Goal: Task Accomplishment & Management: Complete application form

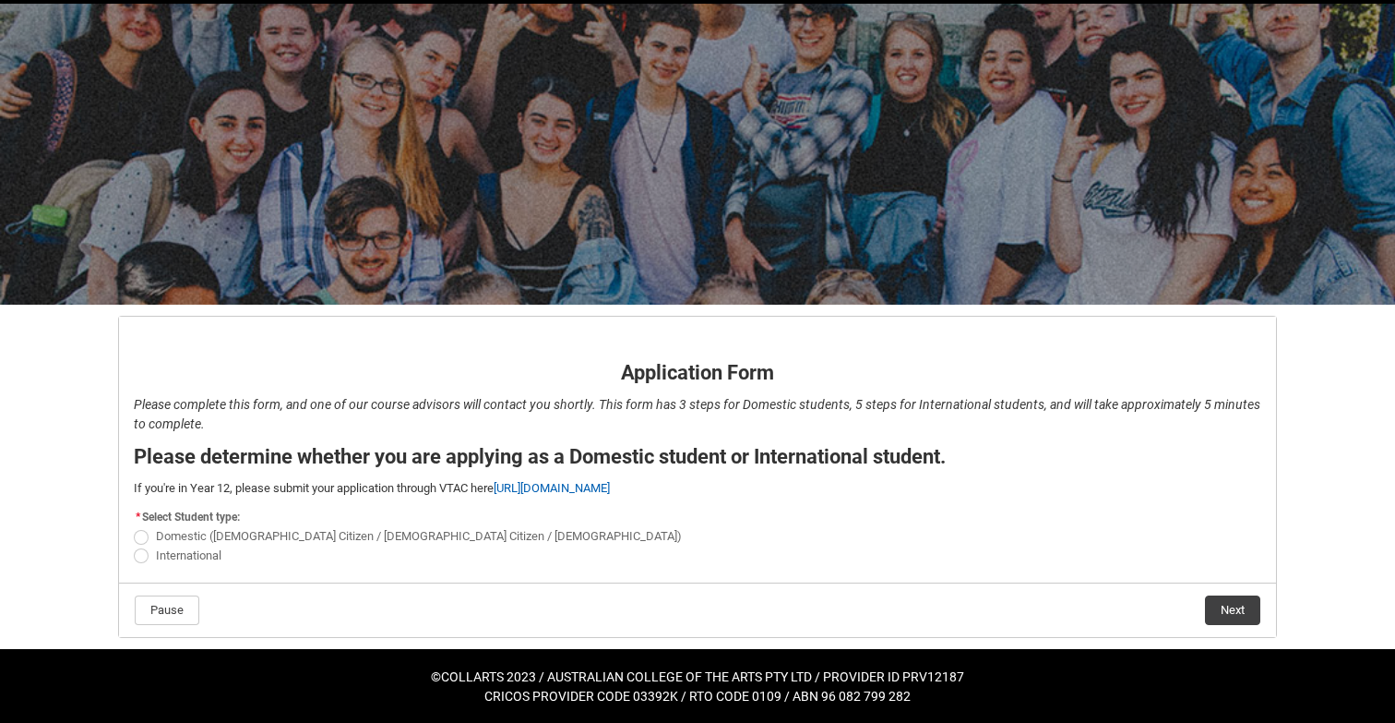
scroll to position [60, 0]
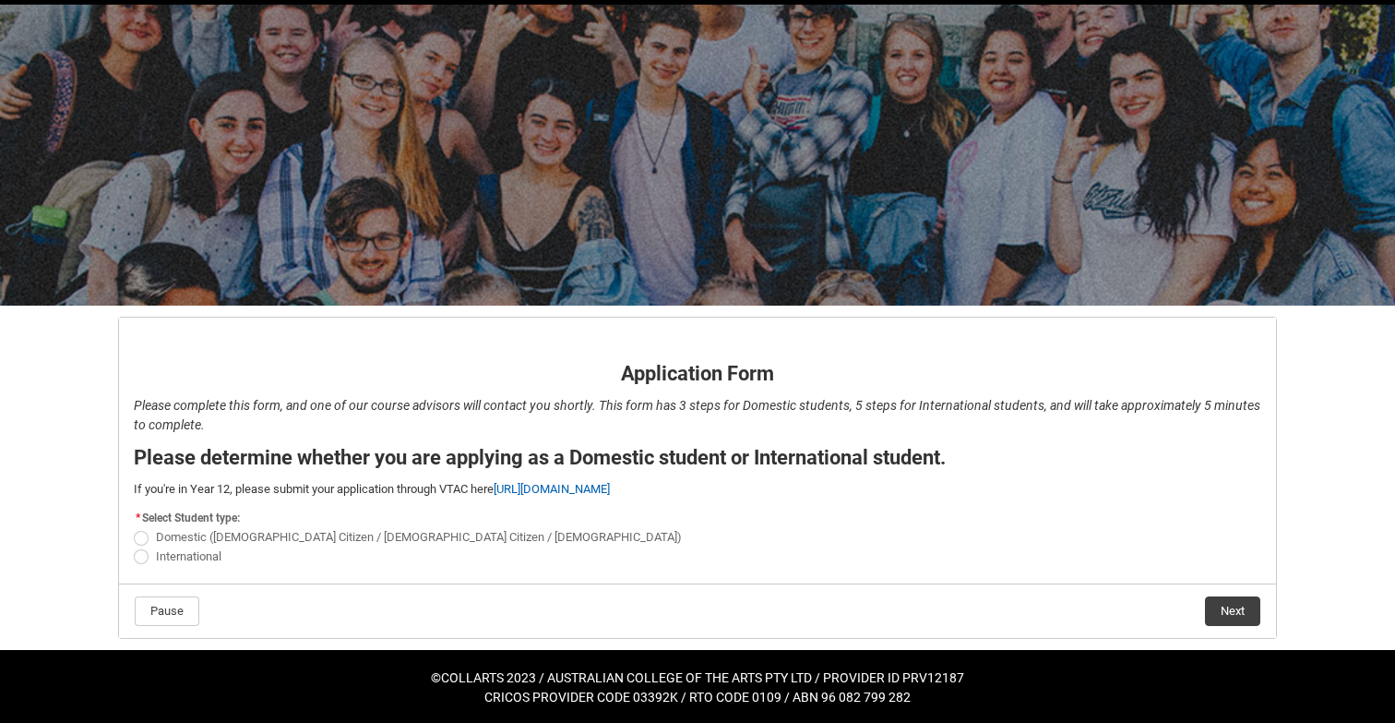
click at [123, 557] on flowruntime-screen-field "* Select Student type: Domestic ([DEMOGRAPHIC_DATA] Citizen / New [DEMOGRAPHIC_…" at bounding box center [698, 539] width 1150 height 67
click at [143, 557] on span "REDU_Application_Form_for_Applicant flow" at bounding box center [141, 556] width 15 height 15
click at [134, 546] on input "International" at bounding box center [133, 545] width 1 height 1
radio input "true"
click at [1219, 591] on flowruntime-navigation-bar "Pause Next" at bounding box center [697, 610] width 1157 height 54
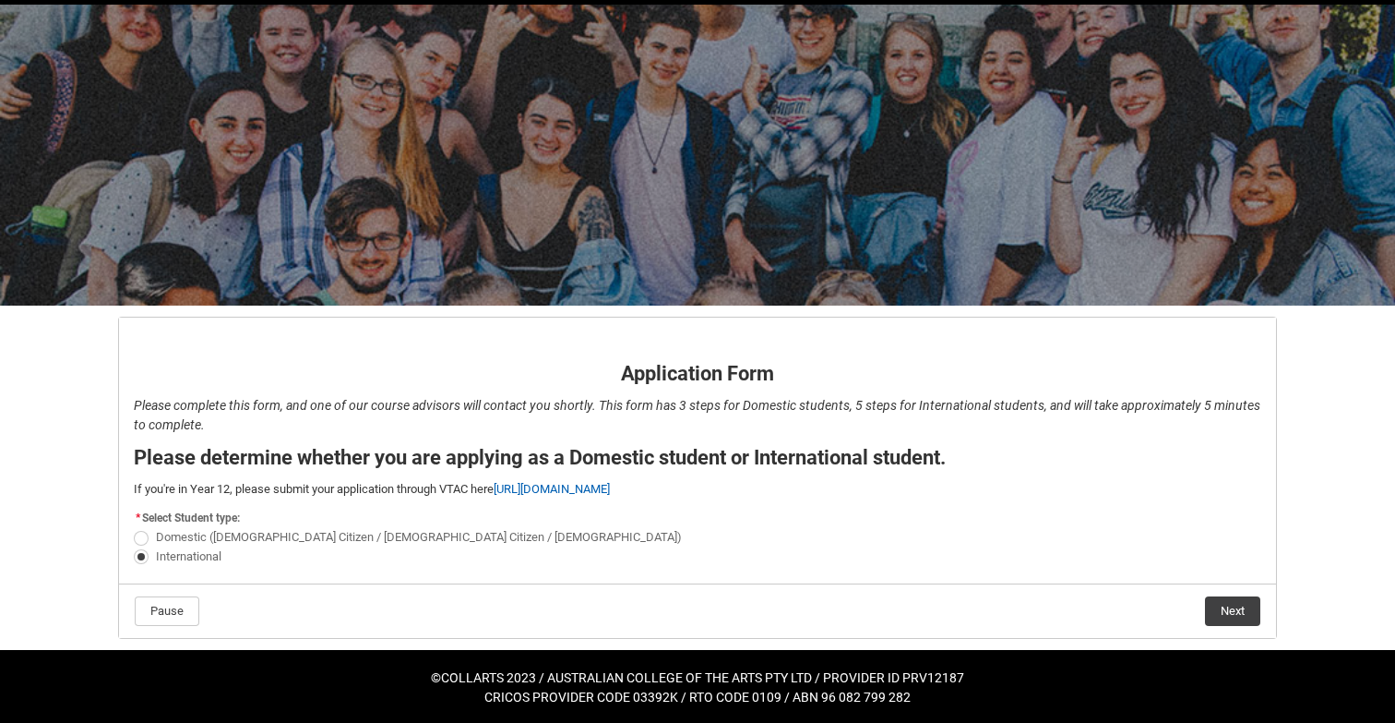
click at [1231, 604] on button "Next" at bounding box center [1232, 611] width 55 height 30
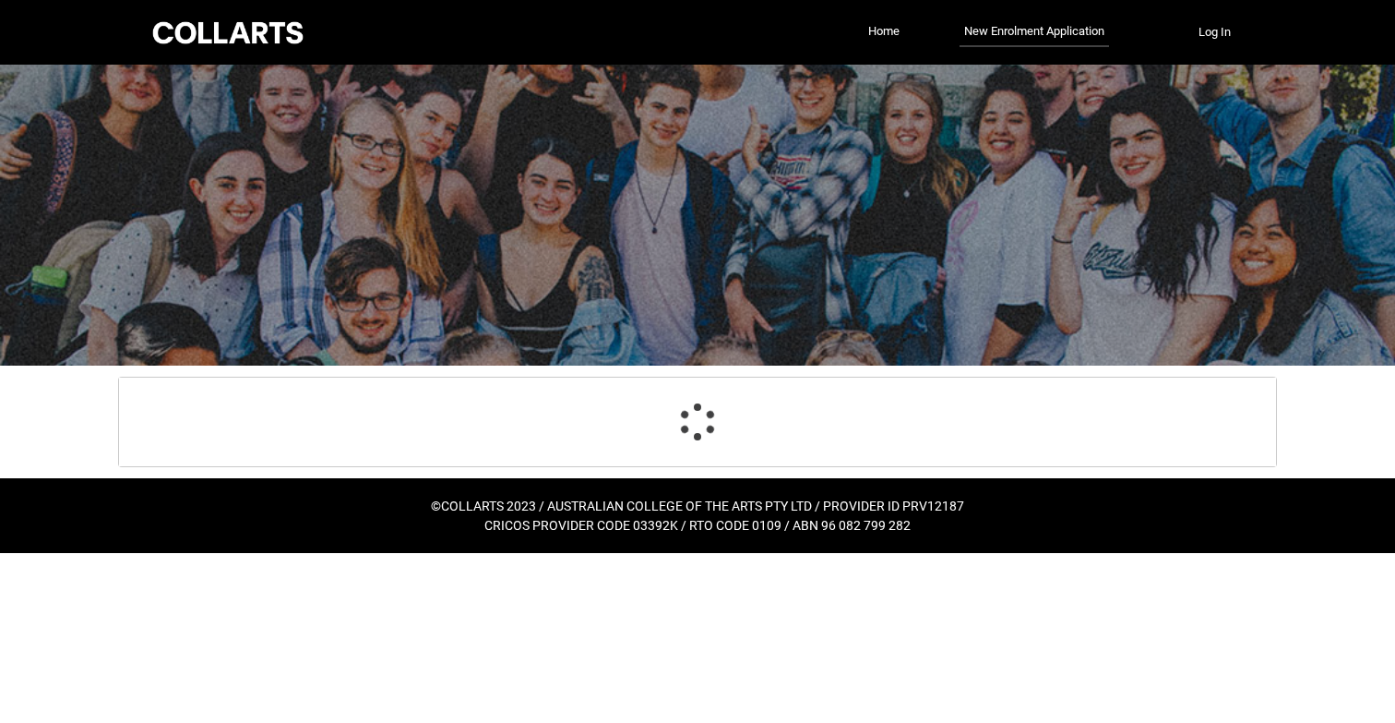
select select "choice_No"
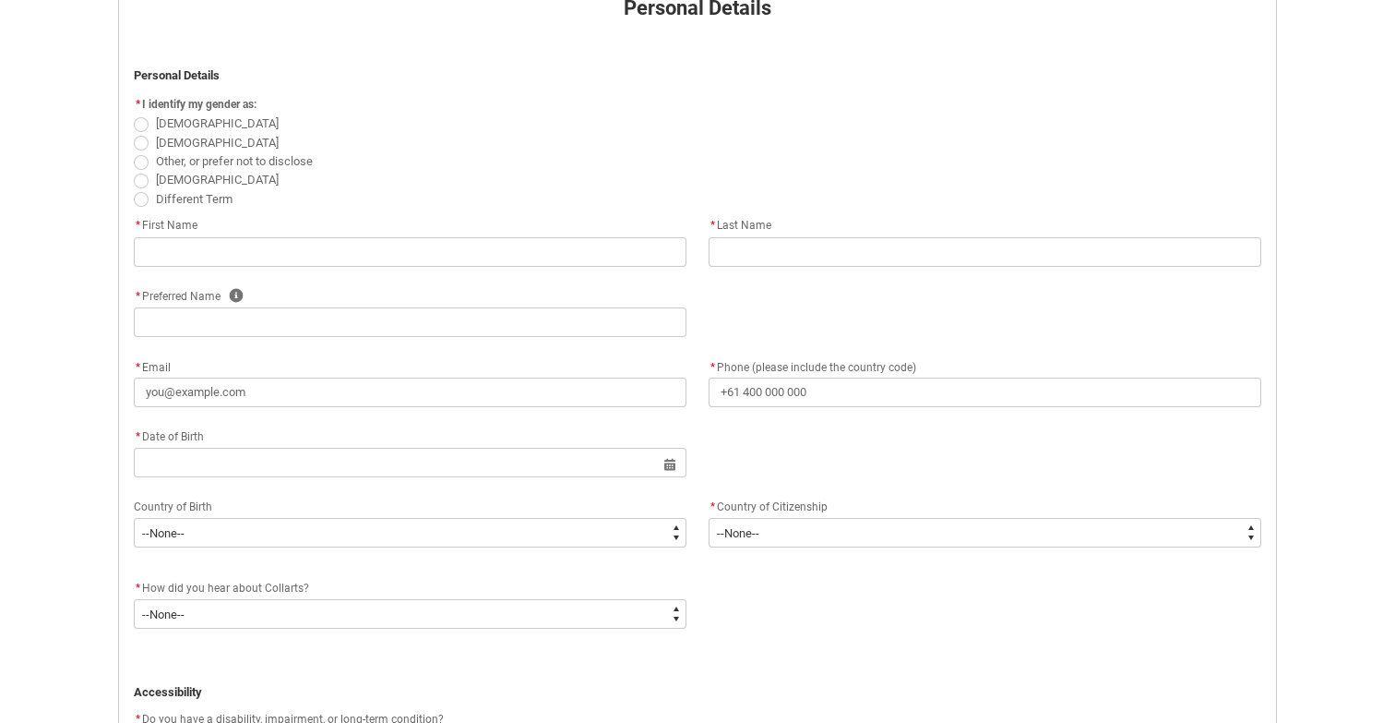
scroll to position [395, 0]
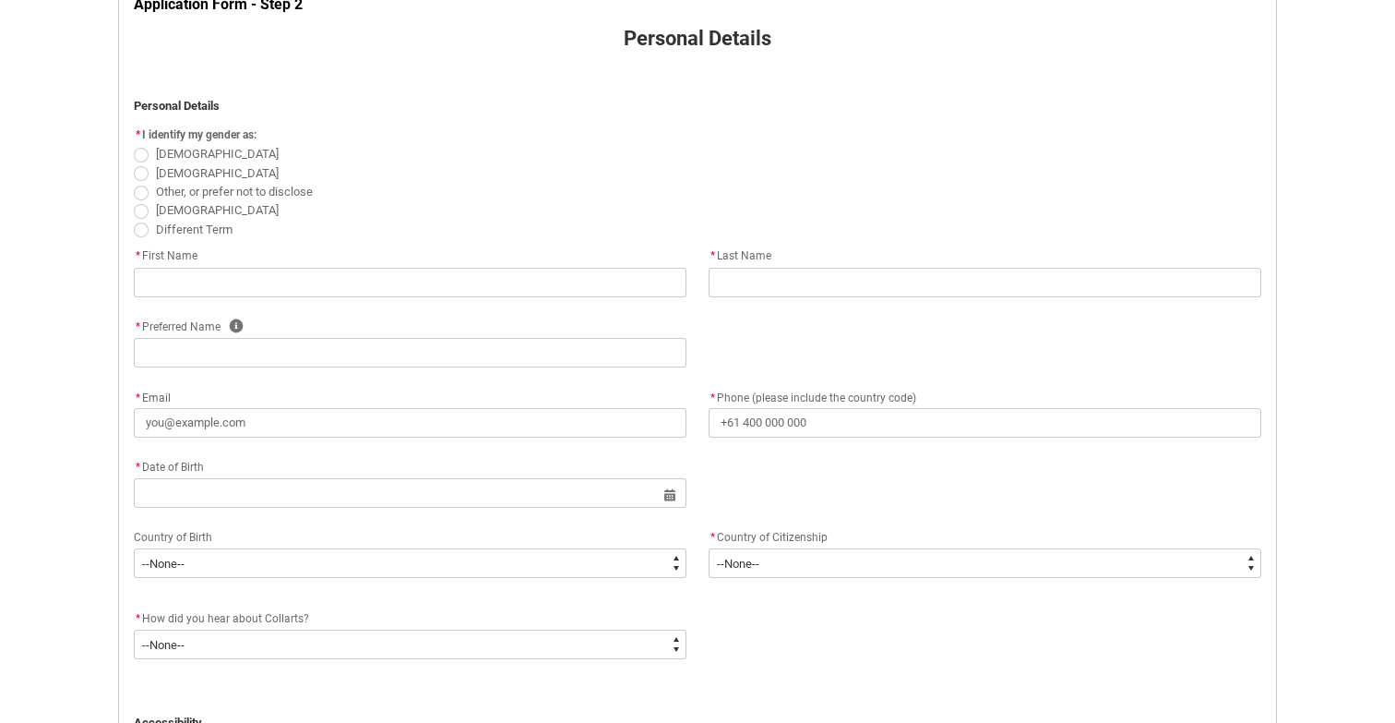
click at [139, 172] on span "REDU_Application_Form_for_Applicant flow" at bounding box center [141, 173] width 15 height 15
click at [134, 163] on input "[DEMOGRAPHIC_DATA]" at bounding box center [133, 162] width 1 height 1
radio input "true"
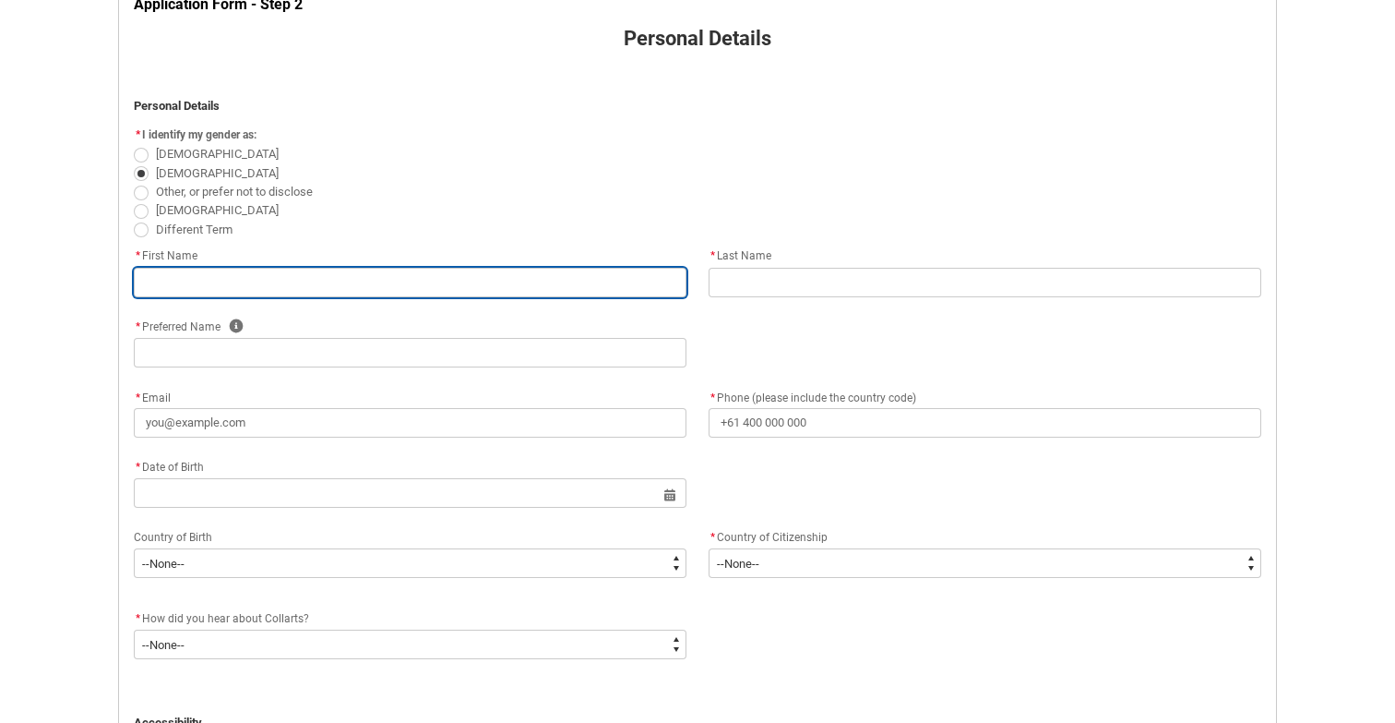
type lightning-primitive-input-simple "D"
type input "D"
type lightning-primitive-input-simple "Da"
type input "Da"
type lightning-primitive-input-simple "Dav"
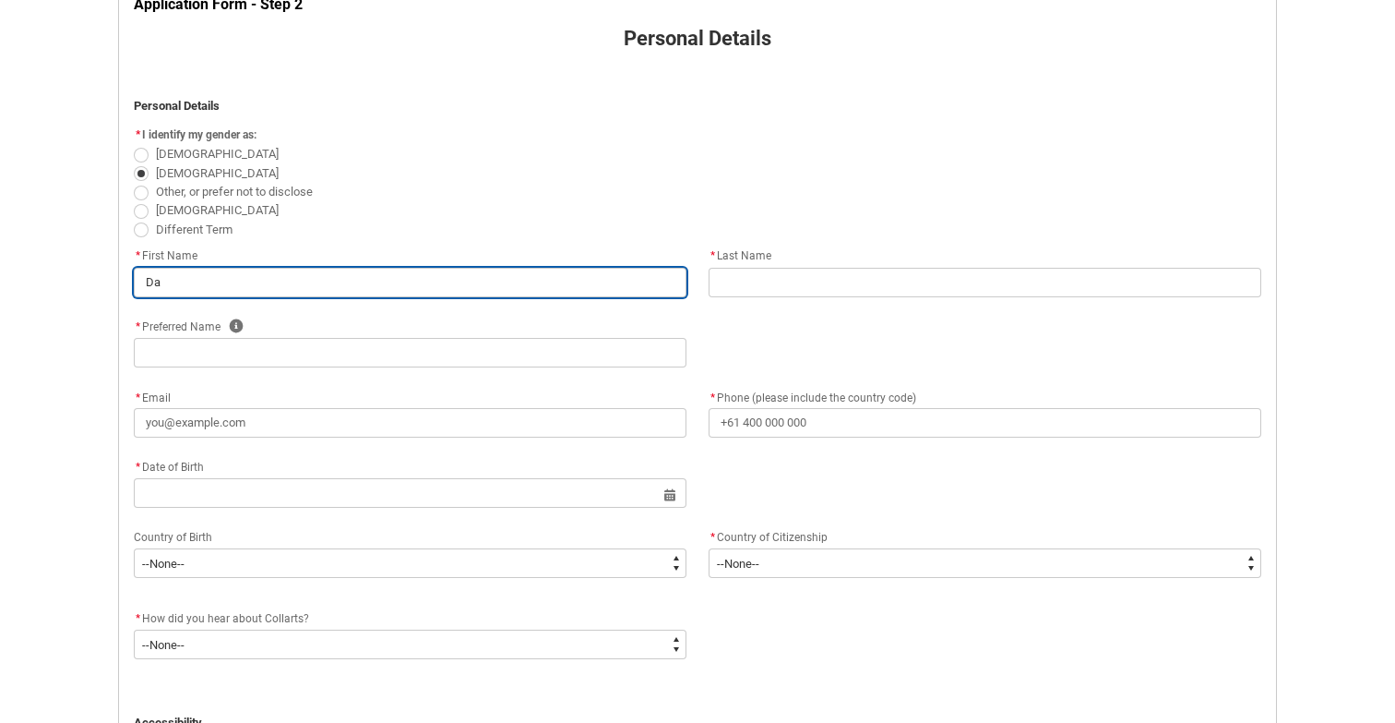
type input "Dav"
type lightning-primitive-input-simple "Davi"
type input "Davi"
type lightning-primitive-input-simple "[PERSON_NAME]"
type input "[PERSON_NAME]"
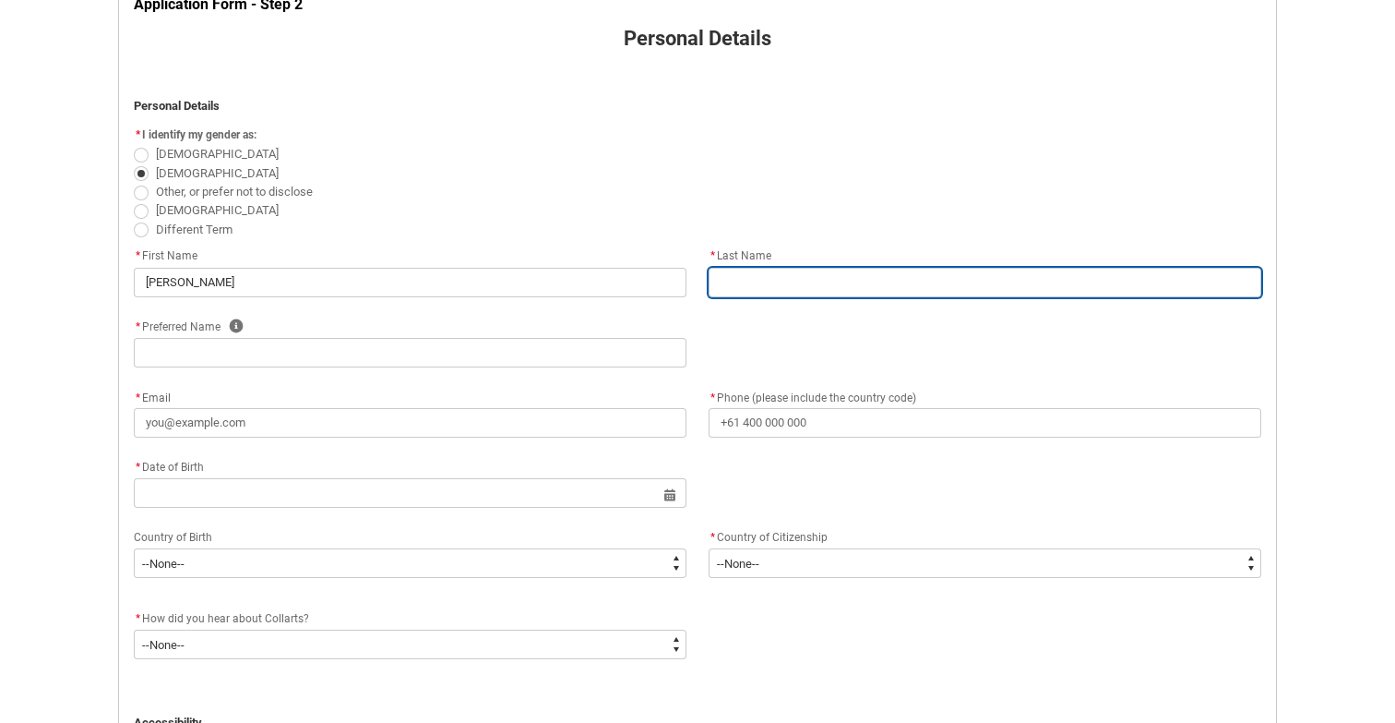
type lightning-primitive-input-simple "S"
type input "S"
type lightning-primitive-input-simple "Sm"
type input "Sm"
type lightning-primitive-input-simple "Smi"
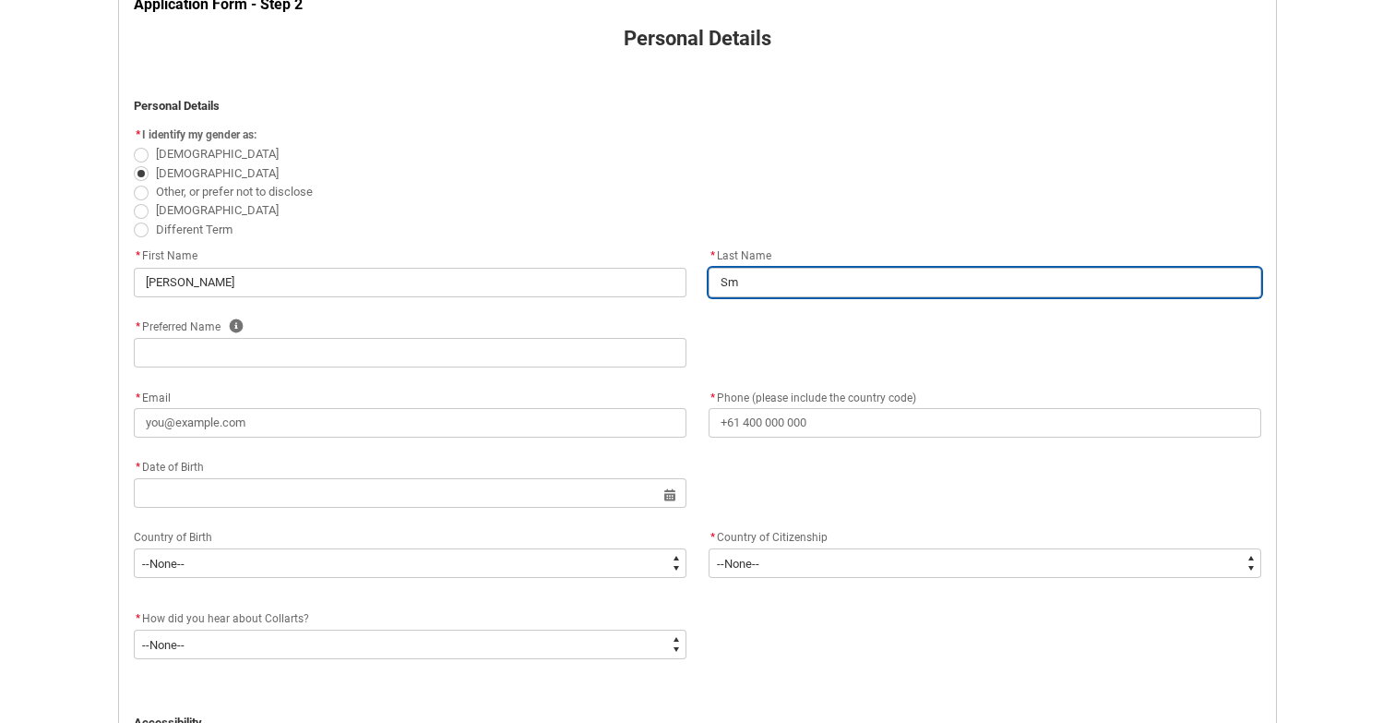
type input "Smi"
type lightning-primitive-input-simple "[PERSON_NAME]"
type input "[PERSON_NAME]"
type lightning-primitive-input-simple "[PERSON_NAME]"
type input "[PERSON_NAME]"
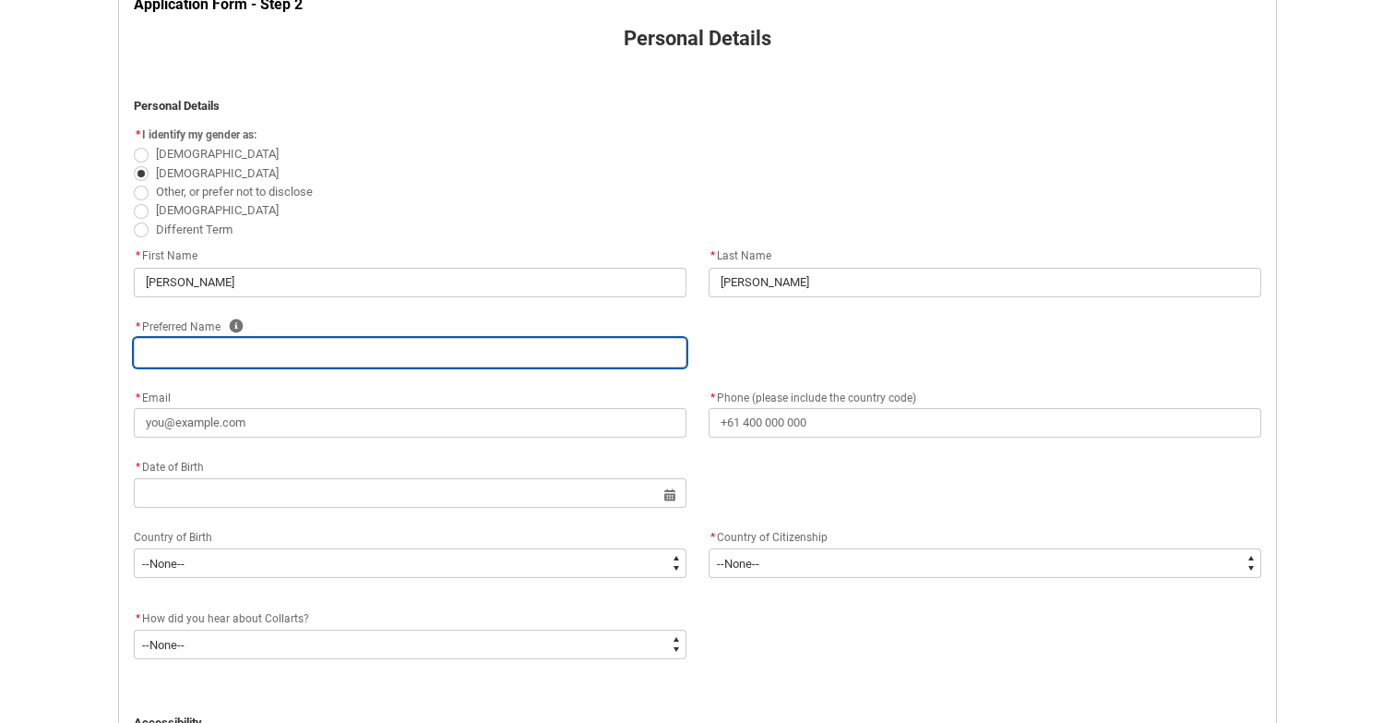
type lightning-primitive-input-simple "D"
type input "D"
type lightning-primitive-input-simple "Da"
type input "Da"
type lightning-primitive-input-simple "Dav"
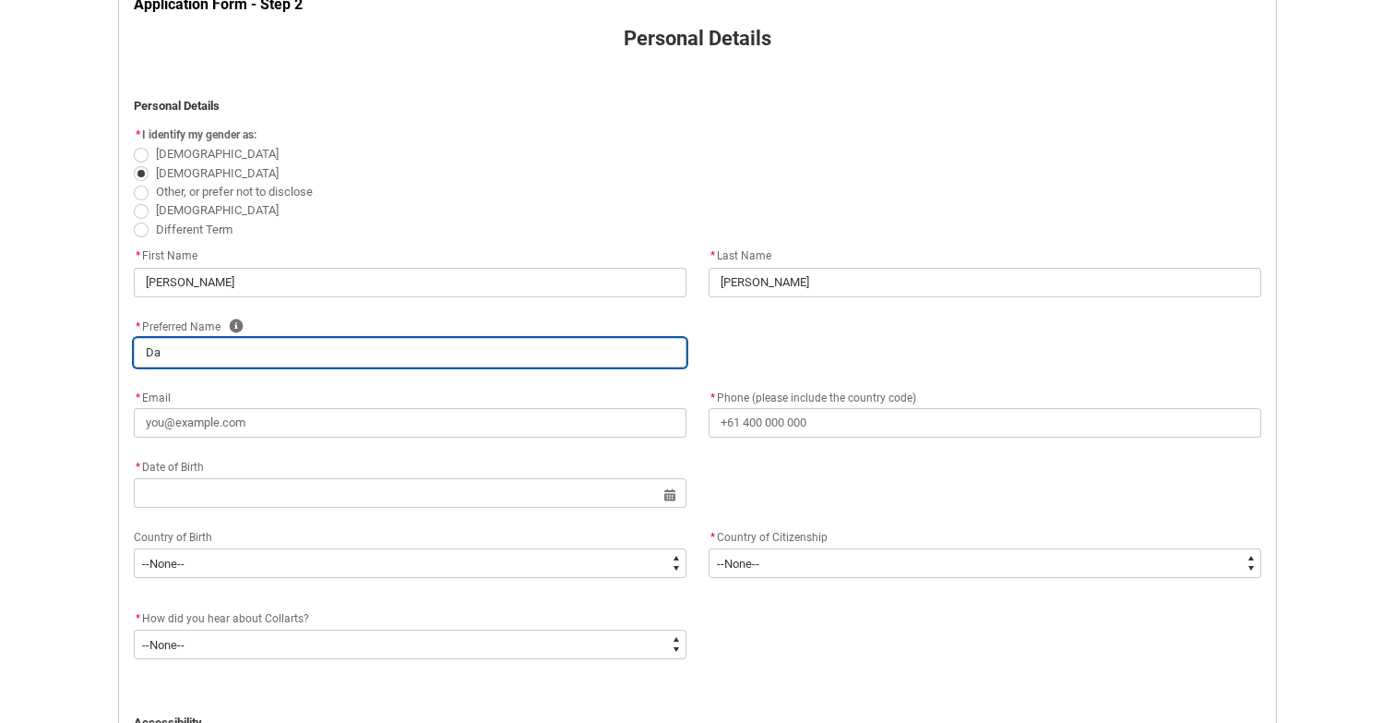
type input "Dav"
type lightning-primitive-input-simple "Davi"
type input "Davi"
type lightning-primitive-input-simple "[PERSON_NAME]"
type input "[PERSON_NAME]"
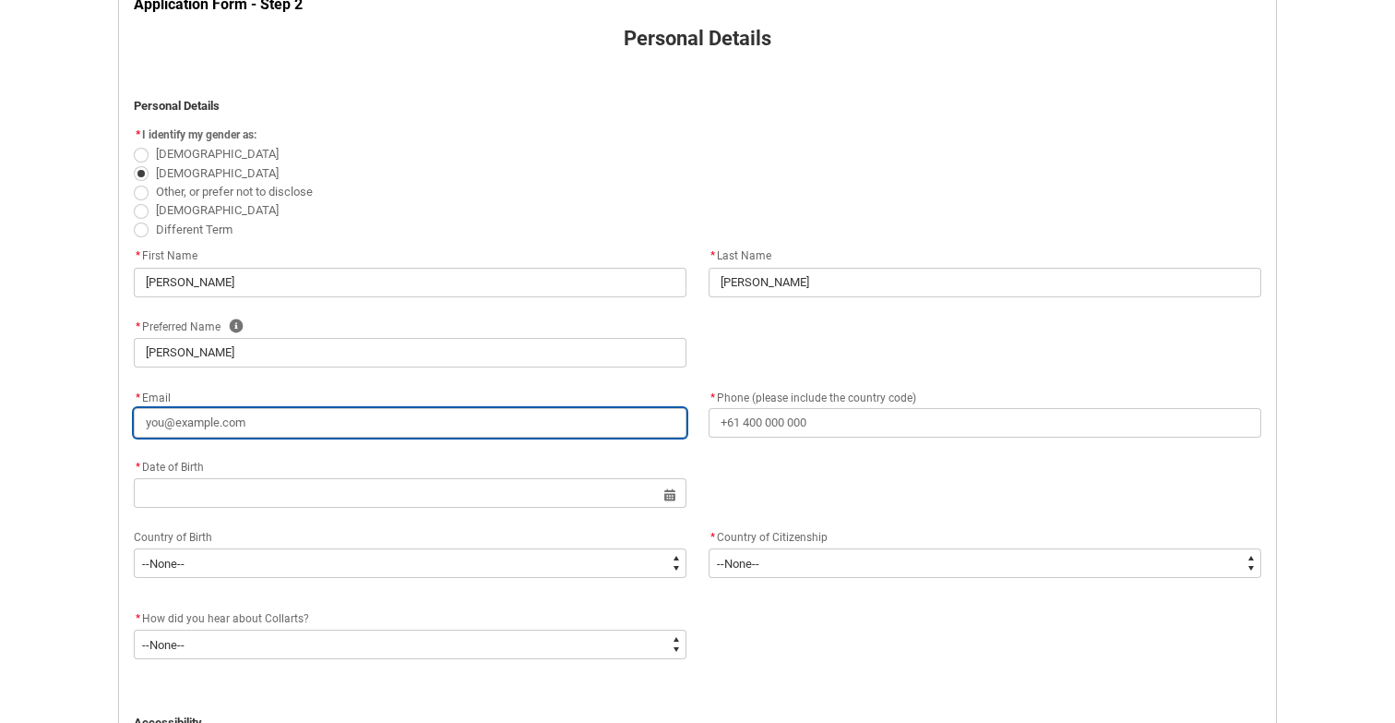
scroll to position [483, 0]
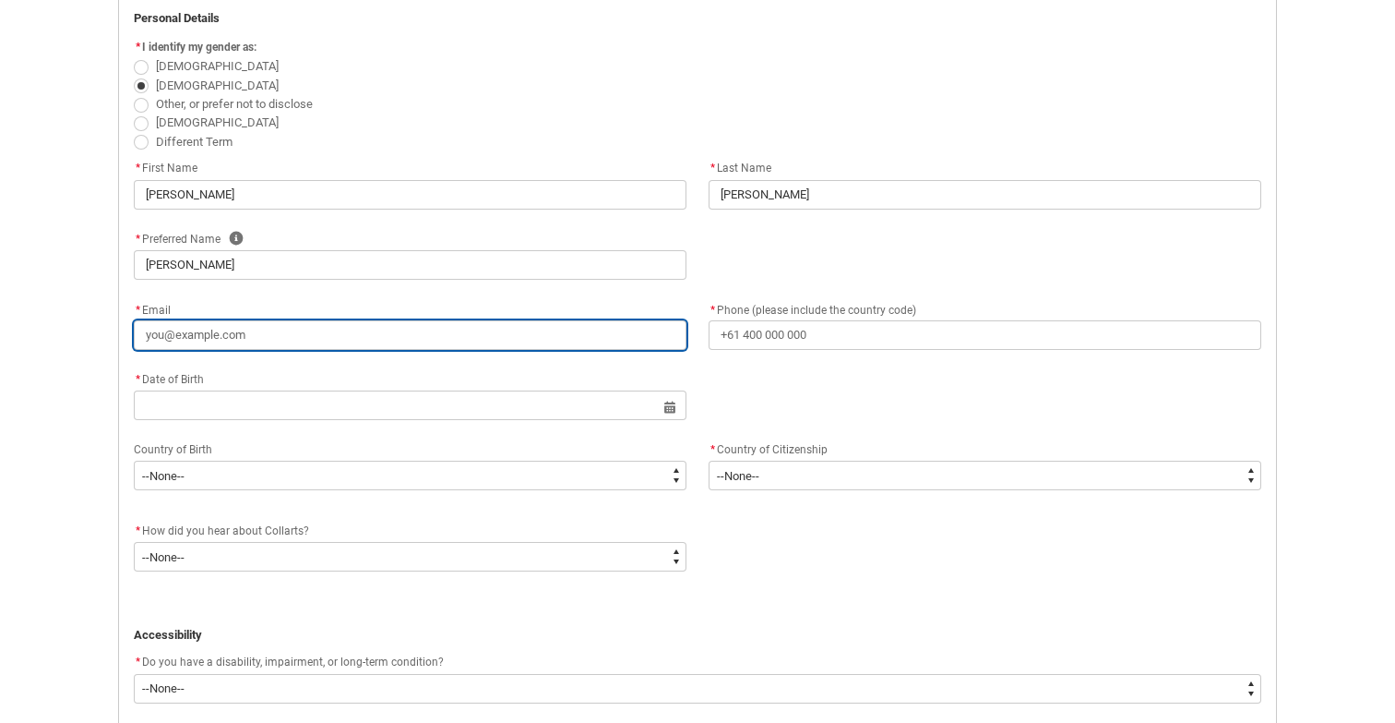
type lightning-primitive-input-simple "d"
type input "d"
type lightning-primitive-input-simple "da"
type input "da"
type lightning-primitive-input-simple "dav"
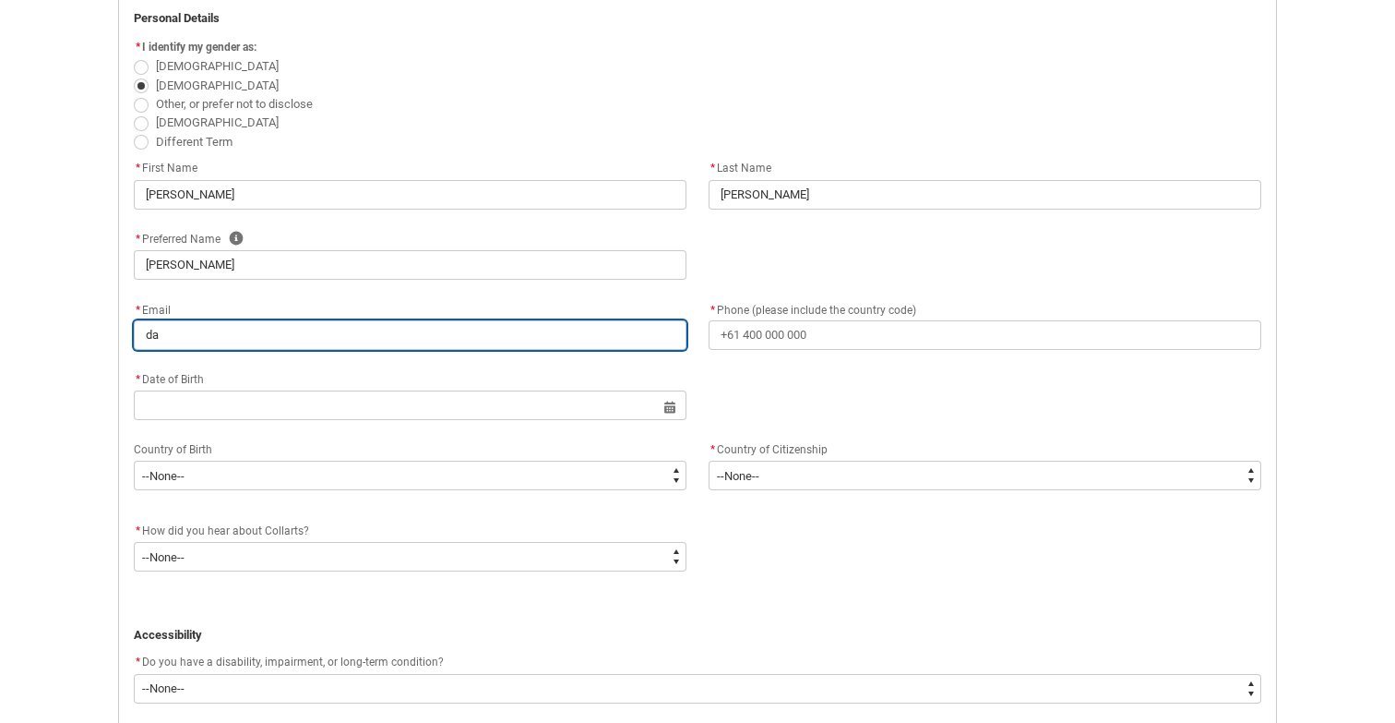
type input "dav"
type lightning-primitive-input-simple "davi"
type input "davi"
type lightning-primitive-input-simple "[PERSON_NAME]"
type input "[PERSON_NAME]"
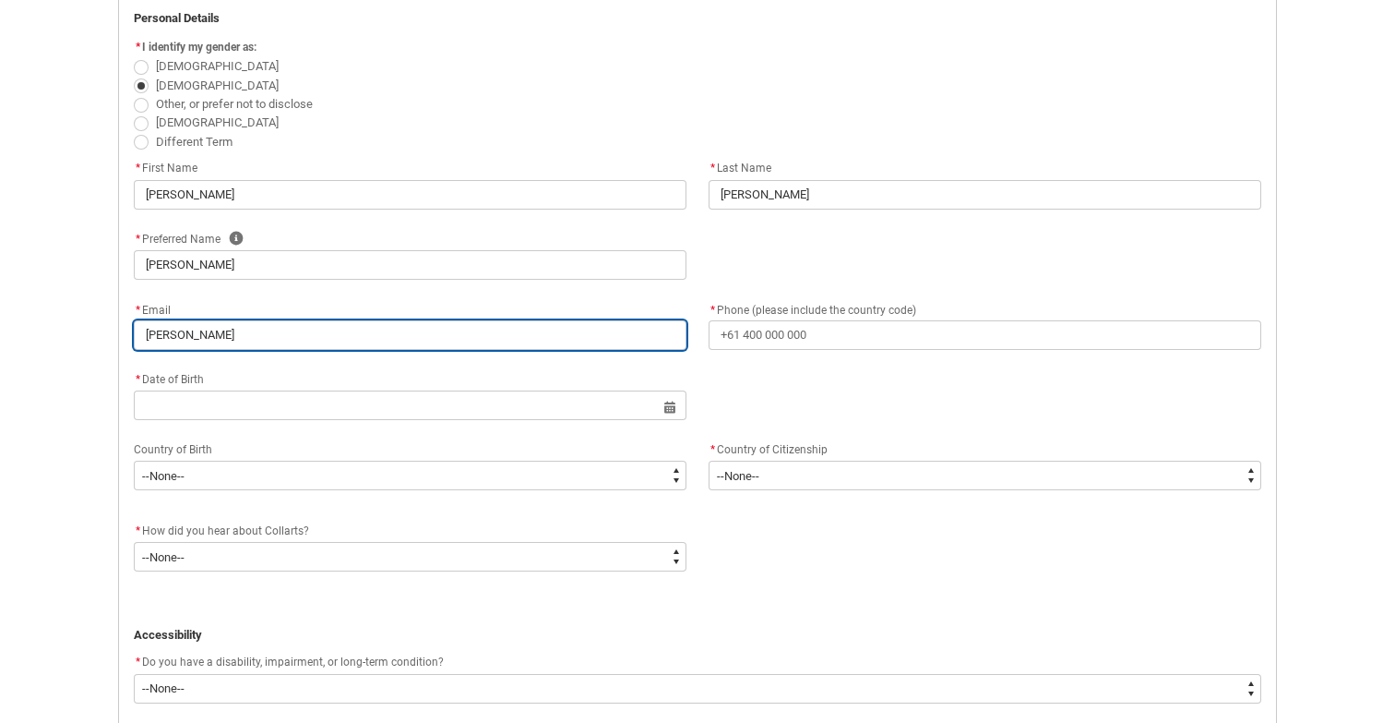
type lightning-primitive-input-simple "davism"
type input "davism"
type lightning-primitive-input-simple "davismi"
type input "davismi"
type lightning-primitive-input-simple "davismit"
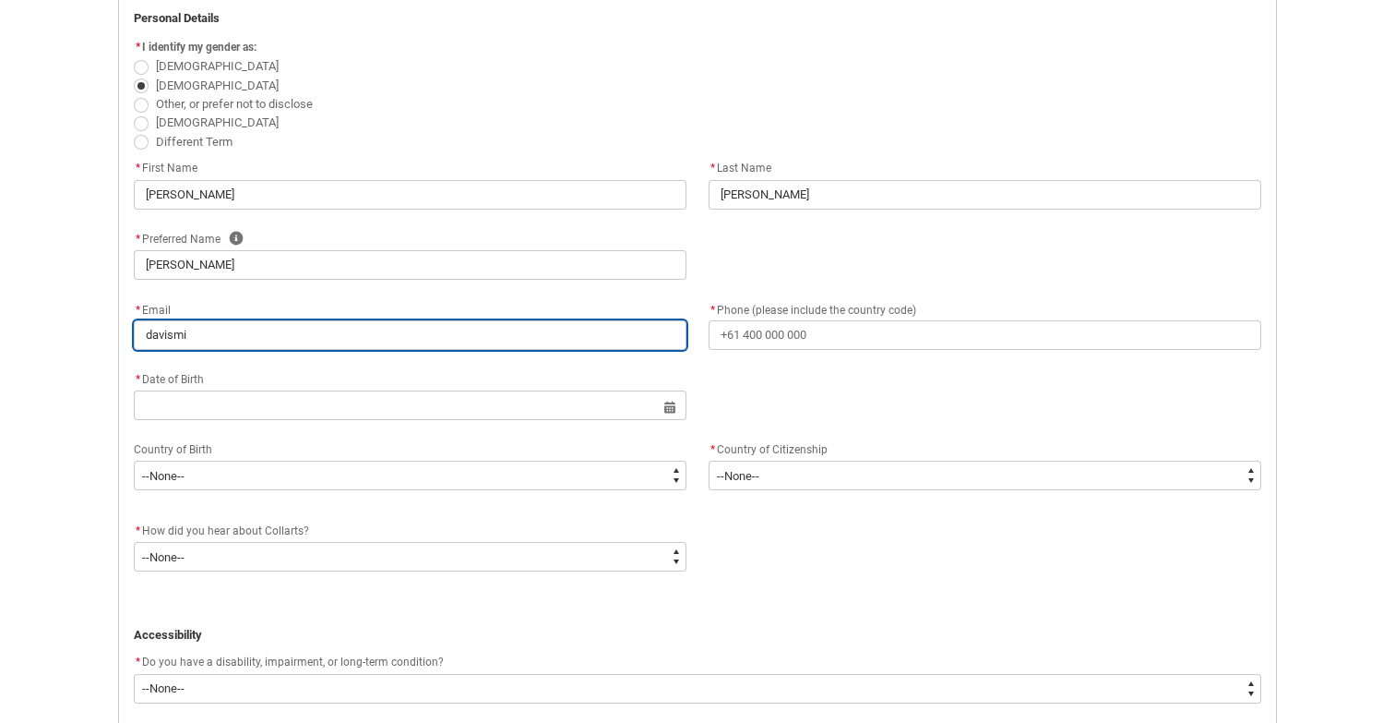
type input "davismit"
type lightning-primitive-input-simple "davismith"
type input "davismith"
type lightning-primitive-input-simple "davismith3"
type input "davismith3"
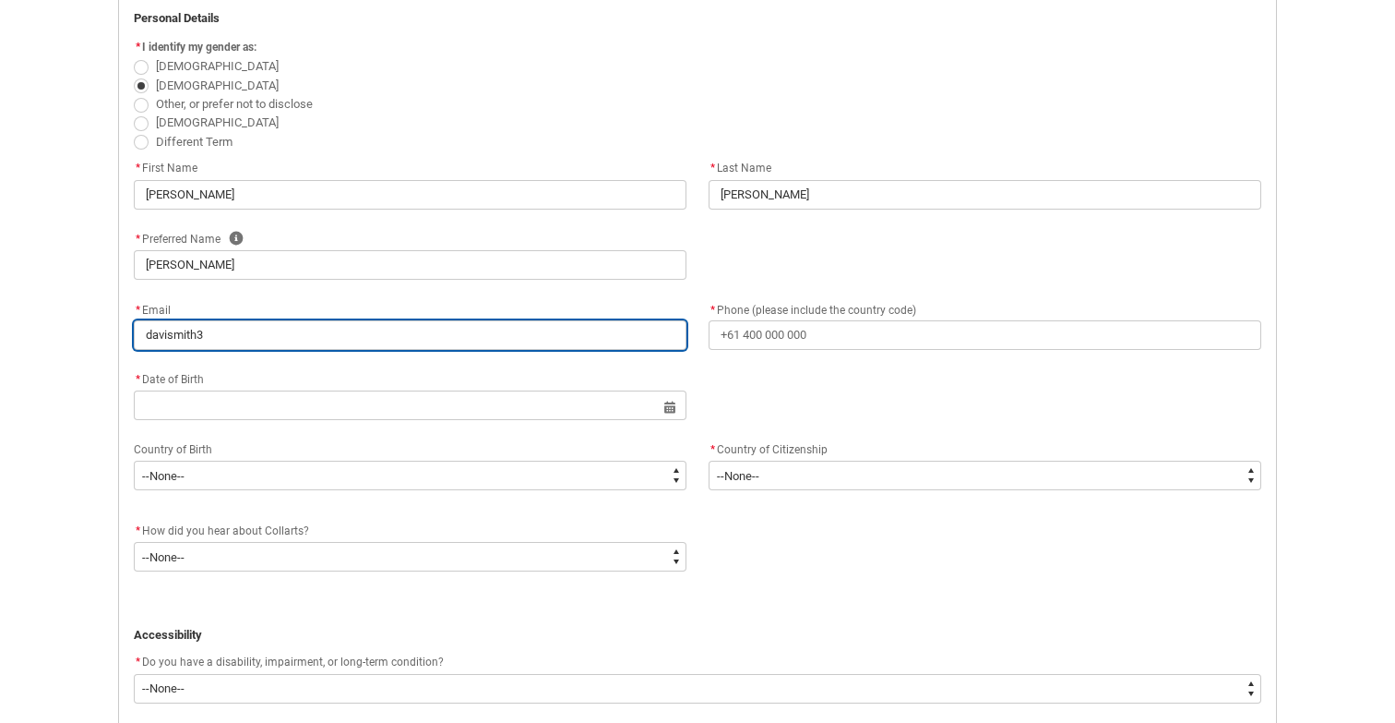
type lightning-primitive-input-simple "davismith34"
type input "davismith34"
type lightning-primitive-input-simple "davismith348"
type input "davismith348"
type lightning-primitive-input-simple "davismith3482"
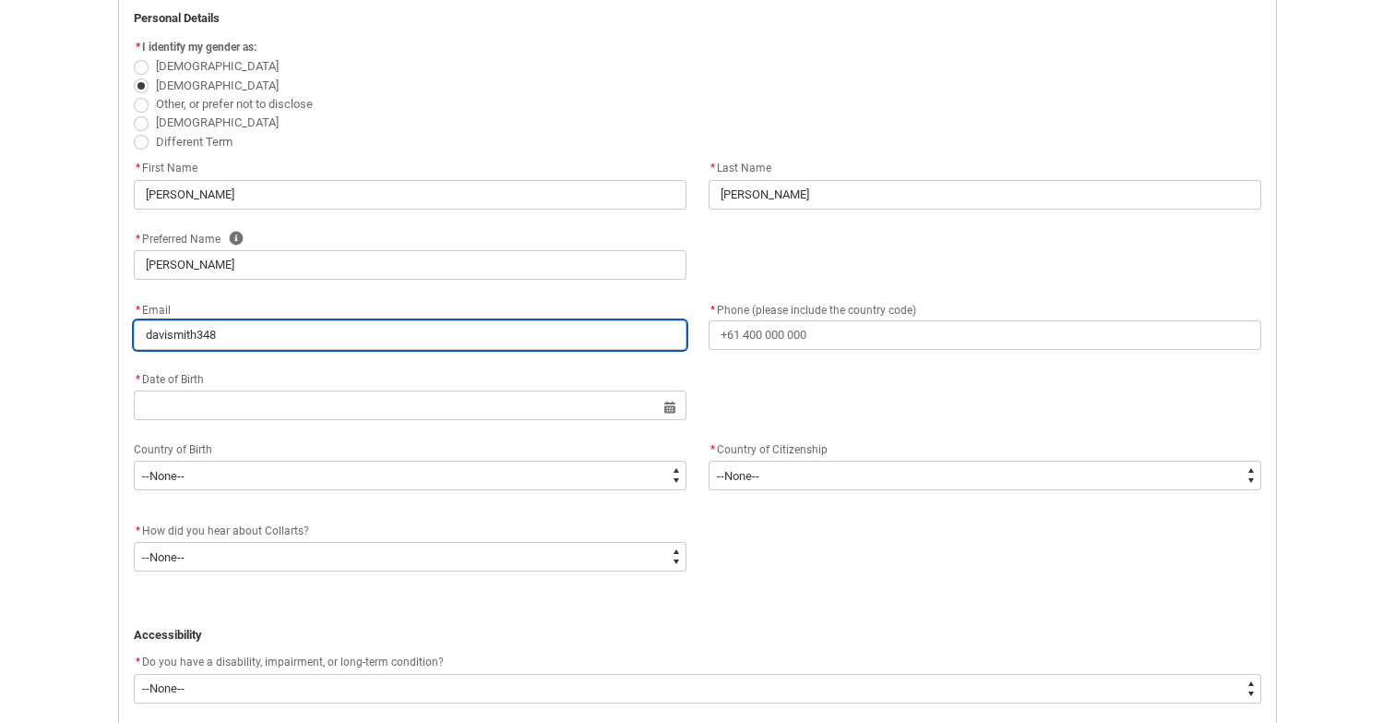
type input "davismith3482"
type lightning-primitive-input-simple "davismith3482G"
type input "davismith3482G"
type lightning-primitive-input-simple "davismith3482GM"
type input "davismith3482GM"
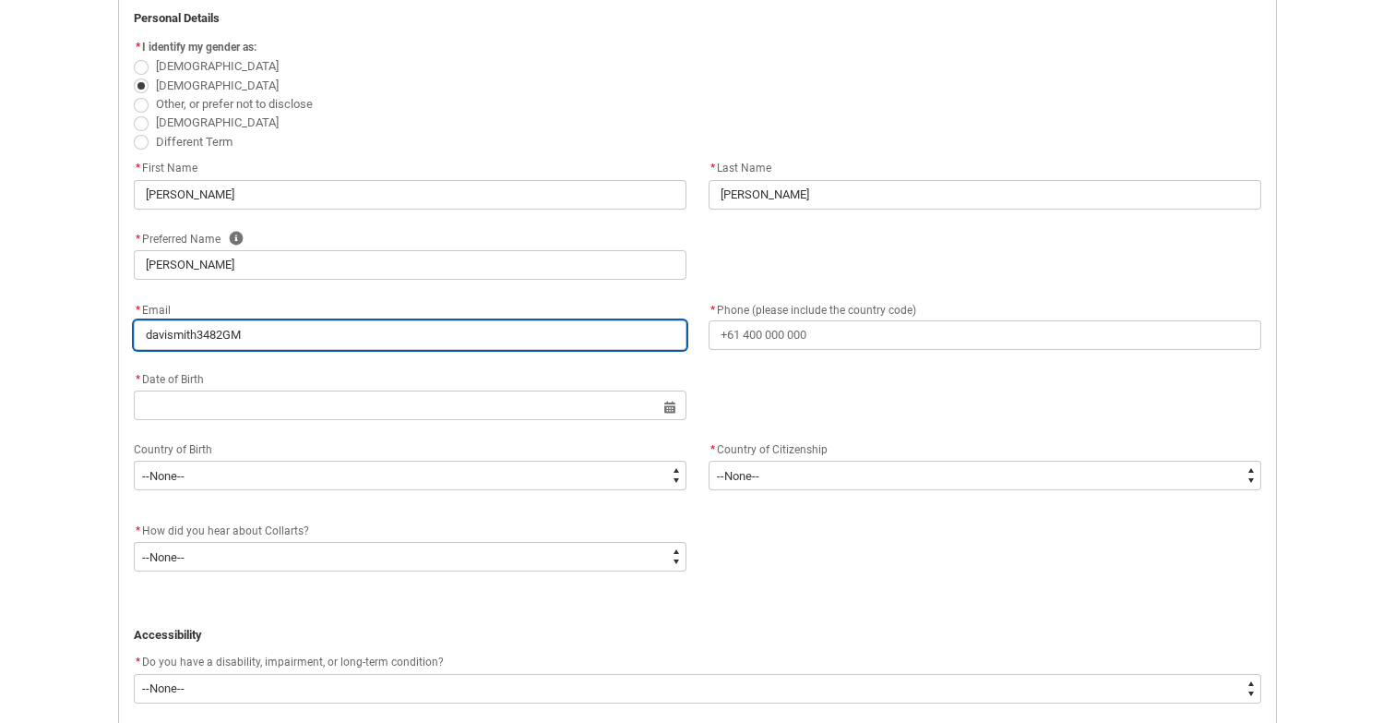
type lightning-primitive-input-simple "davismith3482GMA"
type input "davismith3482GMA"
type lightning-primitive-input-simple "davismith3482GM"
type input "davismith3482GM"
type lightning-primitive-input-simple "davismith3482G"
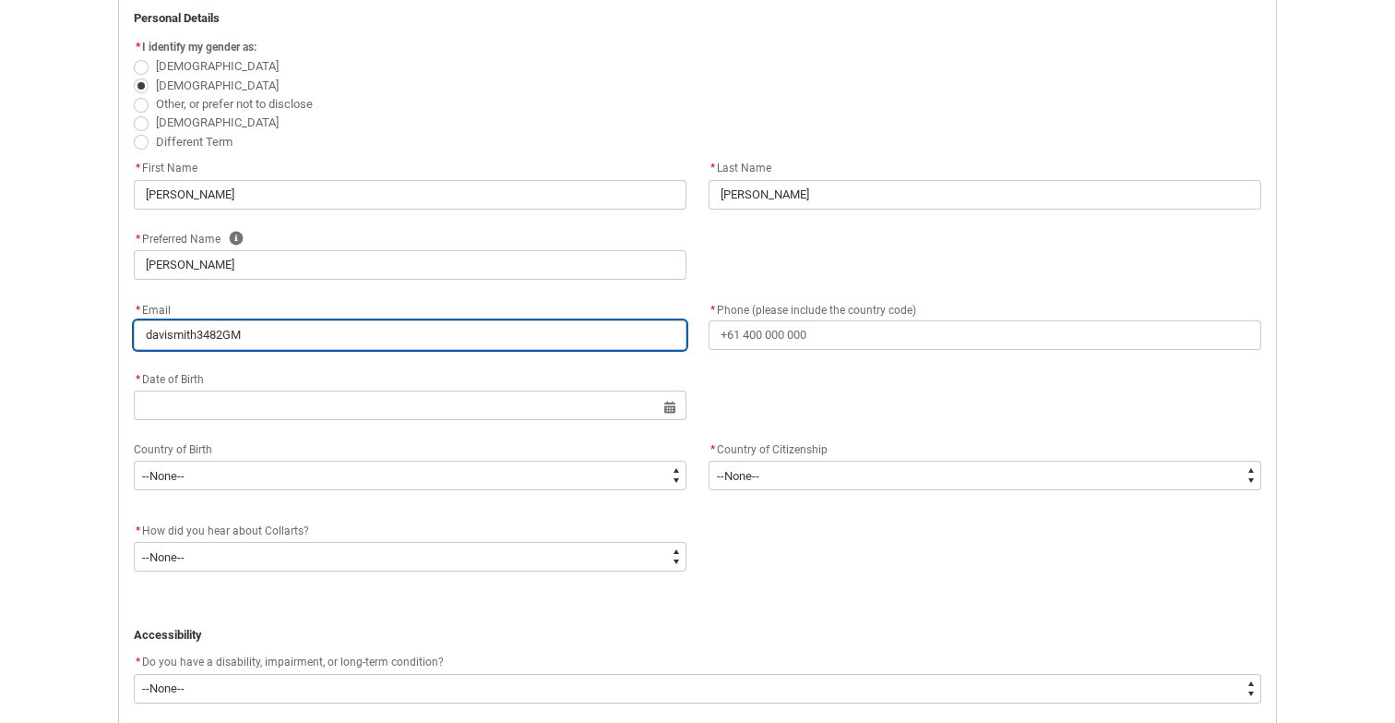
type input "davismith3482G"
type lightning-primitive-input-simple "davismith3482"
type input "davismith3482"
type lightning-primitive-input-simple "davismith3482#"
type input "davismith3482#"
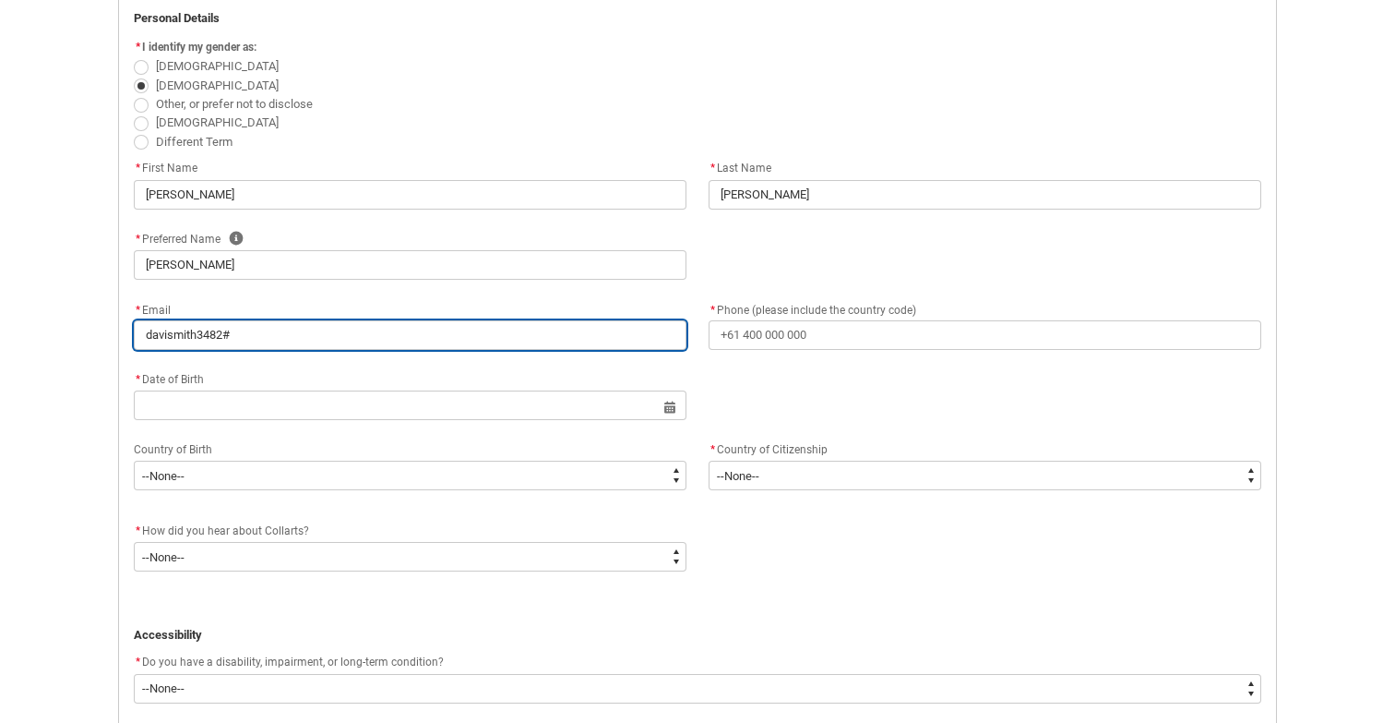
type lightning-primitive-input-simple "davismith3482#g"
type input "davismith3482#g"
type lightning-primitive-input-simple "davismith3482#"
type input "davismith3482#"
type lightning-primitive-input-simple "davismith3482"
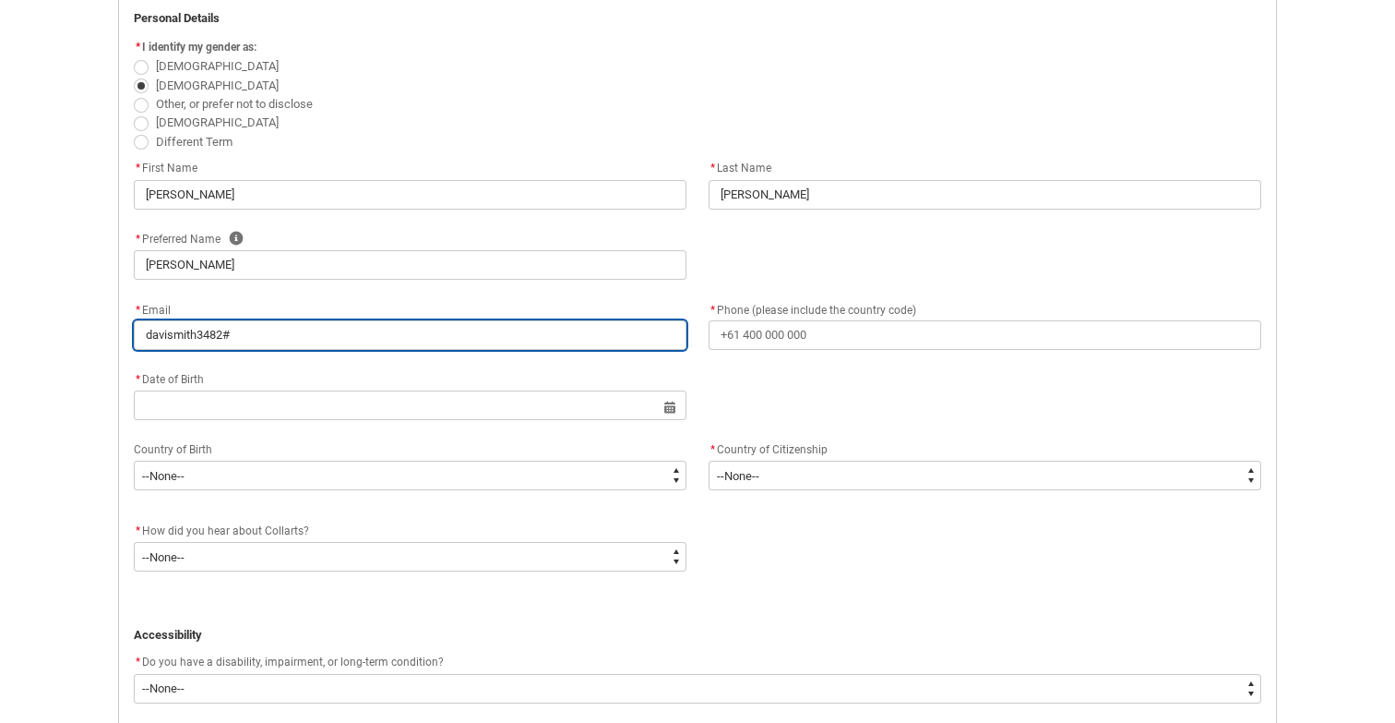
type input "davismith3482"
type lightning-primitive-input-simple "davismith3482@"
type input "davismith3482@"
type lightning-primitive-input-simple "davismith3482@g"
type input "davismith3482@g"
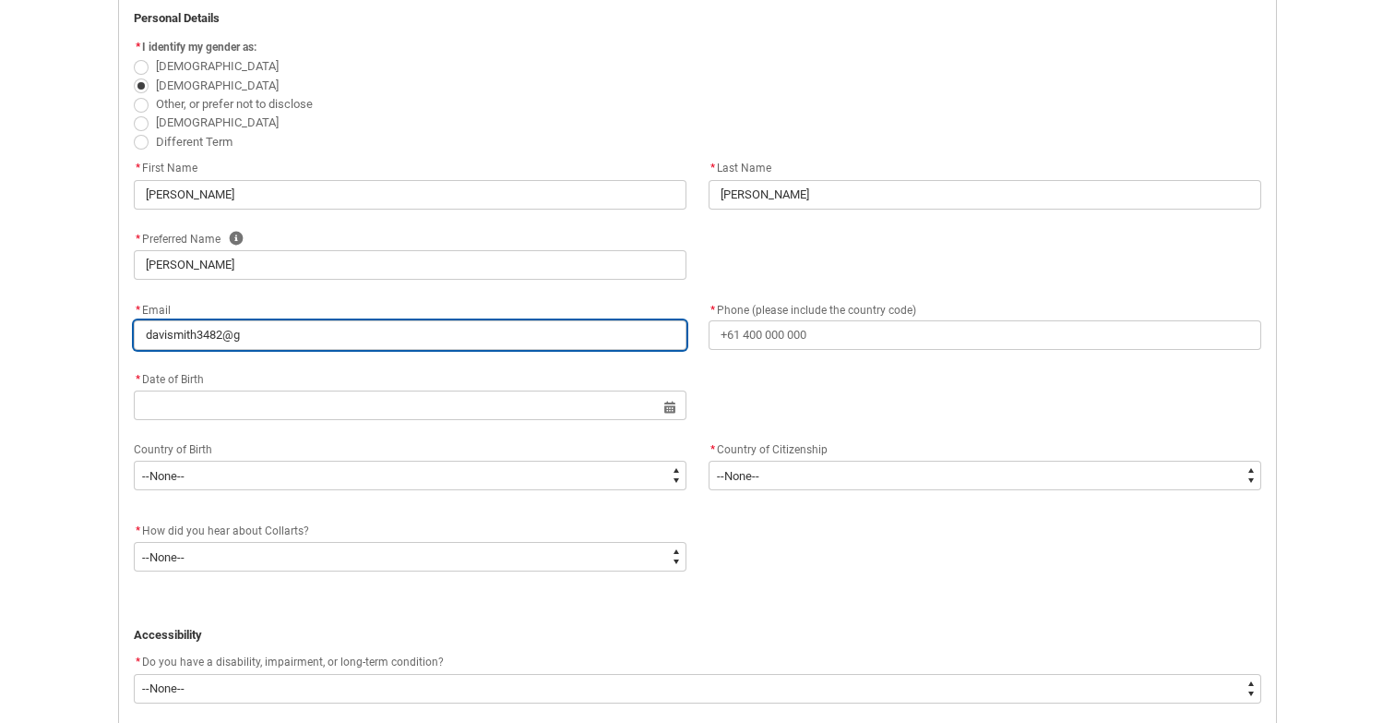
type lightning-primitive-input-simple "davismith3482@gm"
type input "davismith3482@gm"
type lightning-primitive-input-simple "davismith3482@gma"
type input "davismith3482@gma"
type lightning-primitive-input-simple "davismith3482@gmai"
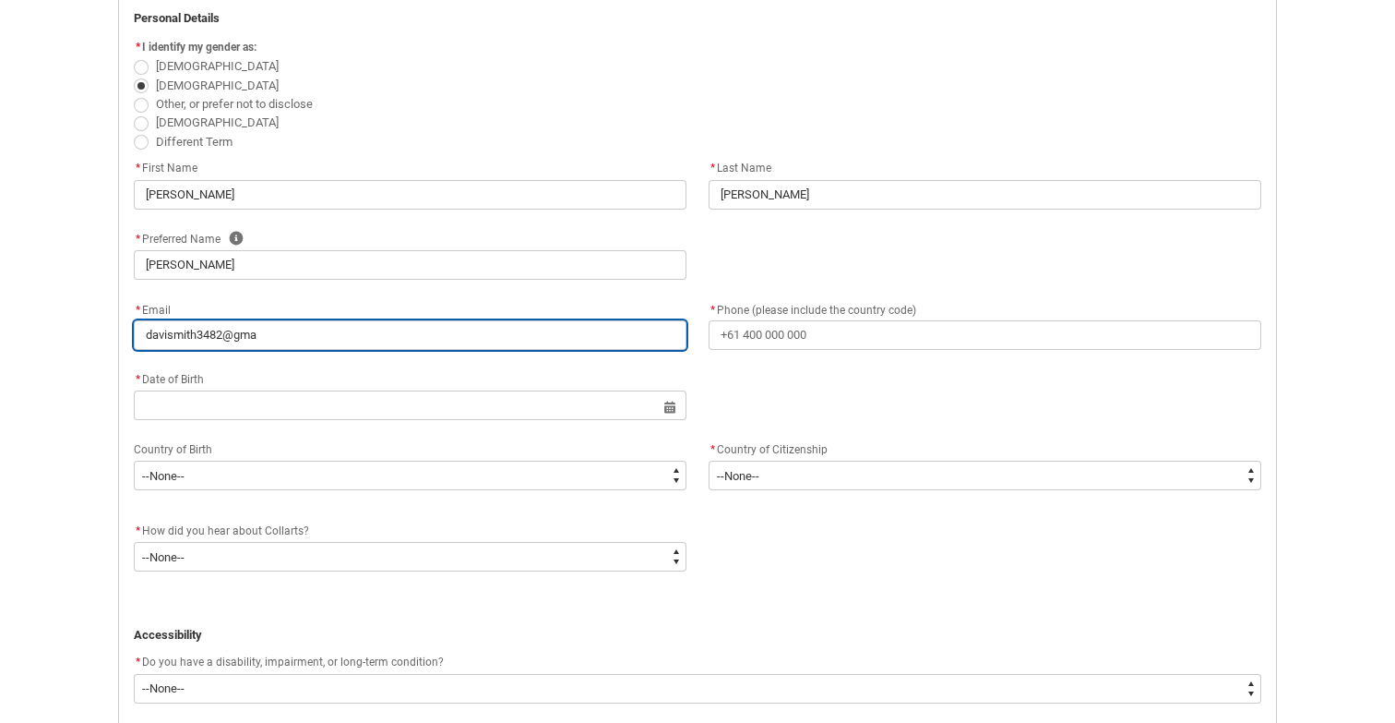
type input "davismith3482@gmai"
type lightning-primitive-input-simple "[EMAIL_ADDRESS]"
type input "[EMAIL_ADDRESS]"
type lightning-primitive-input-simple "[EMAIL_ADDRESS]."
type input "[EMAIL_ADDRESS]."
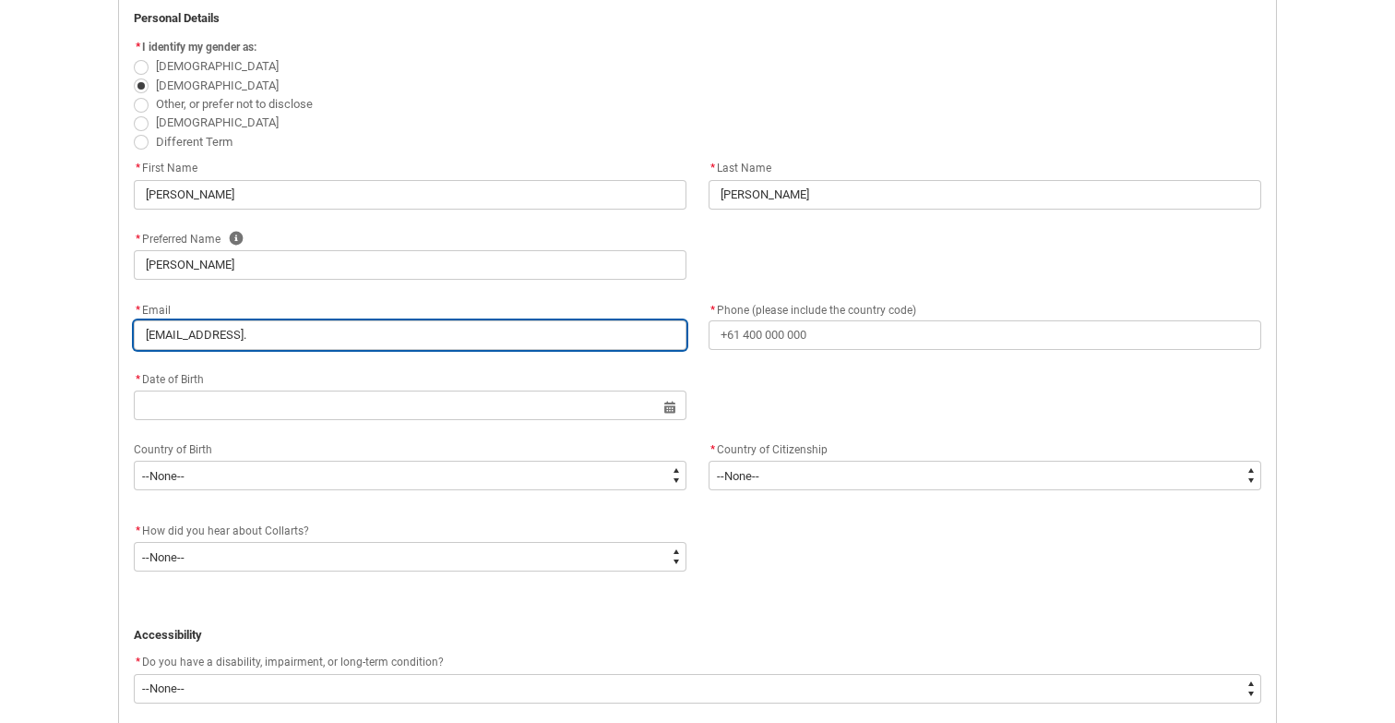
type lightning-primitive-input-simple "davismith3482@gmail.c"
type input "davismith3482@gmail.c"
type lightning-primitive-input-simple "[EMAIL_ADDRESS][DOMAIN_NAME]"
type input "[EMAIL_ADDRESS][DOMAIN_NAME]"
type lightning-primitive-input-simple "[EMAIL_ADDRESS][DOMAIN_NAME]"
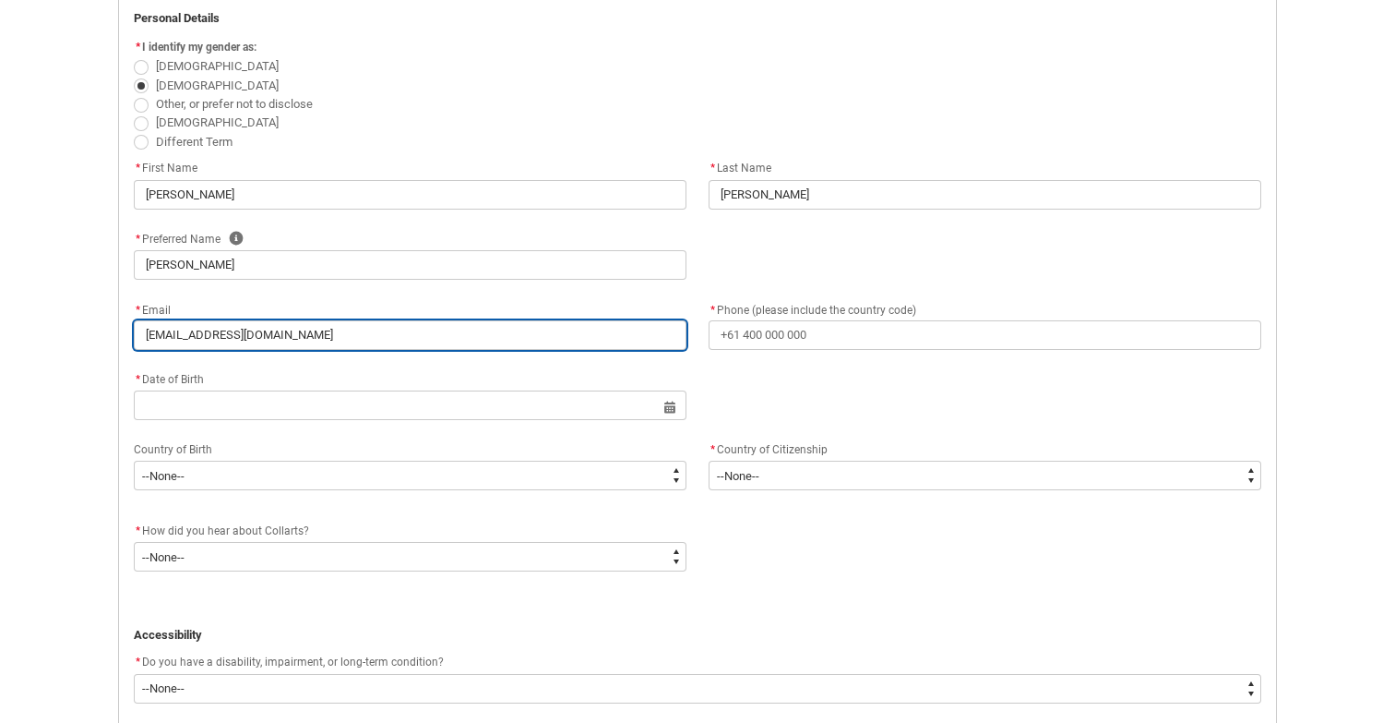
type input "[EMAIL_ADDRESS][DOMAIN_NAME]"
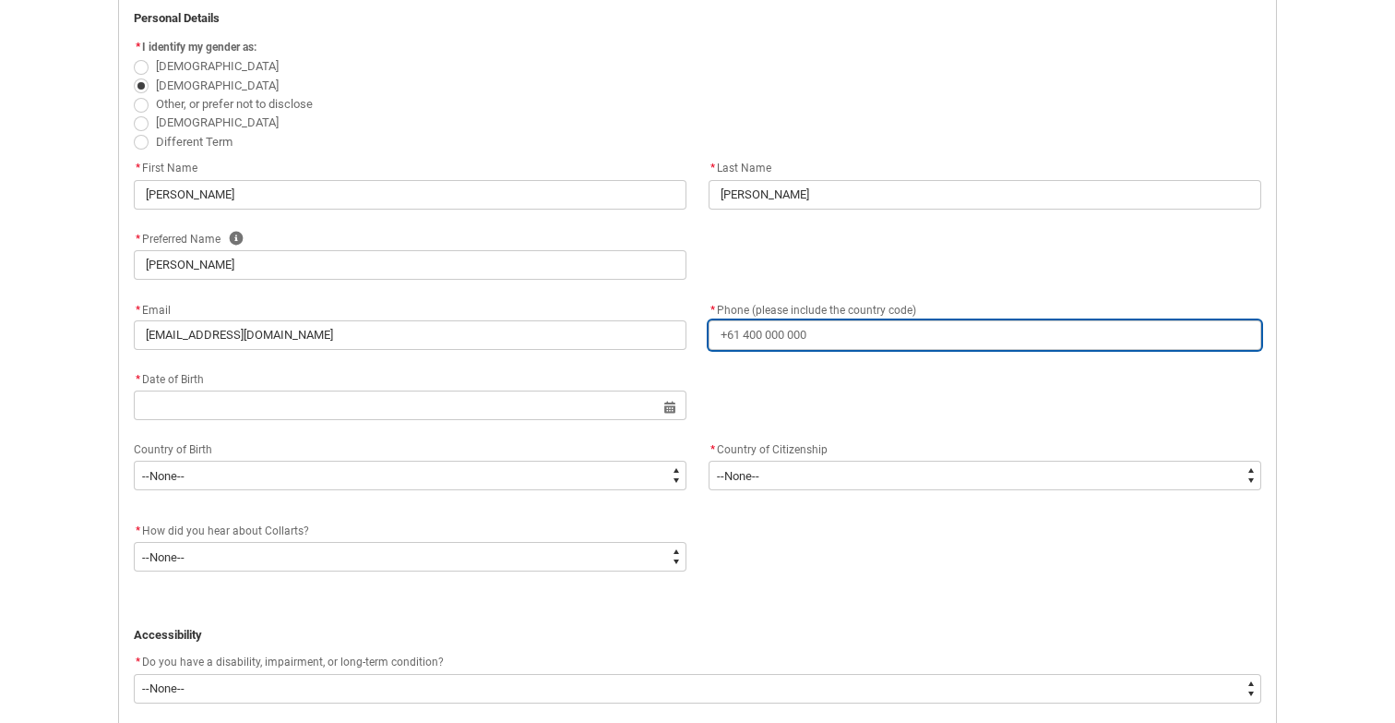
type lightning-primitive-input-simple "+"
type input "+"
type lightning-primitive-input-simple "+6"
type input "+6"
type lightning-primitive-input-simple "+61"
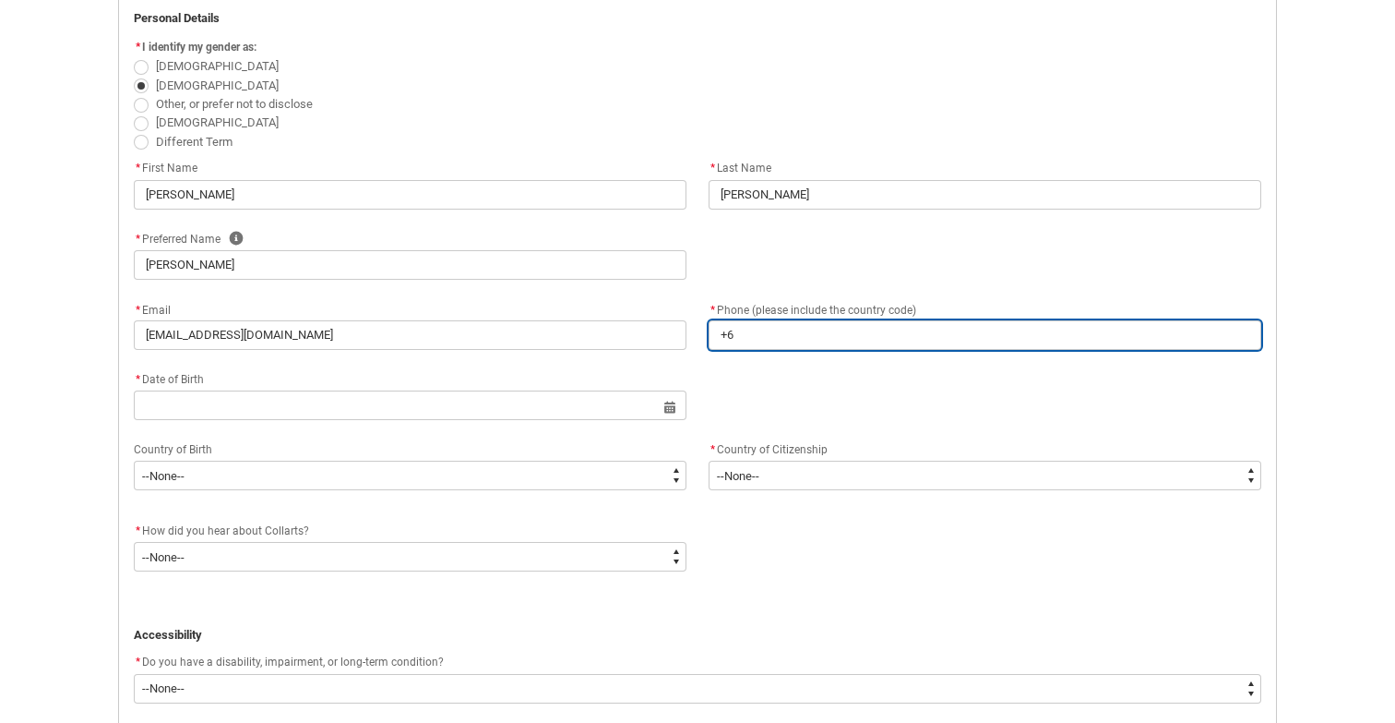
type input "+61"
type lightning-primitive-input-simple "+61"
type input "+61"
type lightning-primitive-input-simple "+61 0"
type input "+61 0"
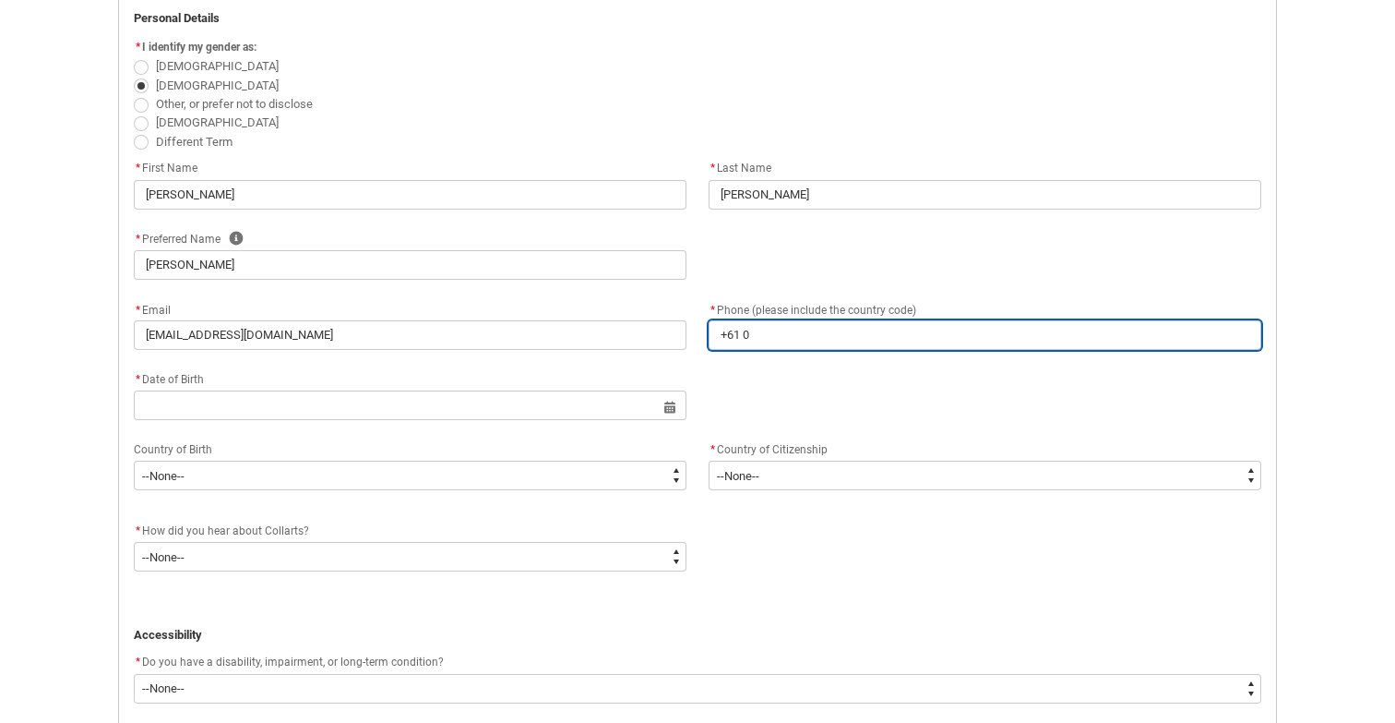
type lightning-primitive-input-simple "+61"
type input "+61"
type lightning-primitive-input-simple "+61 4"
type input "+61 4"
type lightning-primitive-input-simple "+61"
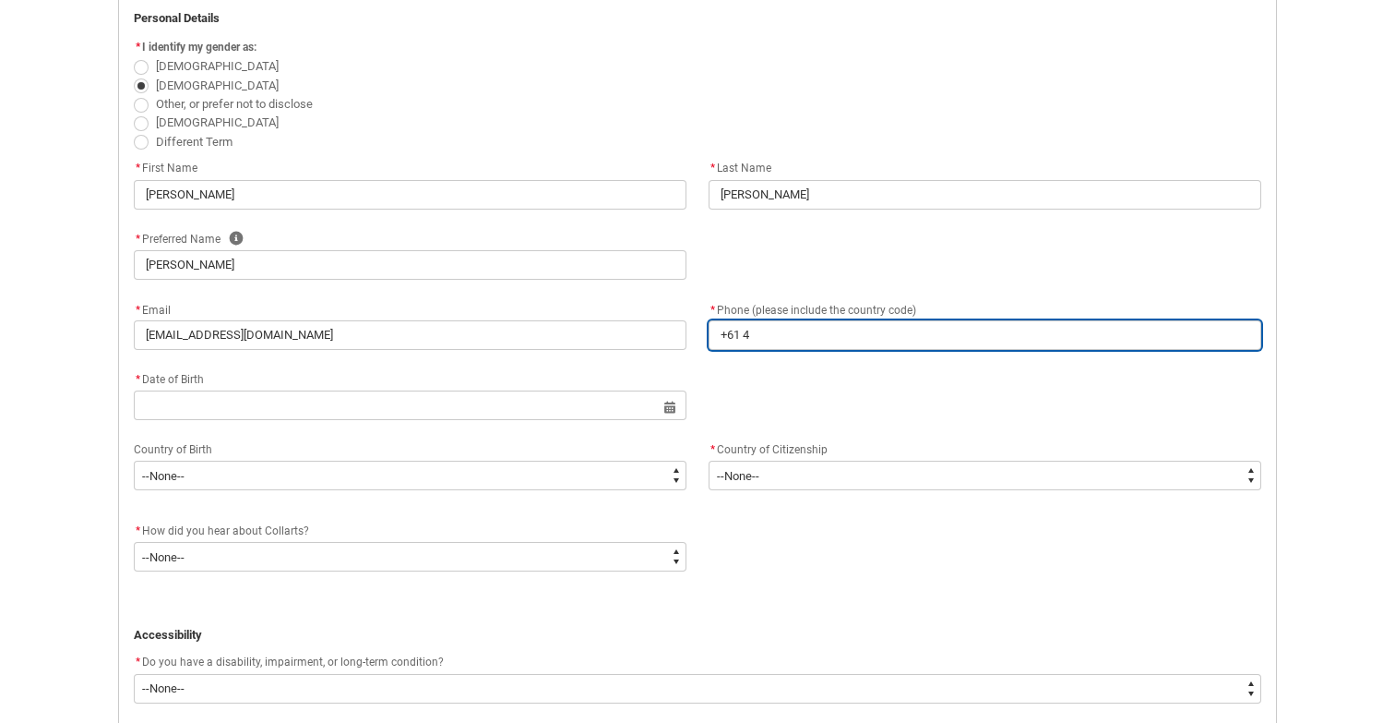
type input "+61"
type lightning-primitive-input-simple "+61 0"
type input "+61 0"
type lightning-primitive-input-simple "+61 04"
type input "+61 04"
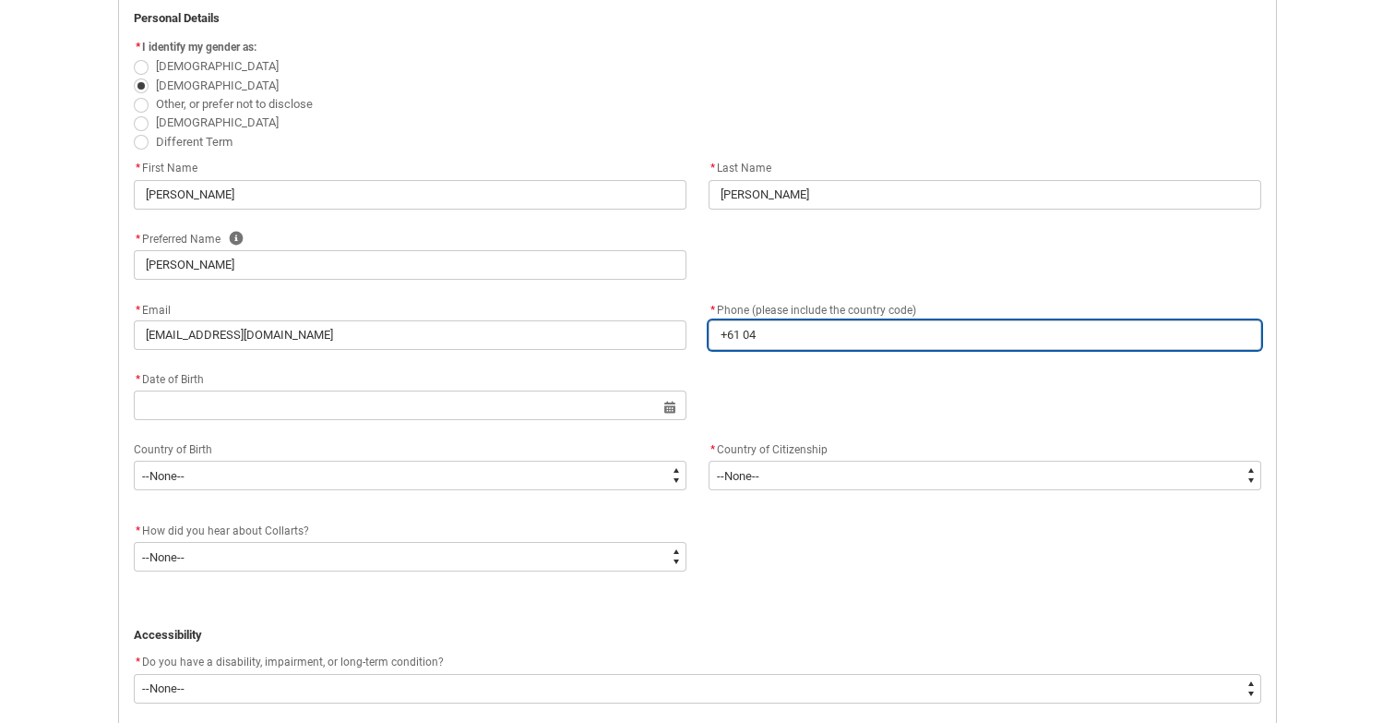
type lightning-primitive-input-simple "+61 040"
type input "+61 040"
type lightning-primitive-input-simple "+61 0400"
type input "+61 0400"
type lightning-primitive-input-simple "+61 0400"
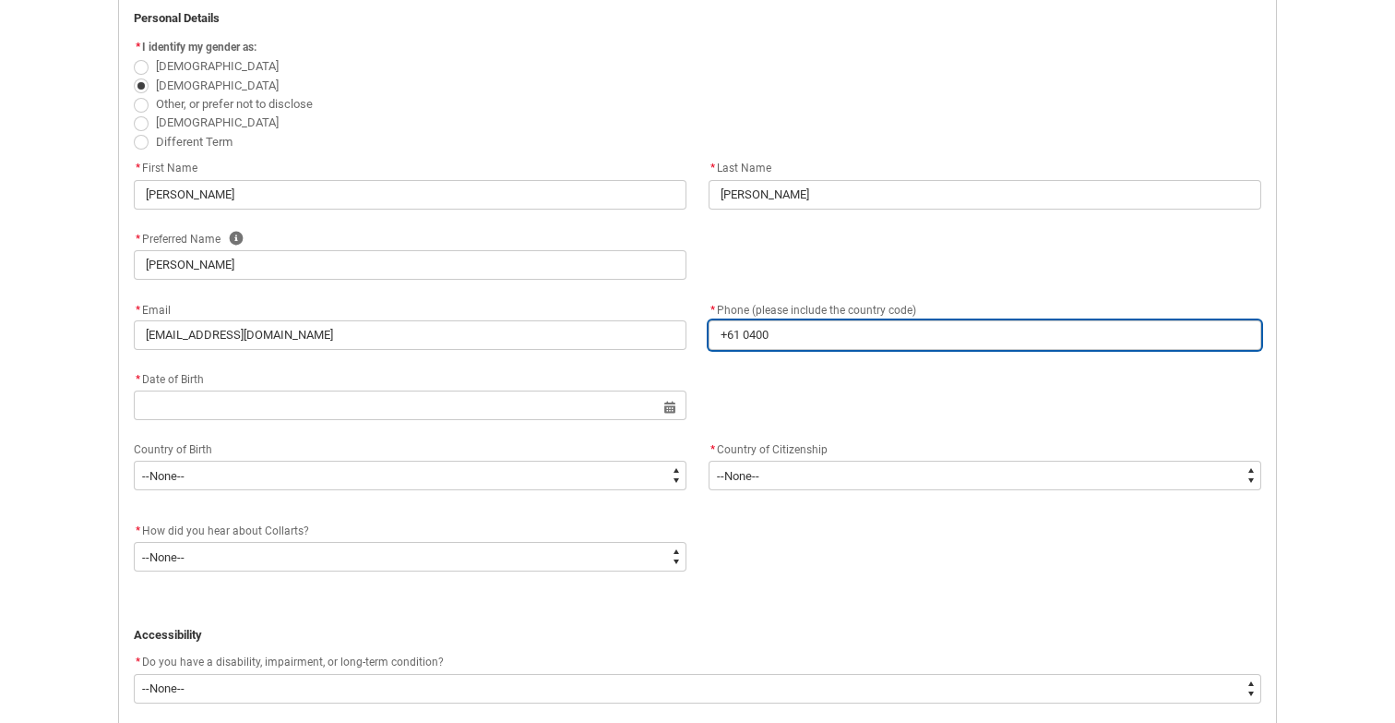
type input "+61 0400"
type lightning-primitive-input-simple "[PHONE_NUMBER]"
type input "[PHONE_NUMBER]"
type lightning-primitive-input-simple "[PHONE_NUMBER]"
type input "[PHONE_NUMBER]"
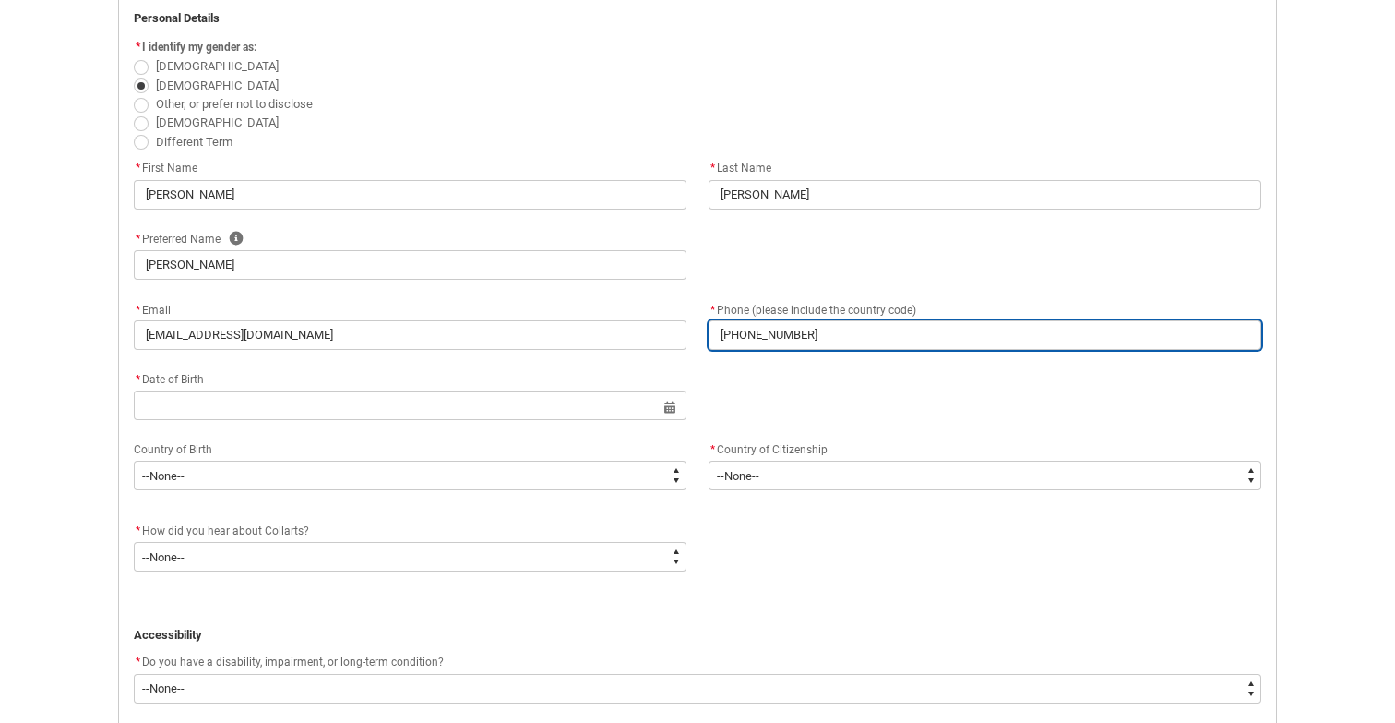
type lightning-primitive-input-simple "[PHONE_NUMBER]"
type input "[PHONE_NUMBER]"
type lightning-primitive-input-simple "[PHONE_NUMBER]"
type input "[PHONE_NUMBER]"
type lightning-primitive-input-simple "[PHONE_NUMBER]"
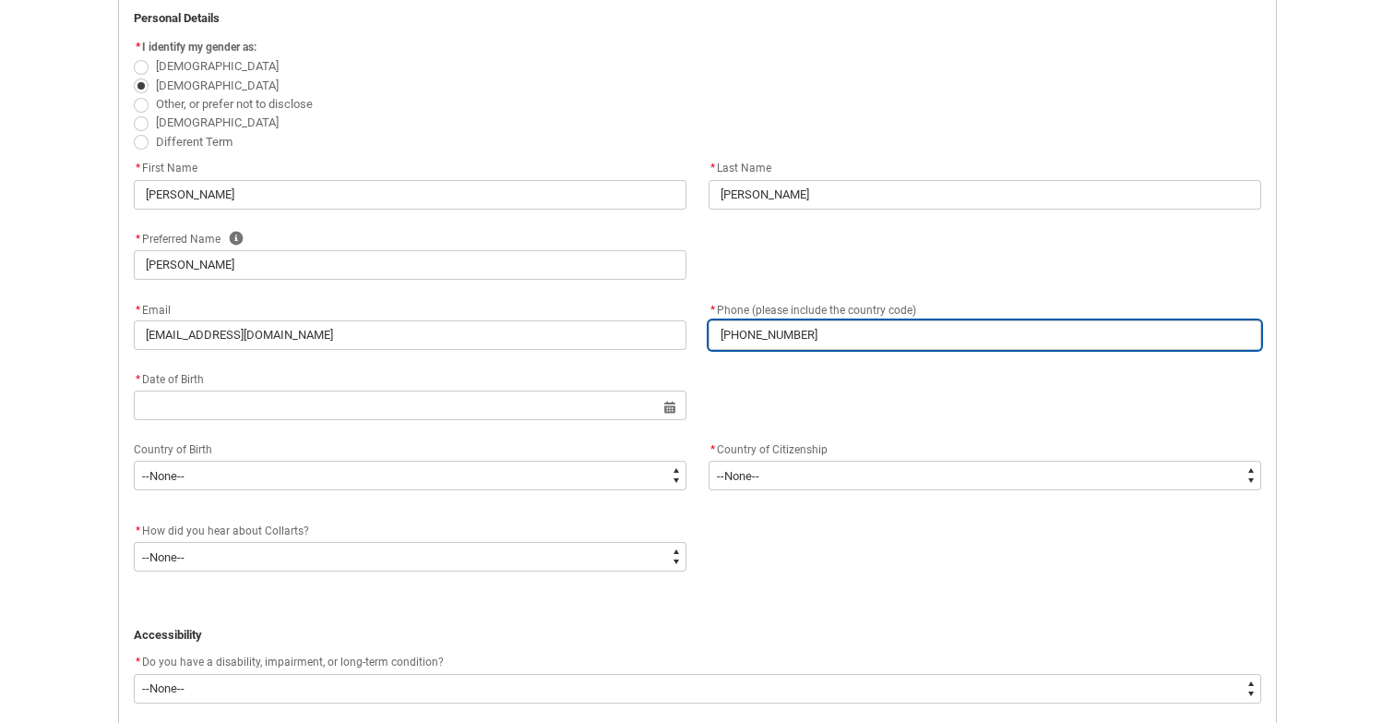
type input "[PHONE_NUMBER]"
type lightning-primitive-input-simple "[PHONE_NUMBER]"
type input "[PHONE_NUMBER]"
type lightning-primitive-input-simple "[PHONE_NUMBER]"
type input "[PHONE_NUMBER]"
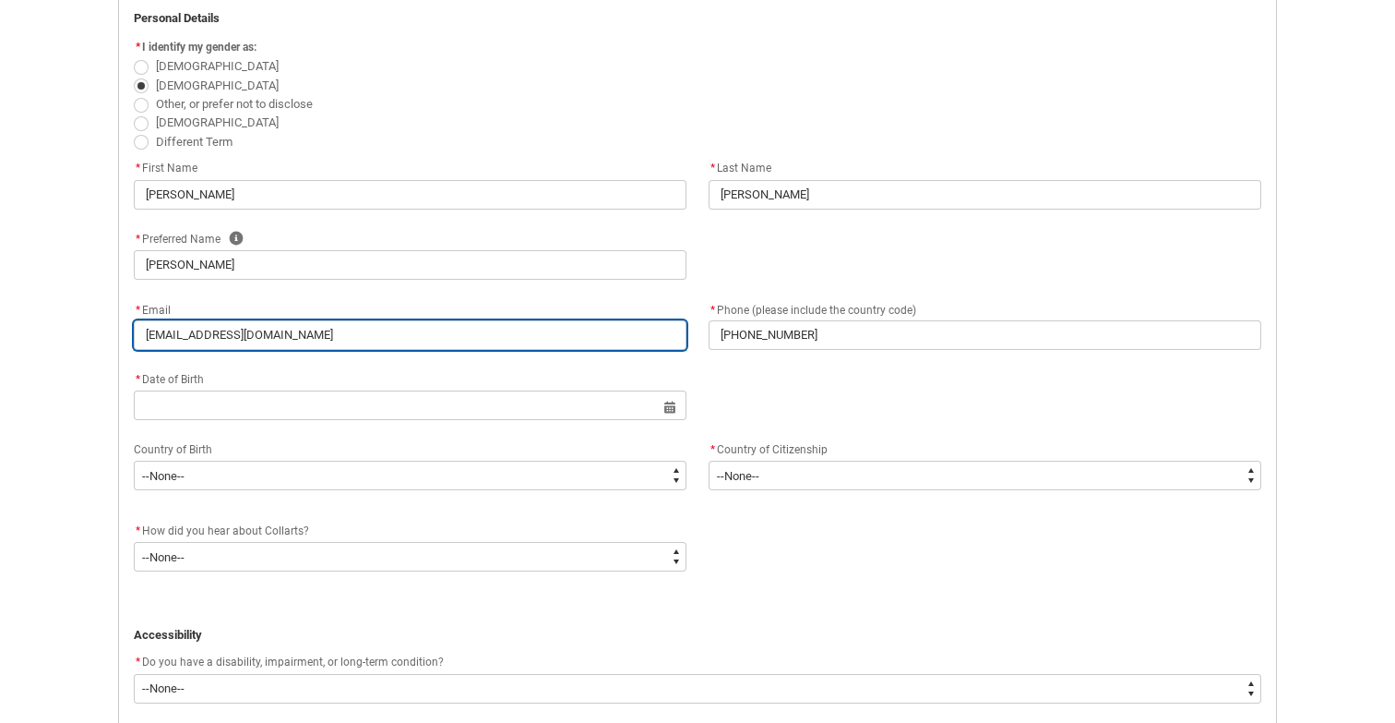
click at [674, 343] on input "[EMAIL_ADDRESS][DOMAIN_NAME]" at bounding box center [410, 335] width 553 height 30
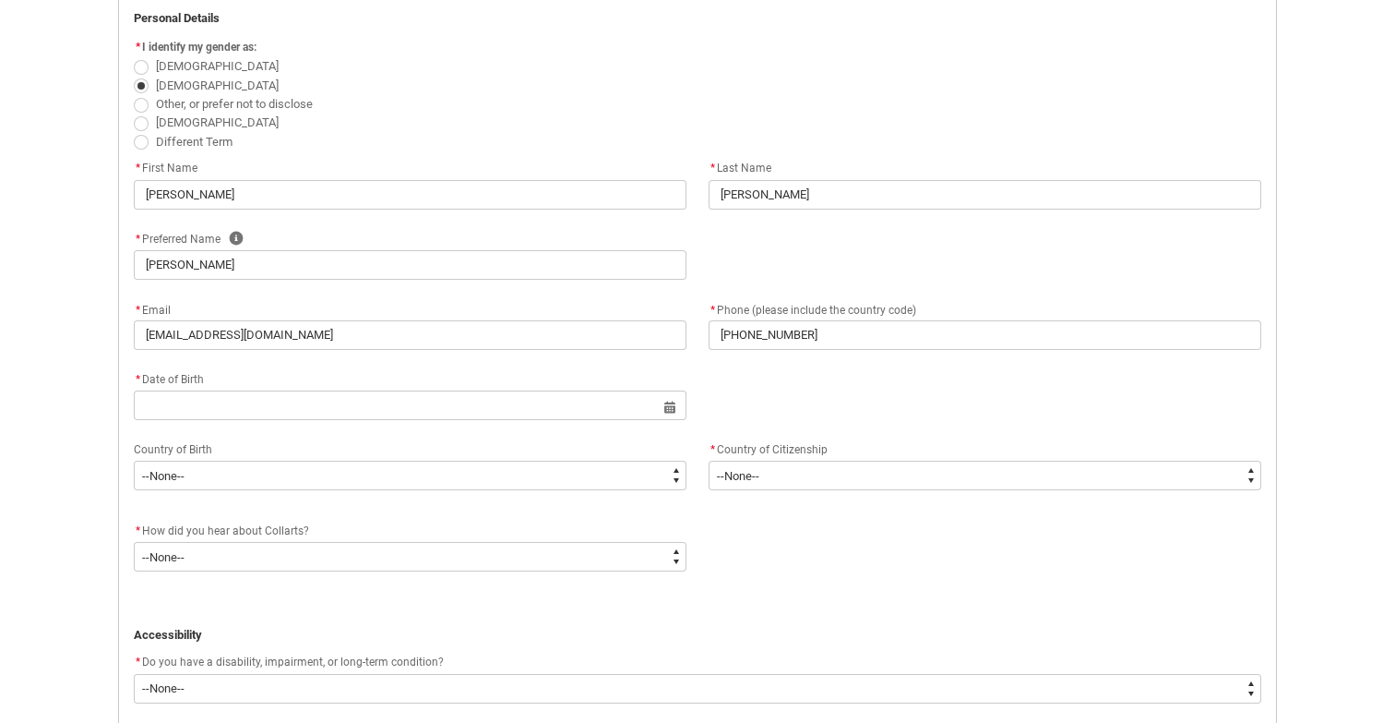
click at [572, 376] on div "* Date of Birth" at bounding box center [410, 379] width 553 height 22
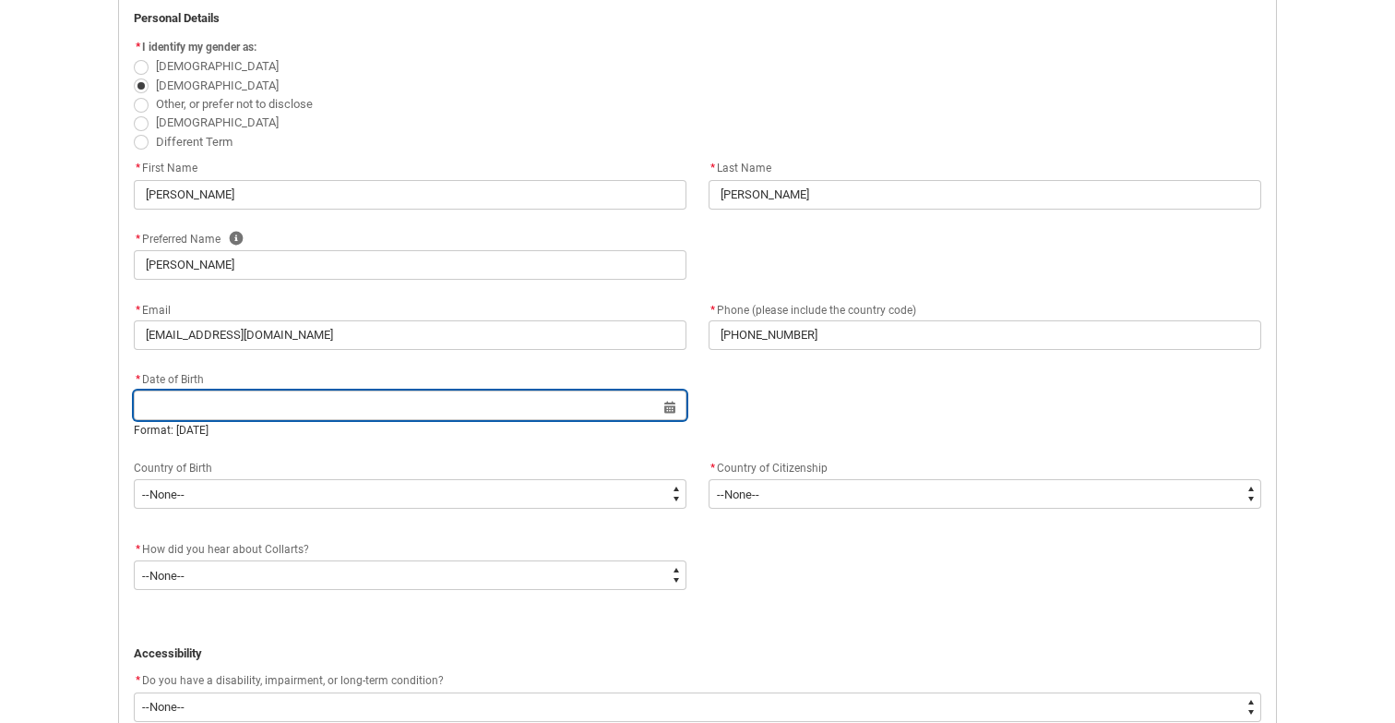
click at [677, 405] on input "REDU_Application_Form_for_Applicant flow" at bounding box center [410, 405] width 553 height 30
select select "2025"
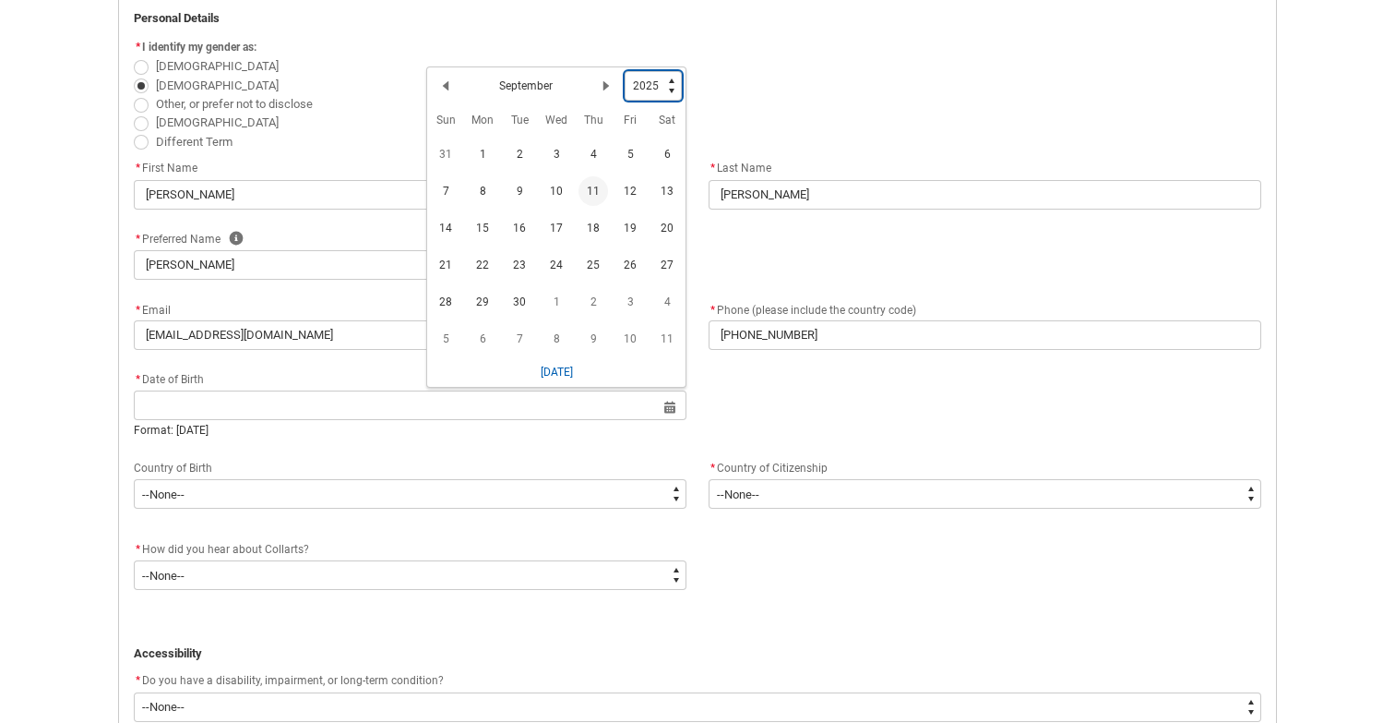
type lightning-select "2002"
select select "2002"
click at [560, 190] on span "11" at bounding box center [557, 195] width 30 height 30
type lightning-datepicker "[DATE]"
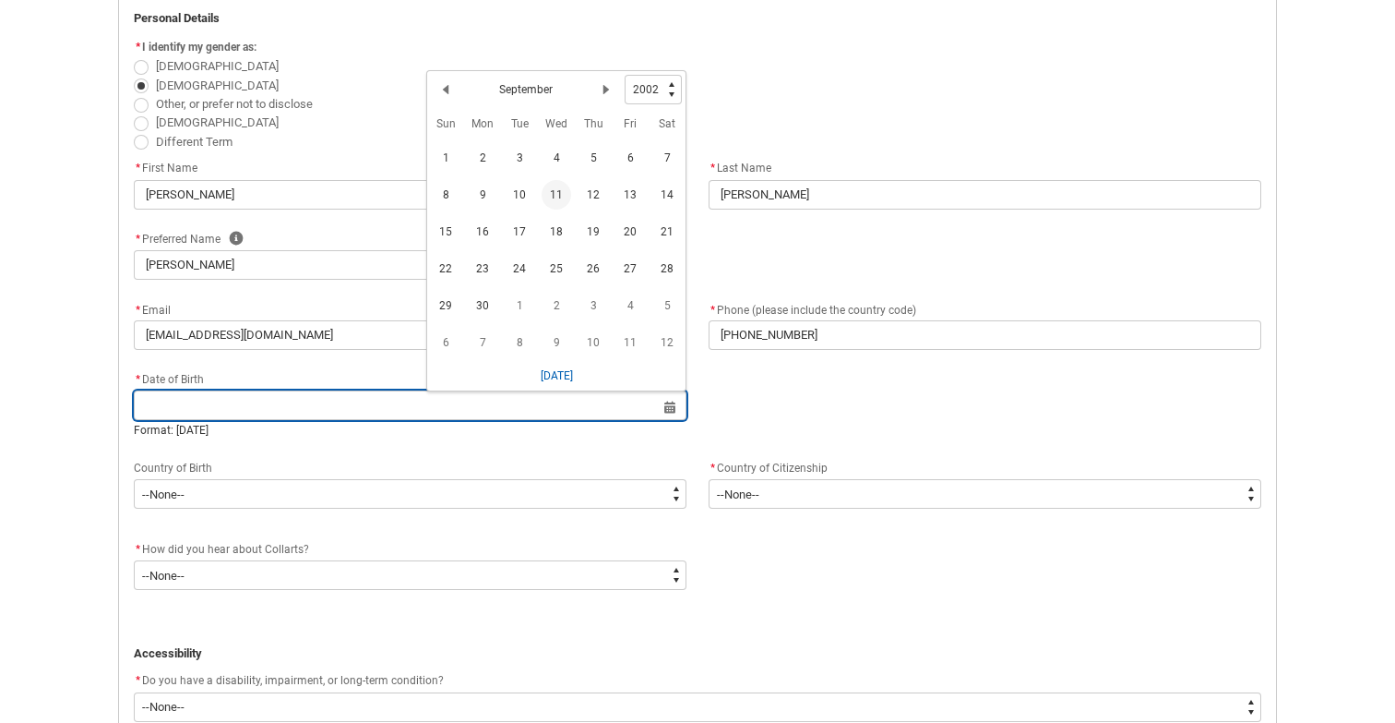
type lightning-input "[DATE]"
type input "[DATE]"
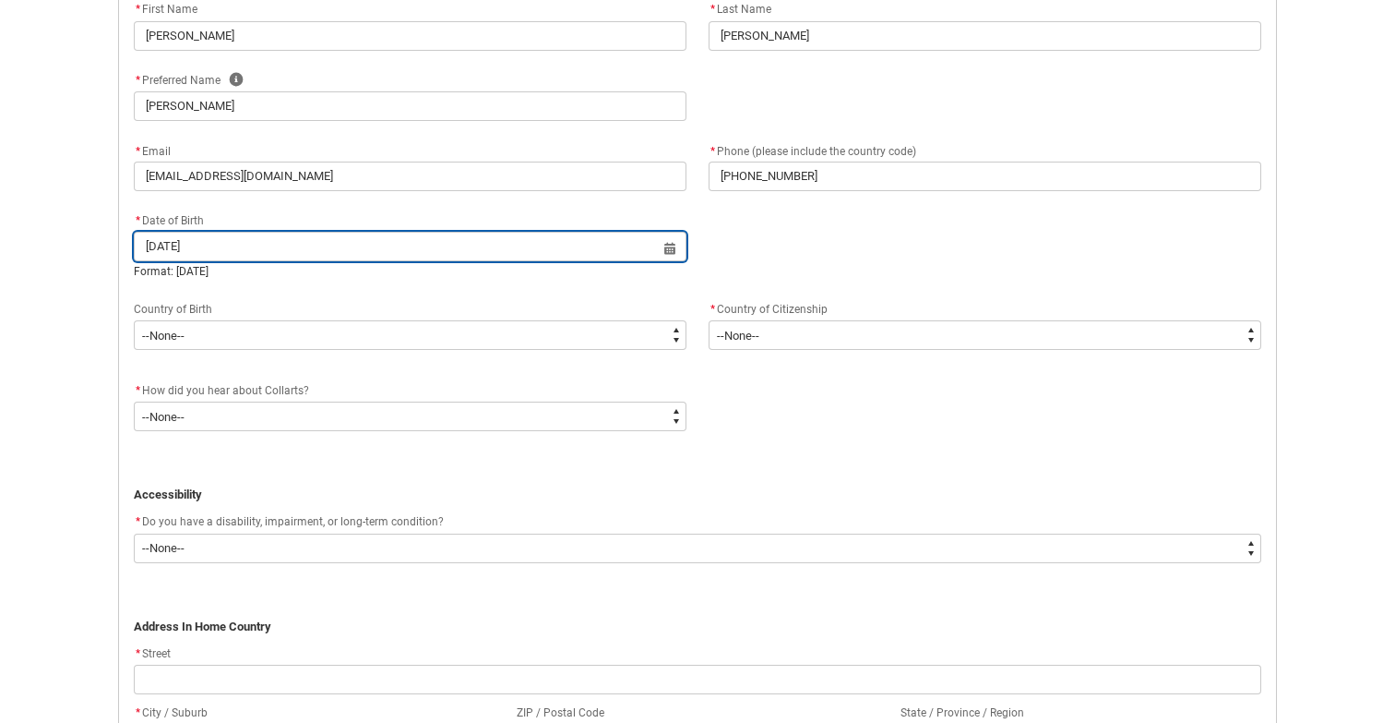
scroll to position [646, 0]
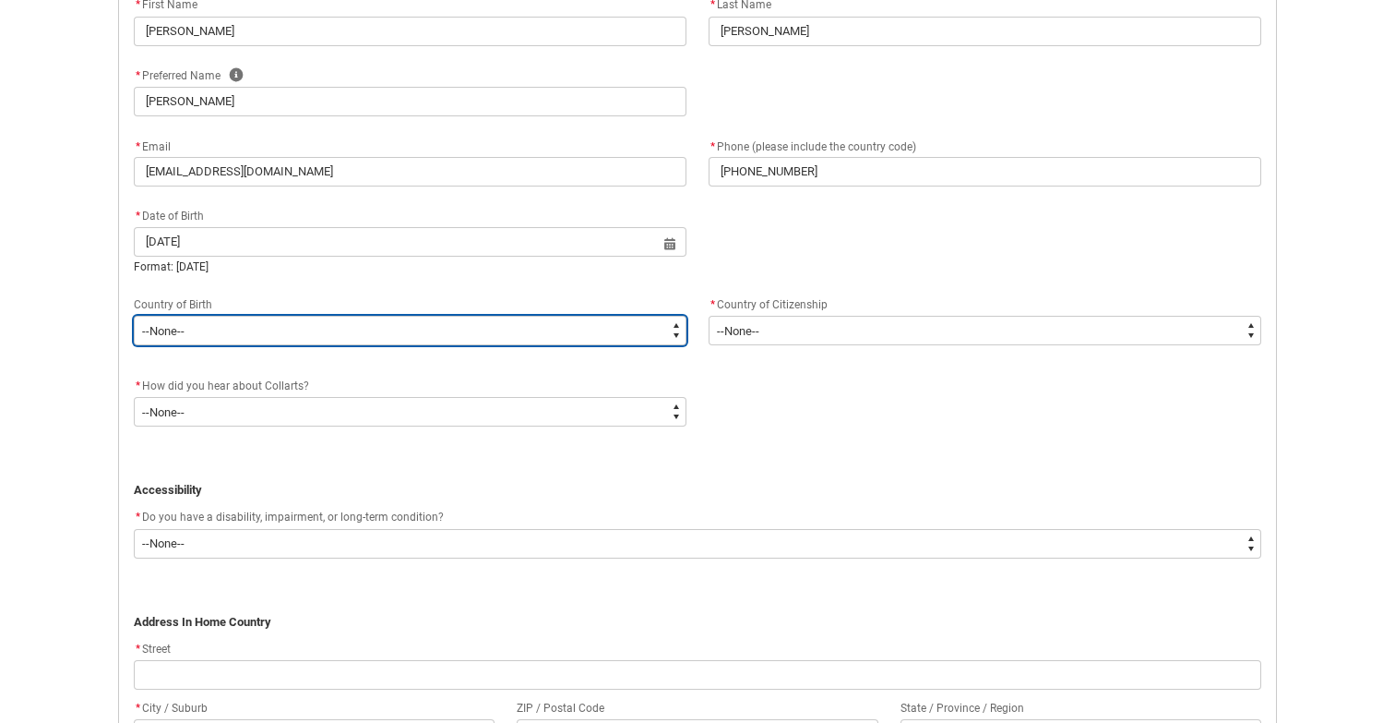
type lightning-select "Birth_Country.6101"
select select "Birth_Country.6101"
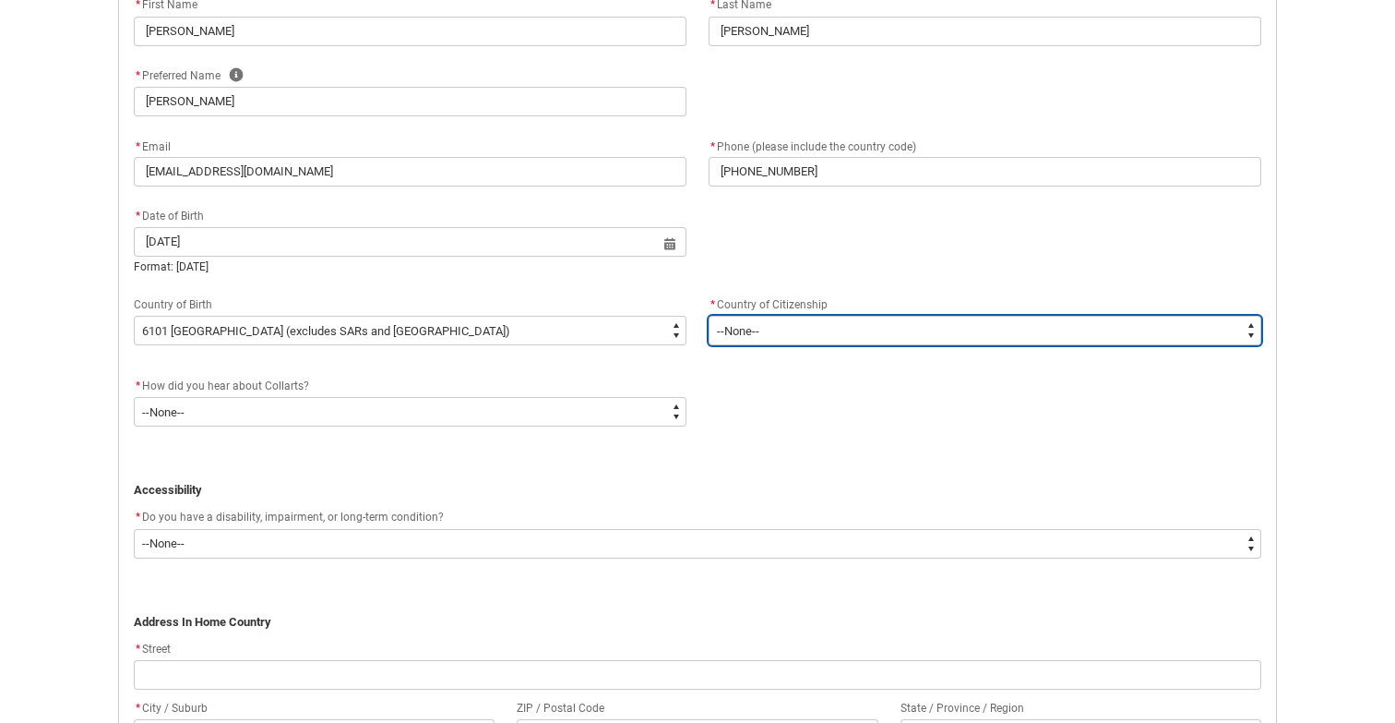
type lightning-select "Citizenship_Country.[DEMOGRAPHIC_DATA]"
select select "Citizenship_Country.[DEMOGRAPHIC_DATA]"
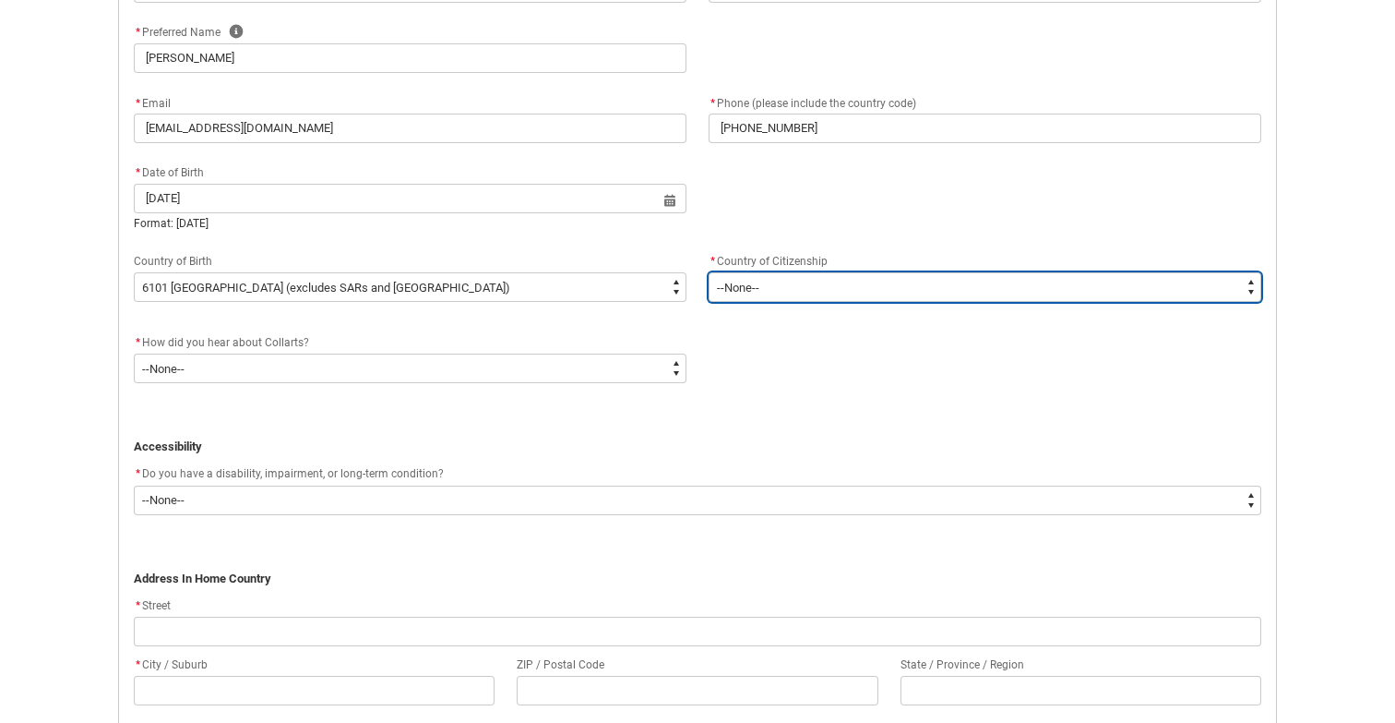
scroll to position [700, 0]
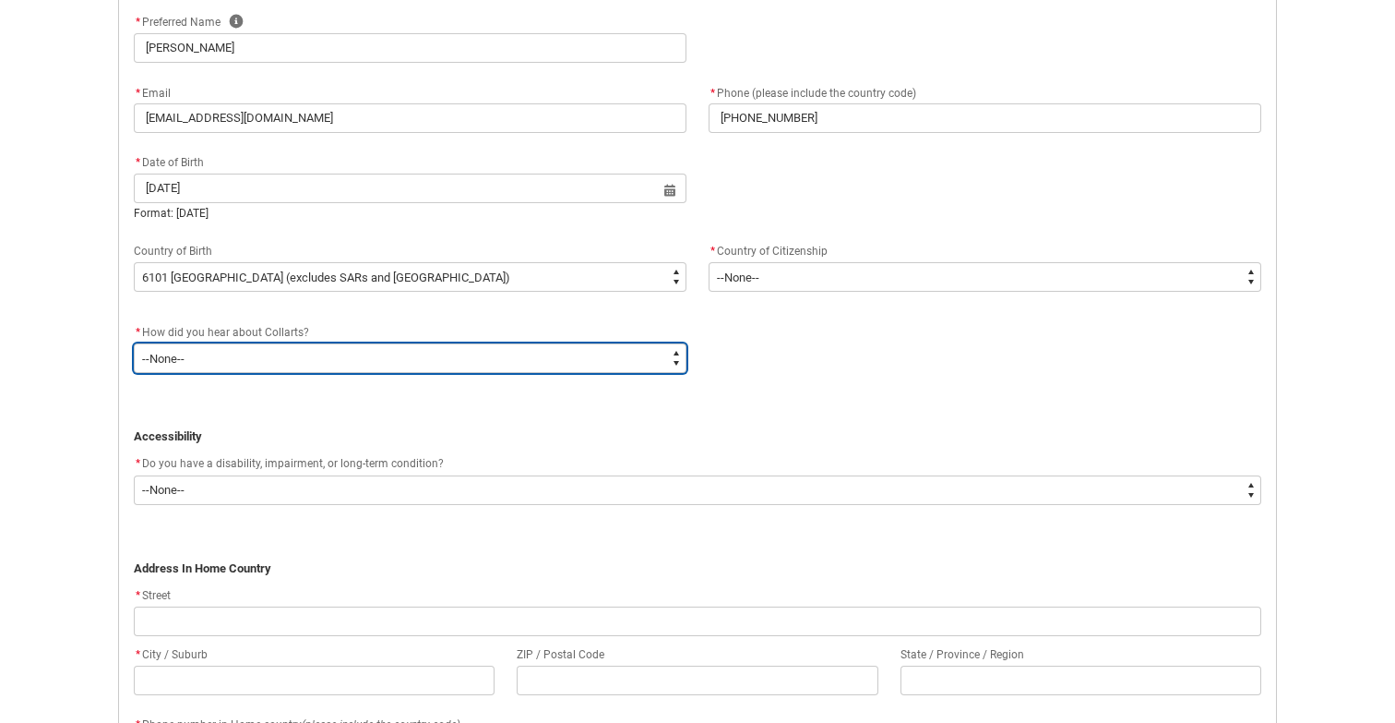
type lightning-select "Heard_About_Collarts_Picklist.Advertising - Facebook"
select select "Heard_About_Collarts_Picklist.Advertising - Facebook"
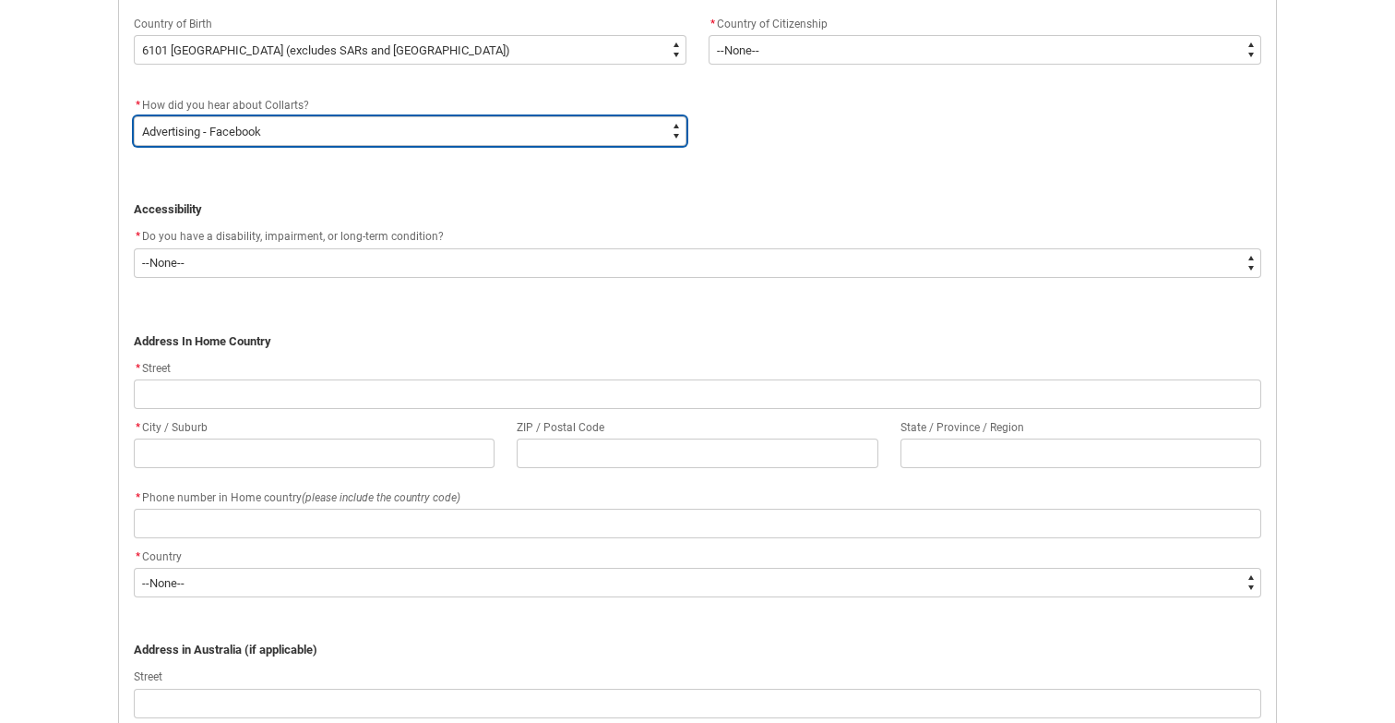
scroll to position [939, 0]
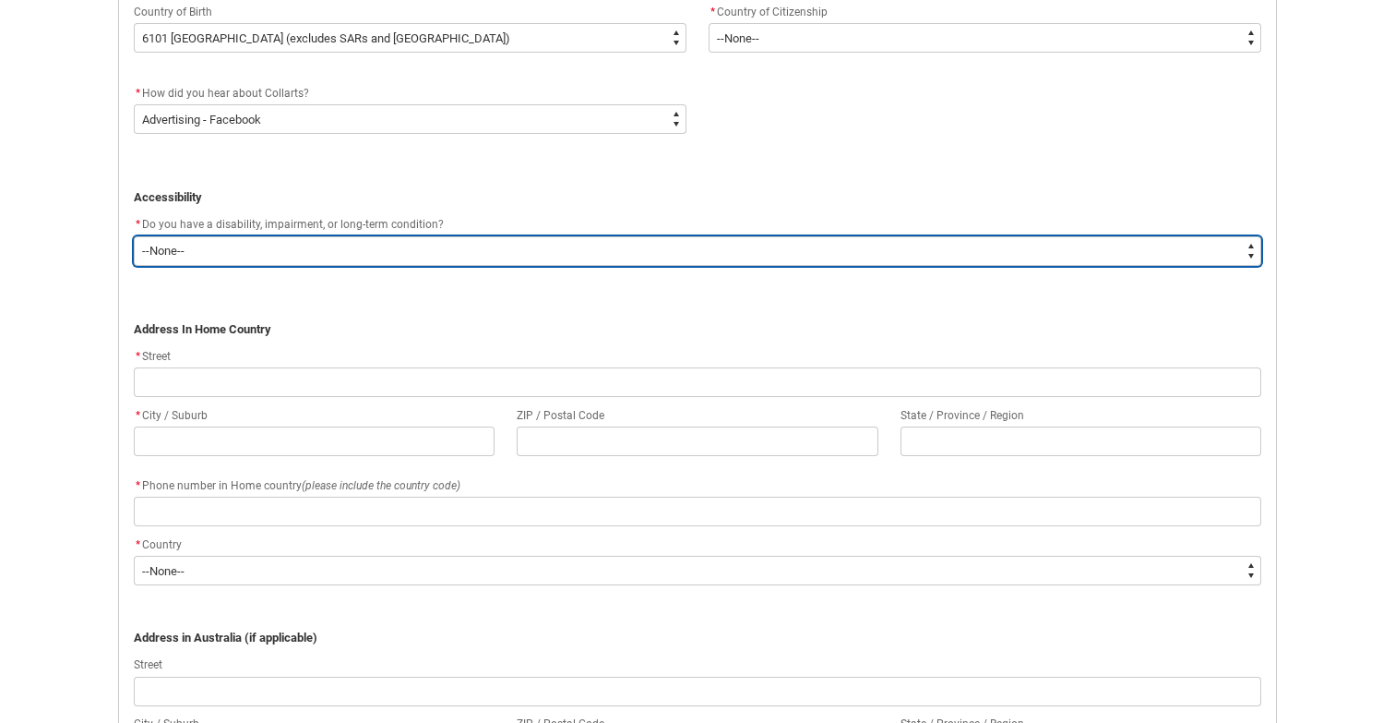
type lightning-select "No_TextChoice"
select select "No_TextChoice"
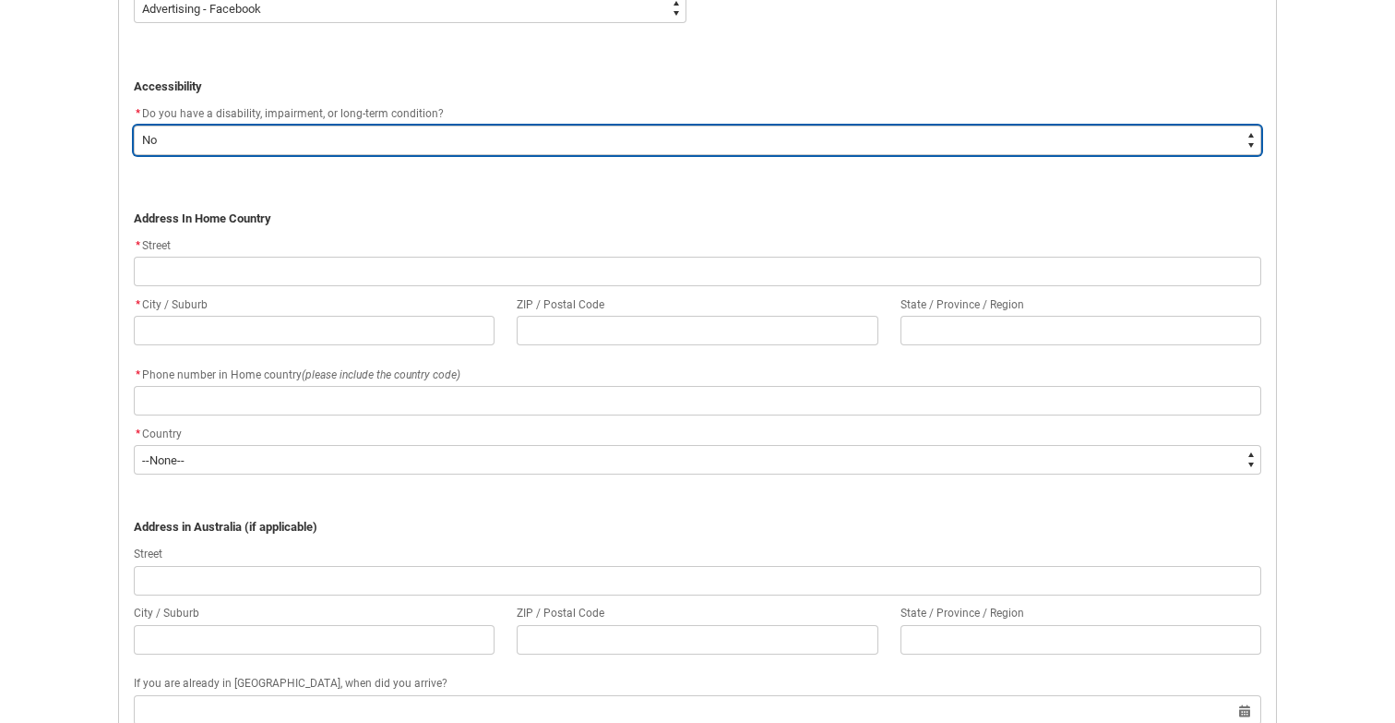
scroll to position [1054, 0]
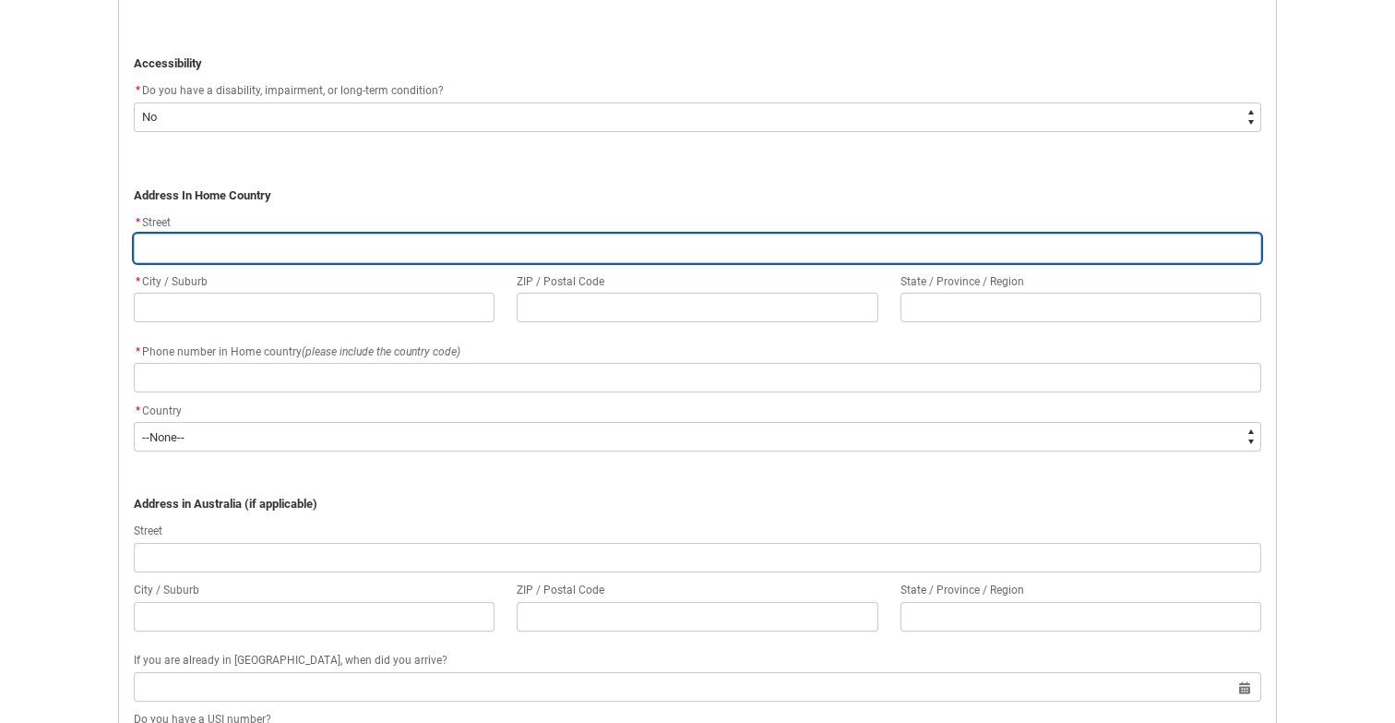
type lightning-primitive-input-simple "1"
type input "1"
type lightning-primitive-input-simple "12"
type input "12"
type lightning-primitive-input-simple "124"
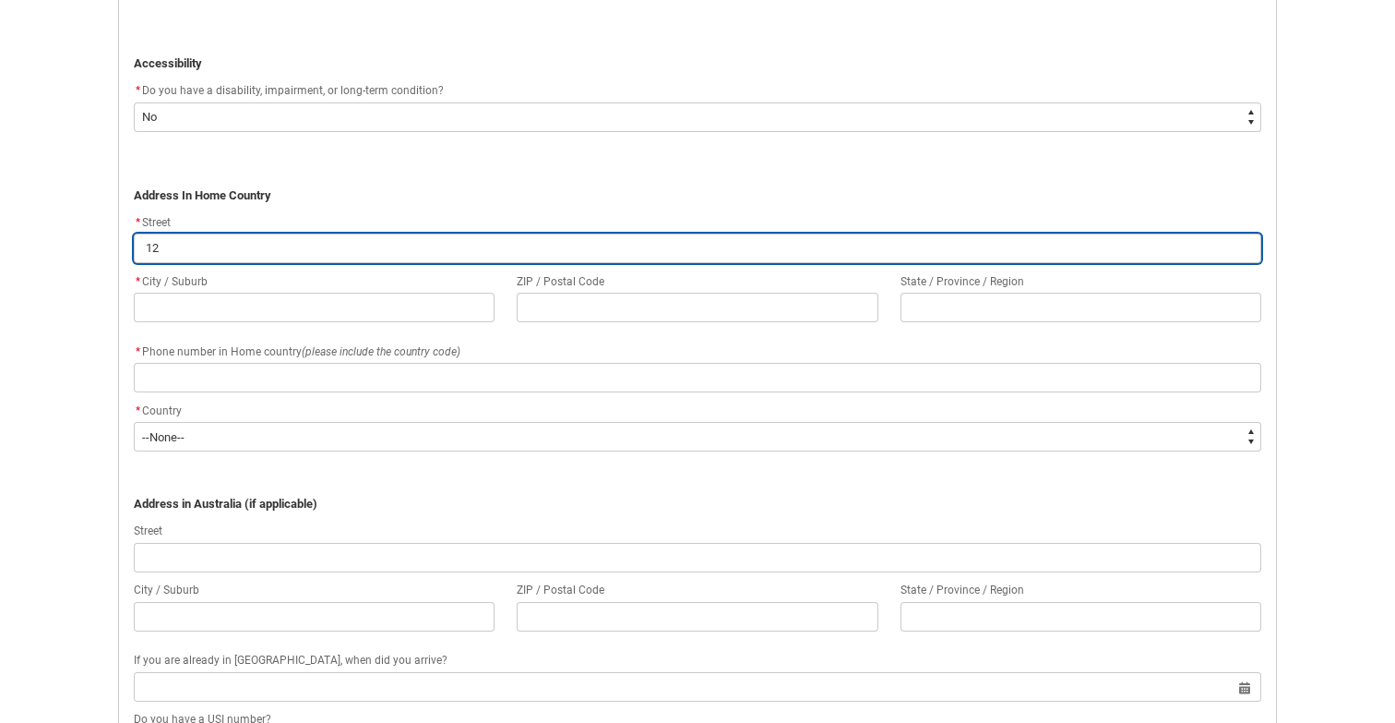
type input "124"
type lightning-primitive-input-simple "124"
type input "124"
type lightning-primitive-input-simple "124 S"
type input "124 S"
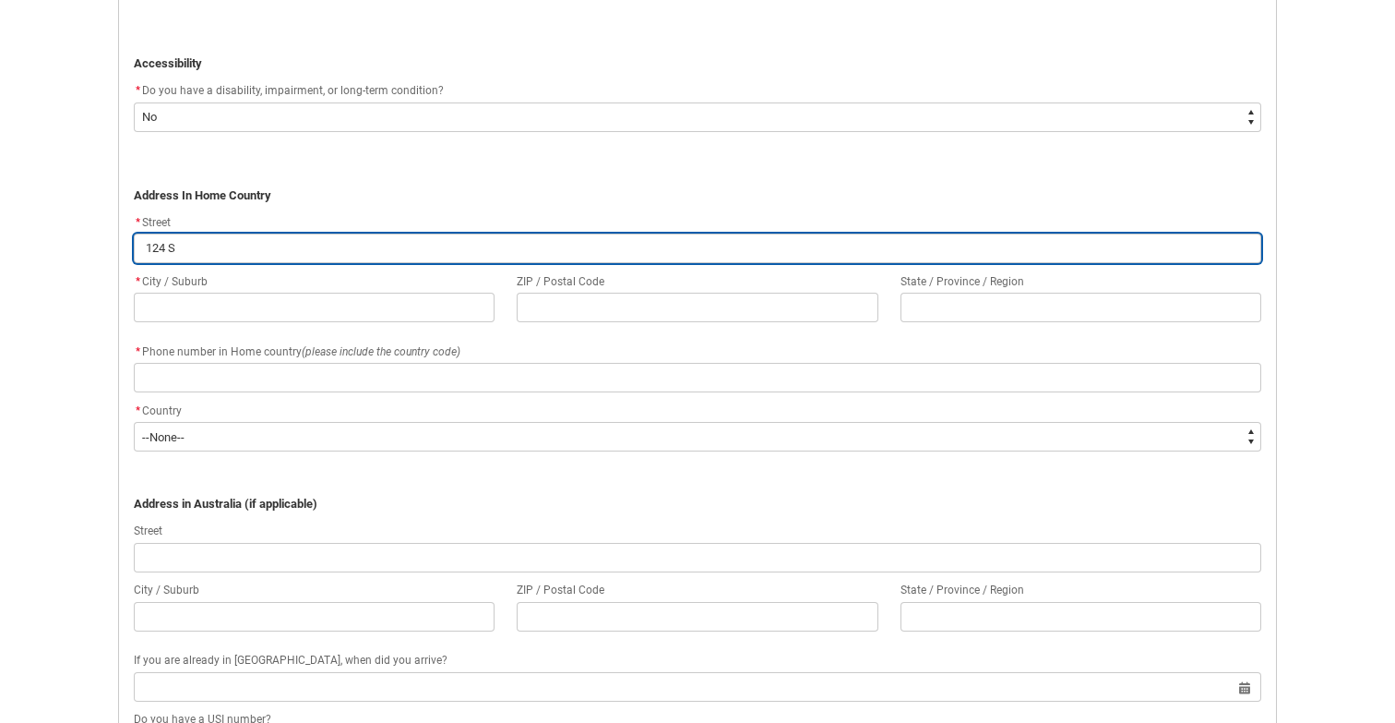
type lightning-primitive-input-simple "124 Sm"
type input "124 Sm"
type lightning-primitive-input-simple "124 Smi"
type input "124 Smi"
type lightning-primitive-input-simple "124 [PERSON_NAME]"
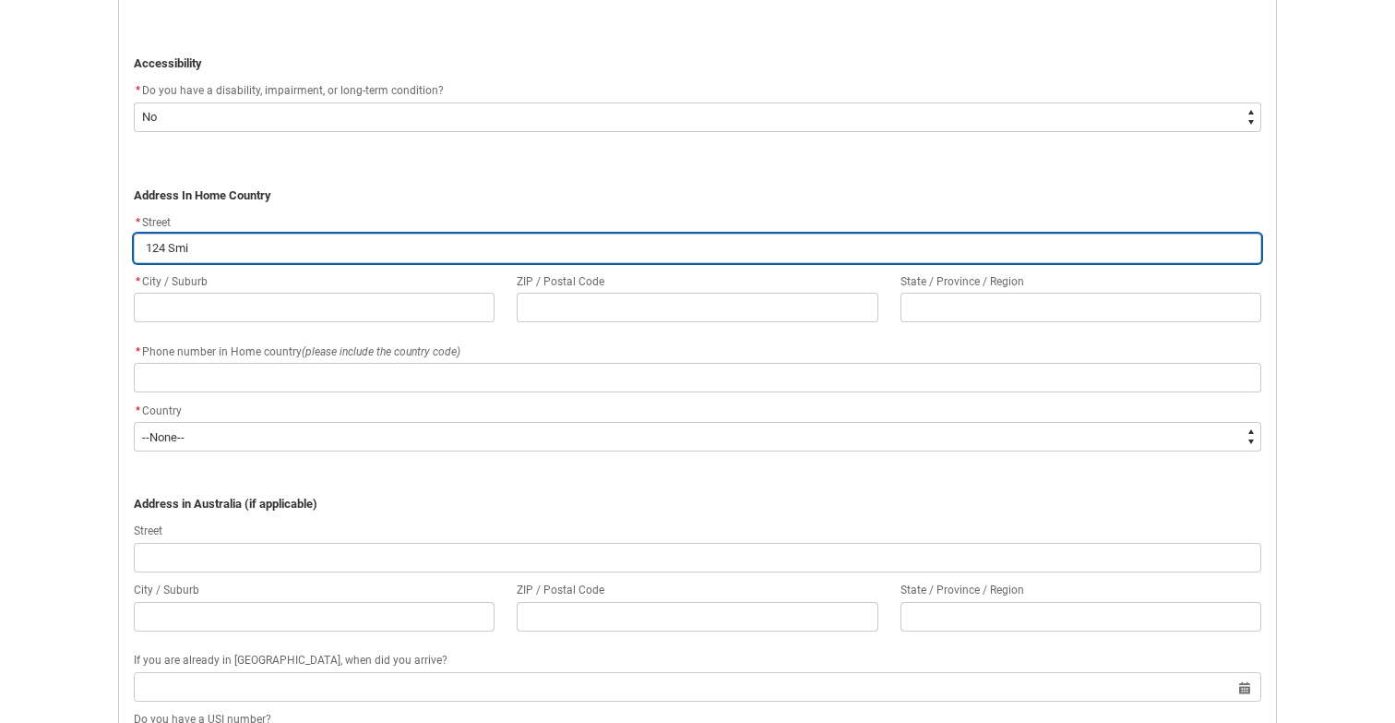
type input "124 [PERSON_NAME]"
type lightning-primitive-input-simple "124 [PERSON_NAME]"
type input "124 [PERSON_NAME]"
type lightning-primitive-input-simple "124 [PERSON_NAME]"
type input "124 [PERSON_NAME]"
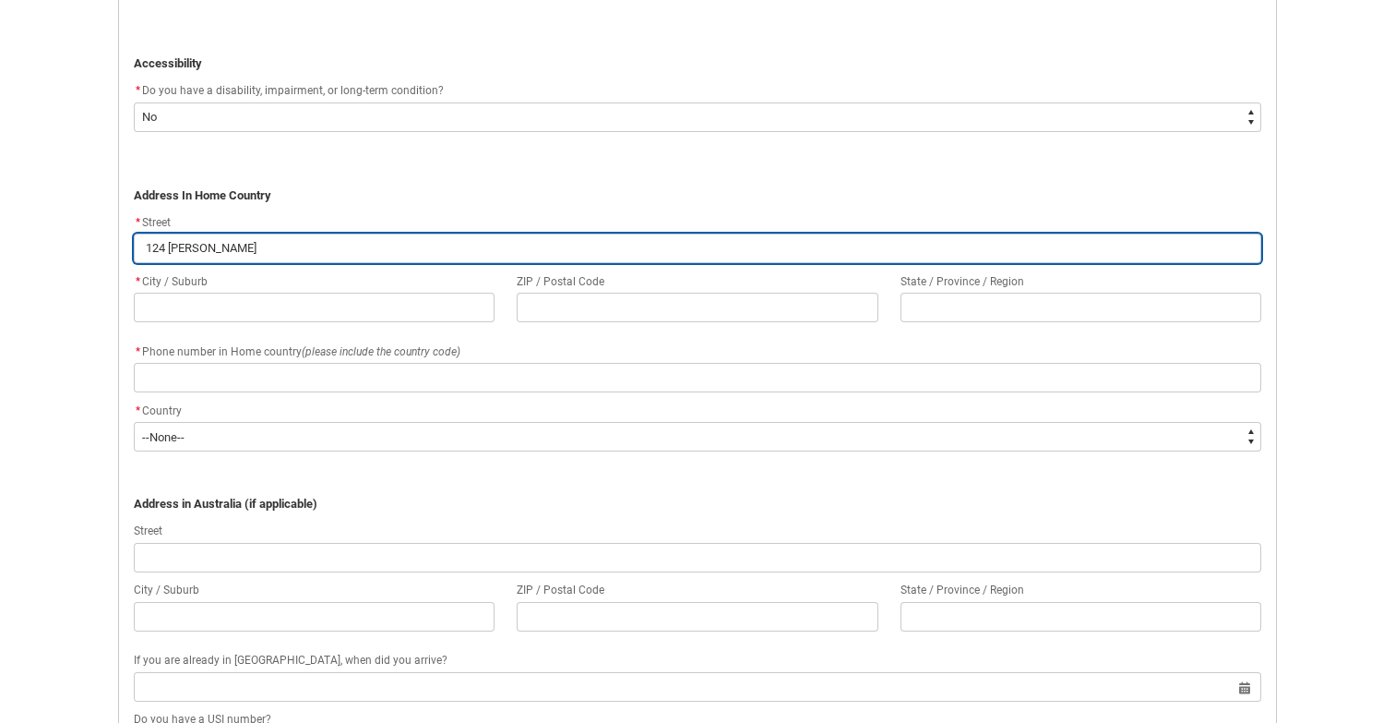
type lightning-primitive-input-simple "124 [PERSON_NAME] S"
type input "124 [PERSON_NAME] S"
type lightning-primitive-input-simple "[STREET_ADDRESS][PERSON_NAME]"
type input "[STREET_ADDRESS][PERSON_NAME]"
type lightning-primitive-input-simple "[STREET_ADDRESS][PERSON_NAME]"
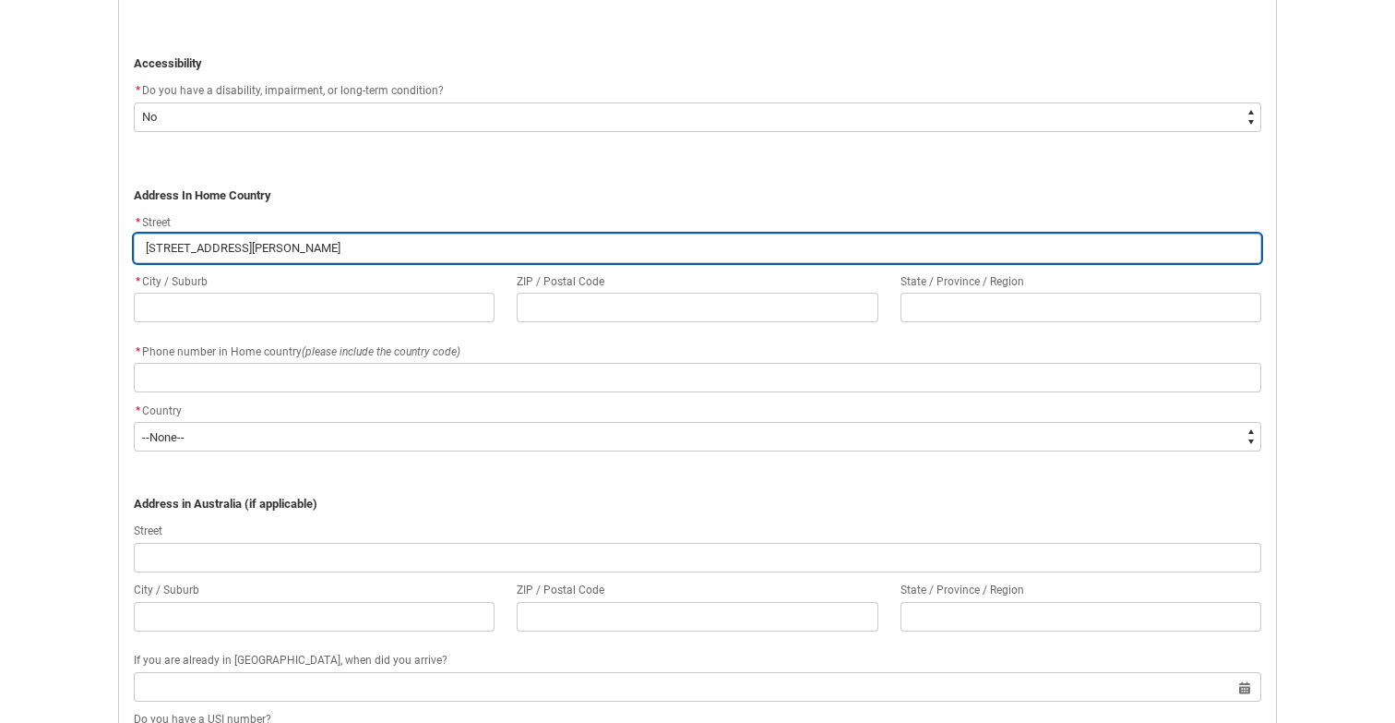
type input "[STREET_ADDRESS][PERSON_NAME]"
type lightning-primitive-input-simple "[STREET_ADDRESS][PERSON_NAME]"
type input "[STREET_ADDRESS][PERSON_NAME]"
type lightning-primitive-input-simple "[STREET_ADDRESS][PERSON_NAME]"
type input "[STREET_ADDRESS][PERSON_NAME]"
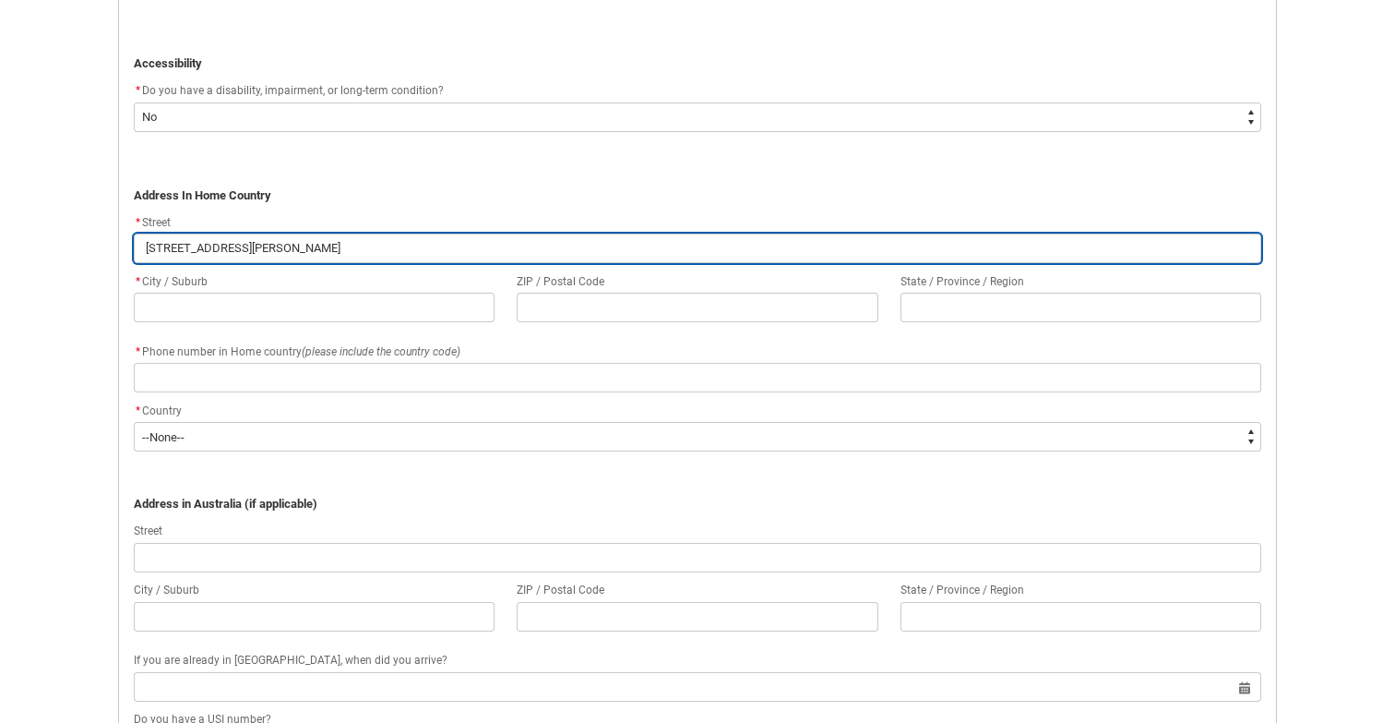
type lightning-primitive-input-simple "[STREET_ADDRESS][PERSON_NAME]"
type input "[STREET_ADDRESS][PERSON_NAME]"
type lightning-primitive-input-simple "[STREET_ADDRESS][PERSON_NAME]"
type input "[STREET_ADDRESS][PERSON_NAME]"
type lightning-primitive-input-simple "[STREET_ADDRESS][PERSON_NAME]"
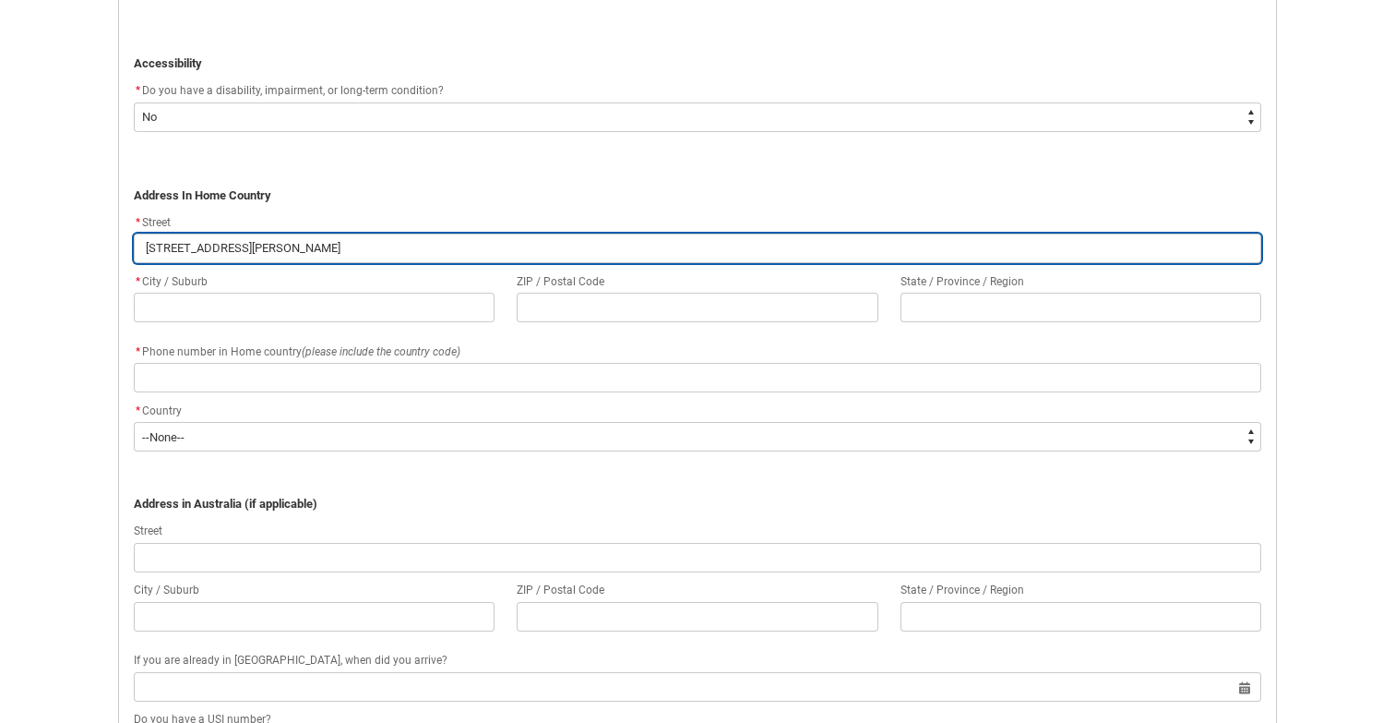
type input "[STREET_ADDRESS][PERSON_NAME]"
type lightning-primitive-input-simple "[STREET_ADDRESS][PERSON_NAME]"
type input "[STREET_ADDRESS][PERSON_NAME]"
type lightning-primitive-input-simple "[STREET_ADDRESS][PERSON_NAME][PERSON_NAME]"
type input "[STREET_ADDRESS][PERSON_NAME][PERSON_NAME]"
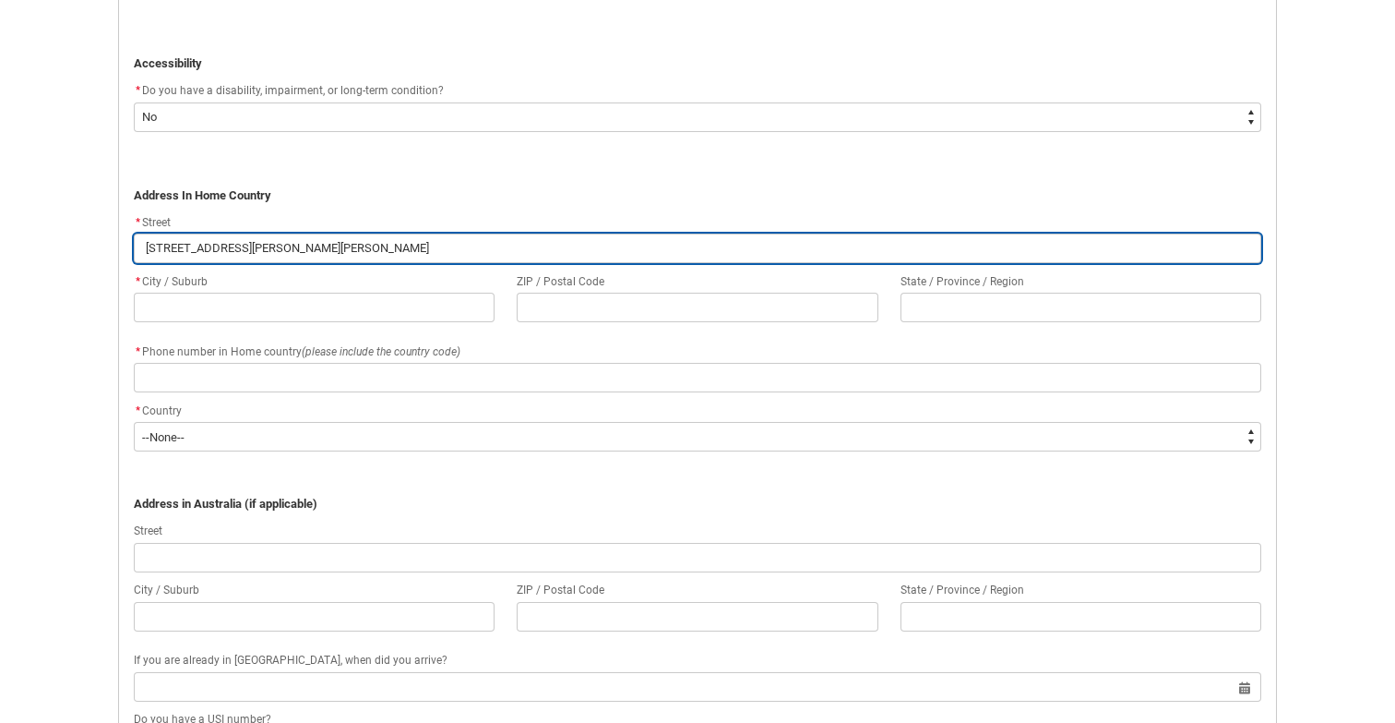
type lightning-primitive-input-simple "[STREET_ADDRESS][PERSON_NAME]"
type input "[STREET_ADDRESS][PERSON_NAME]"
type lightning-primitive-input-simple "[STREET_ADDRESS][PERSON_NAME][PERSON_NAME]"
type input "[STREET_ADDRESS][PERSON_NAME][PERSON_NAME]"
type lightning-primitive-input-simple "[STREET_ADDRESS][PERSON_NAME]"
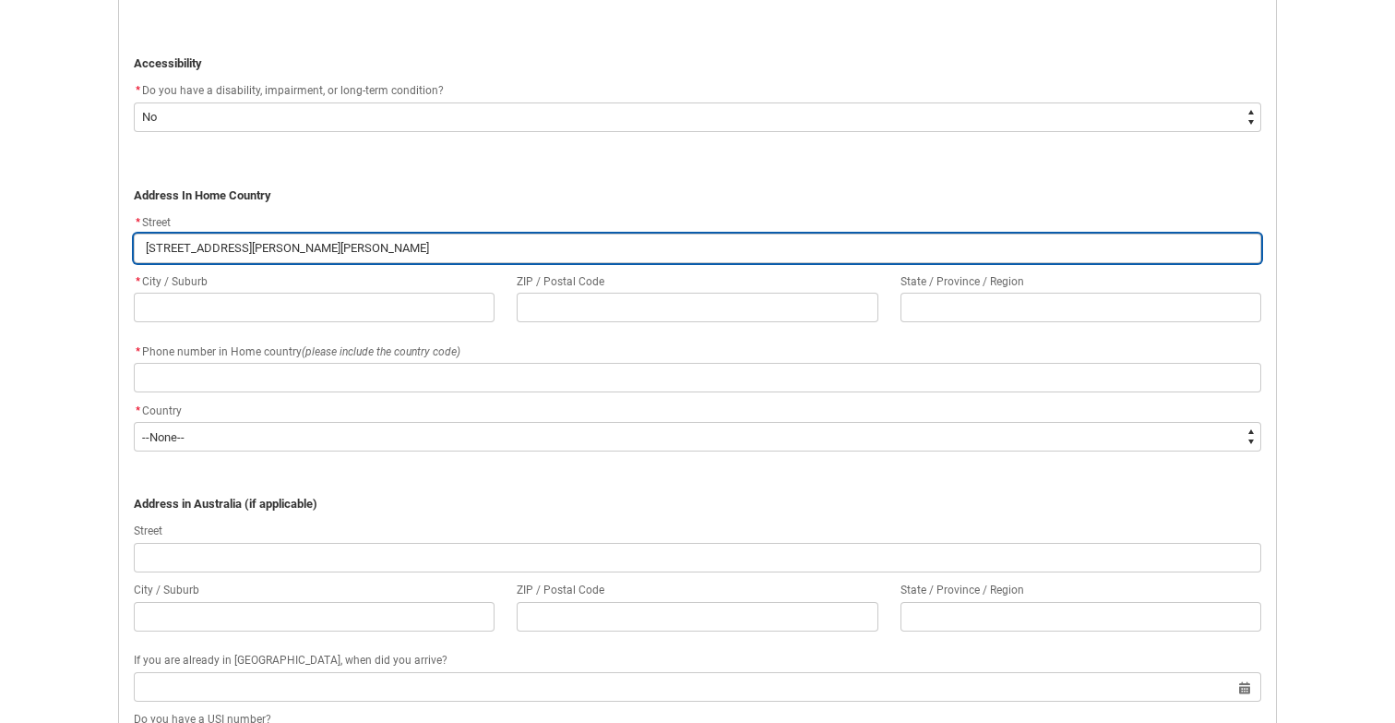
type input "[STREET_ADDRESS][PERSON_NAME]"
type lightning-primitive-input-simple "[STREET_ADDRESS][PERSON_NAME]"
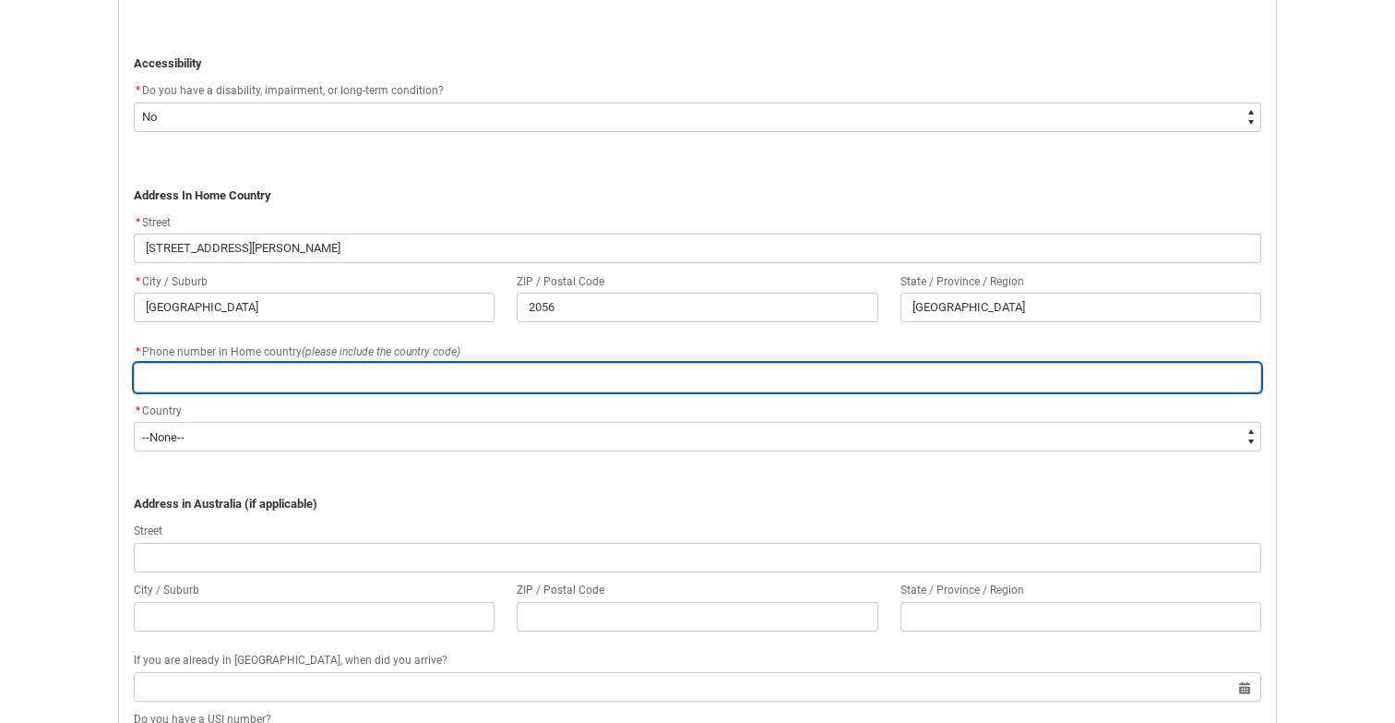
scroll to position [1123, 0]
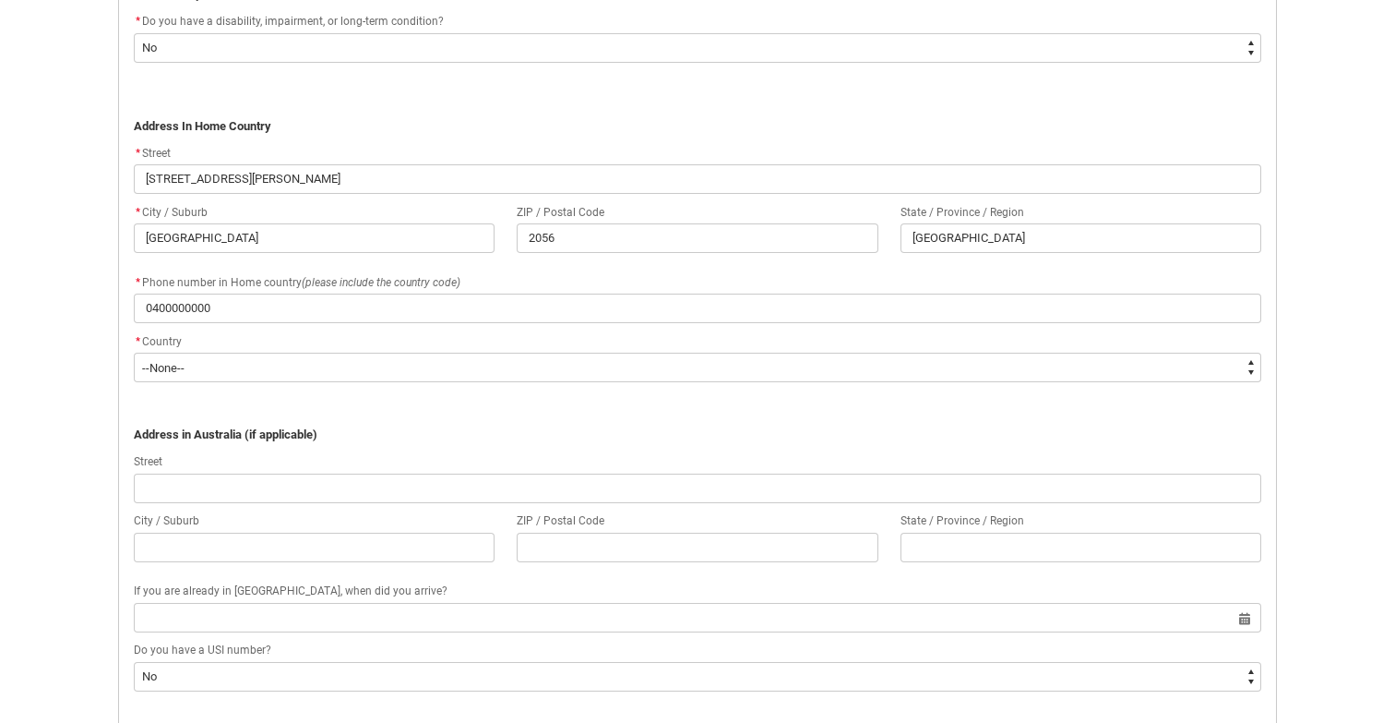
click at [329, 400] on p "REDU_Application_Form_for_Applicant flow" at bounding box center [698, 398] width 1128 height 18
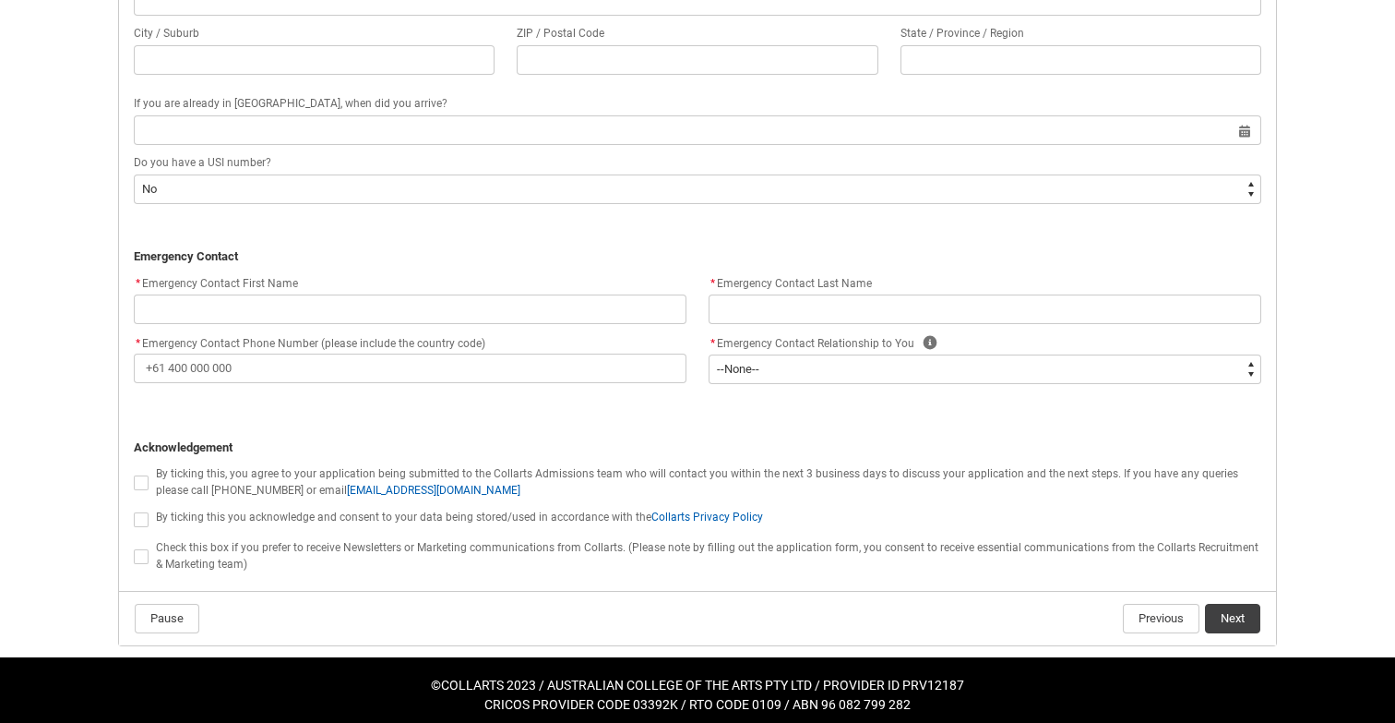
scroll to position [1608, 0]
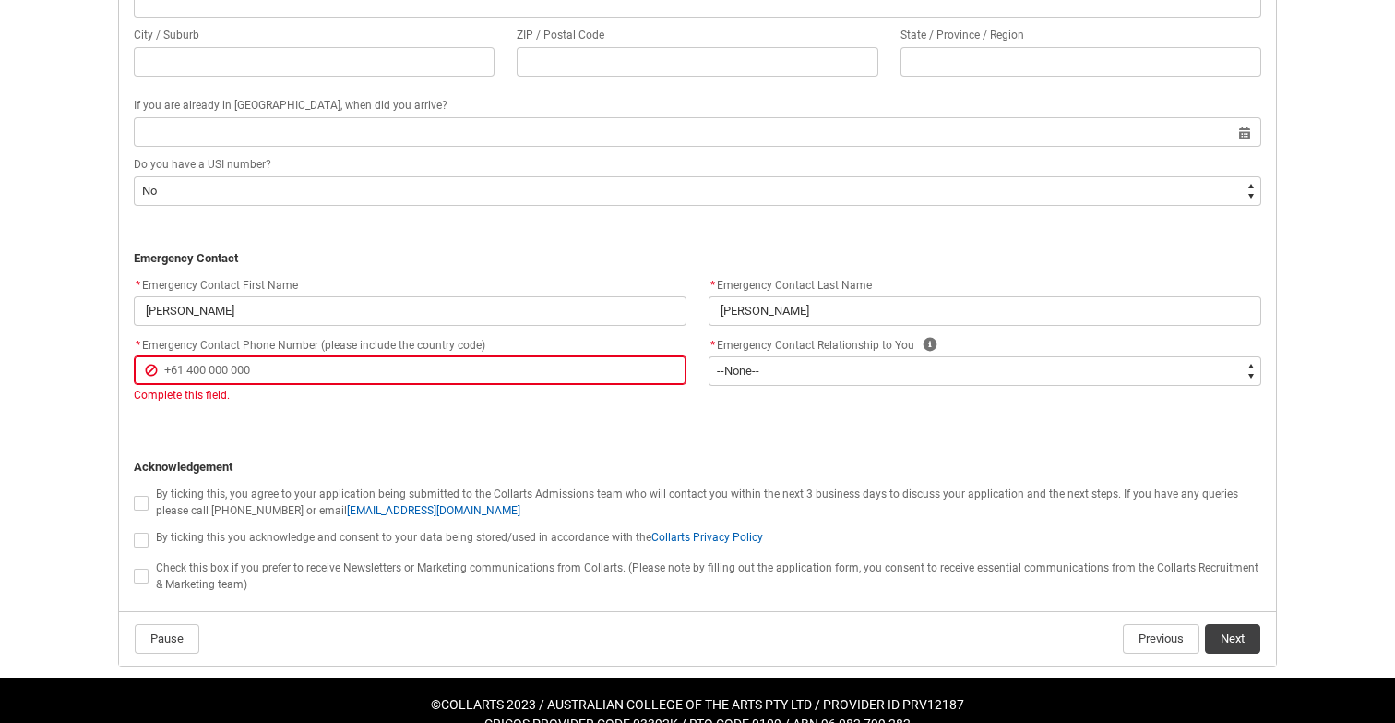
click at [426, 320] on flowruntime-screen-field "* Emergency Contact First Name [PERSON_NAME]" at bounding box center [410, 303] width 575 height 59
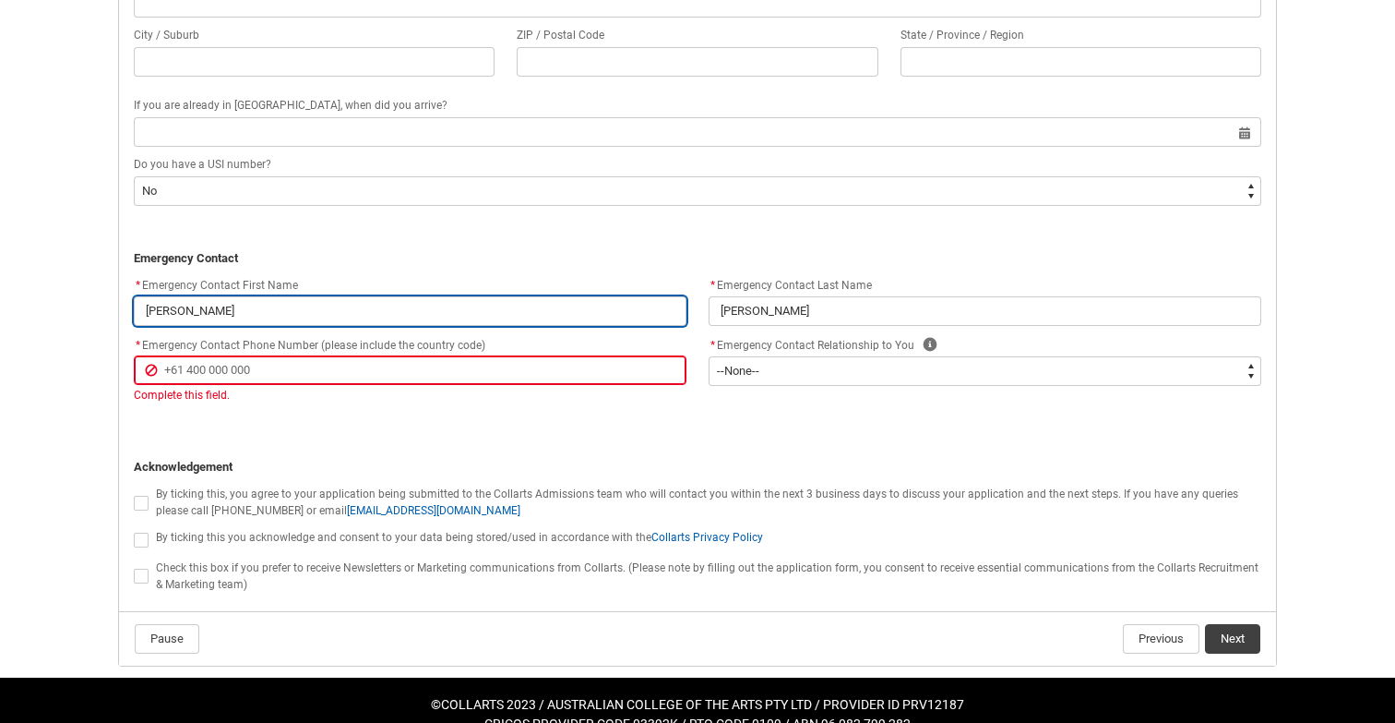
click at [381, 301] on input "[PERSON_NAME]" at bounding box center [410, 311] width 553 height 30
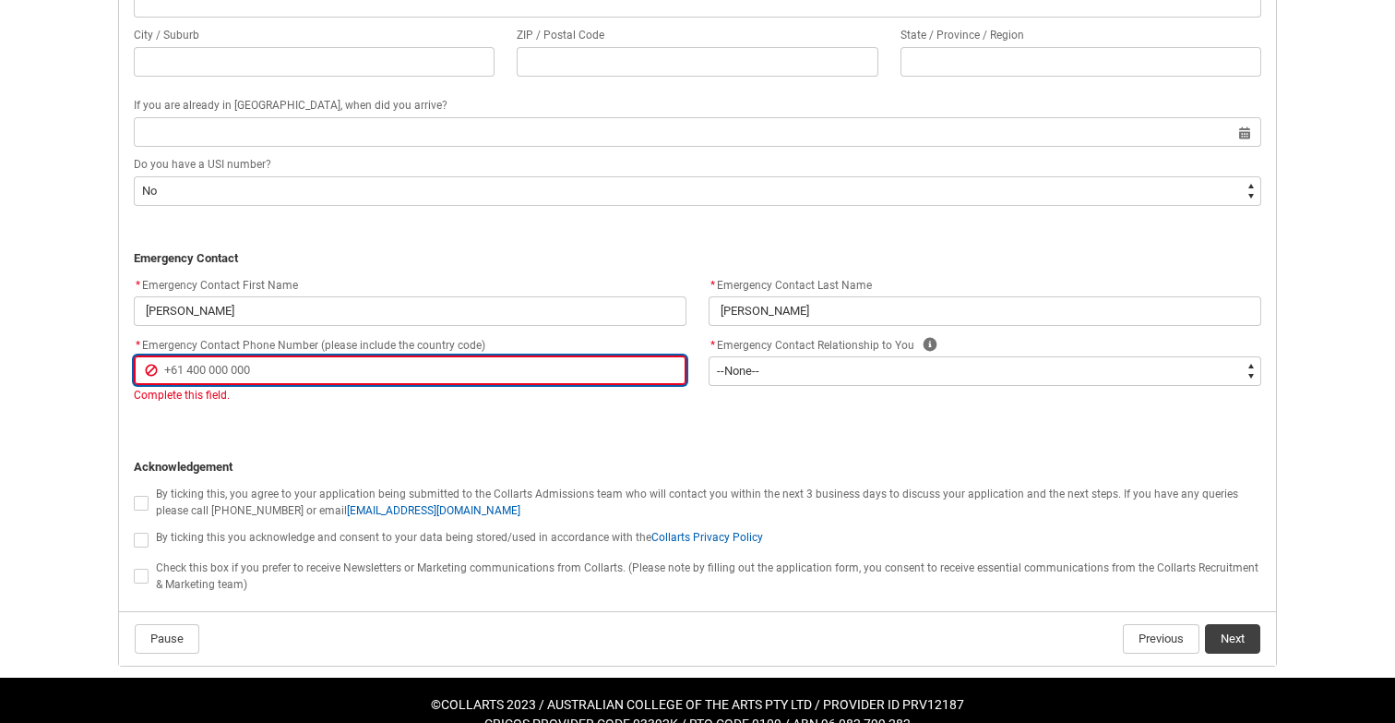
click at [243, 356] on input "* Emergency Contact Phone Number (please include the country code)" at bounding box center [410, 370] width 553 height 30
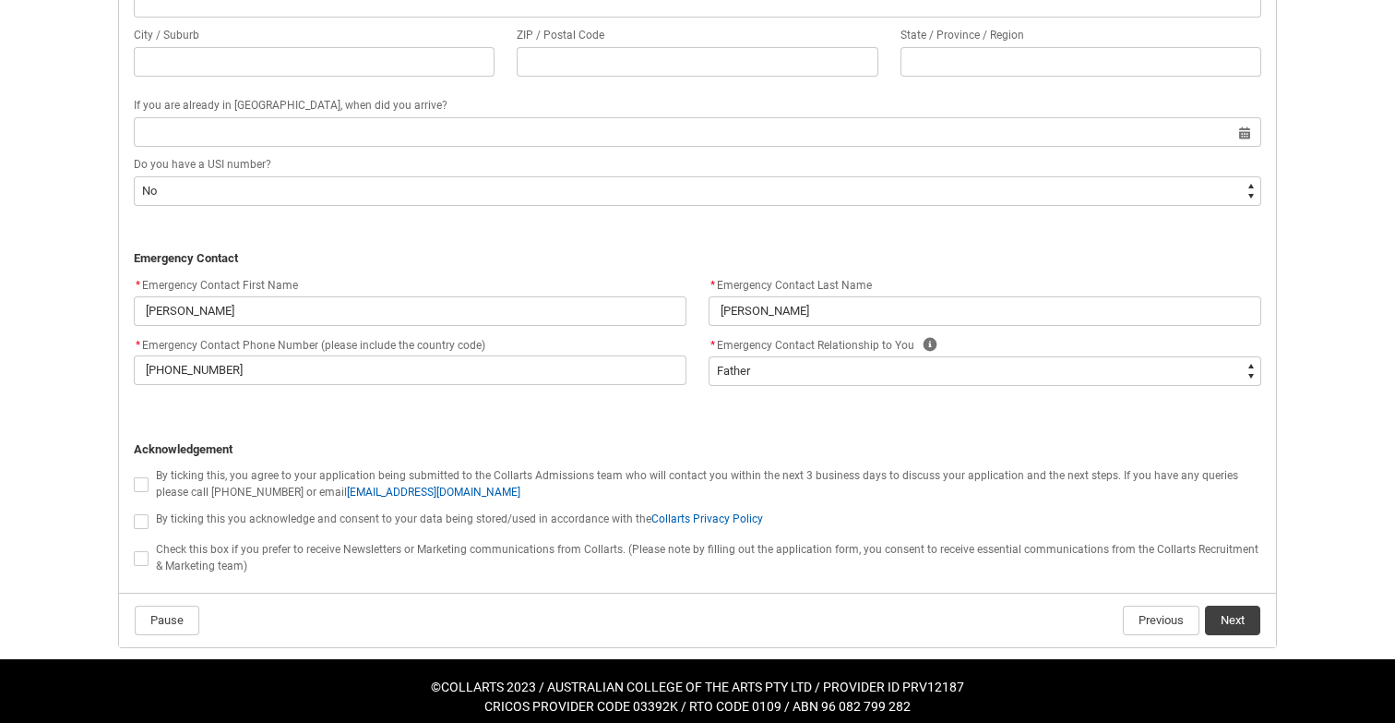
click at [141, 514] on span "REDU_Application_Form_for_Applicant flow" at bounding box center [141, 521] width 15 height 15
click at [134, 511] on input "REDU_Application_Form_for_Applicant flow" at bounding box center [133, 510] width 1 height 1
click at [138, 552] on span "REDU_Application_Form_for_Applicant flow" at bounding box center [141, 558] width 15 height 15
click at [134, 548] on input "REDU_Application_Form_for_Applicant flow" at bounding box center [133, 547] width 1 height 1
click at [138, 552] on span "REDU_Application_Form_for_Applicant flow" at bounding box center [141, 558] width 15 height 15
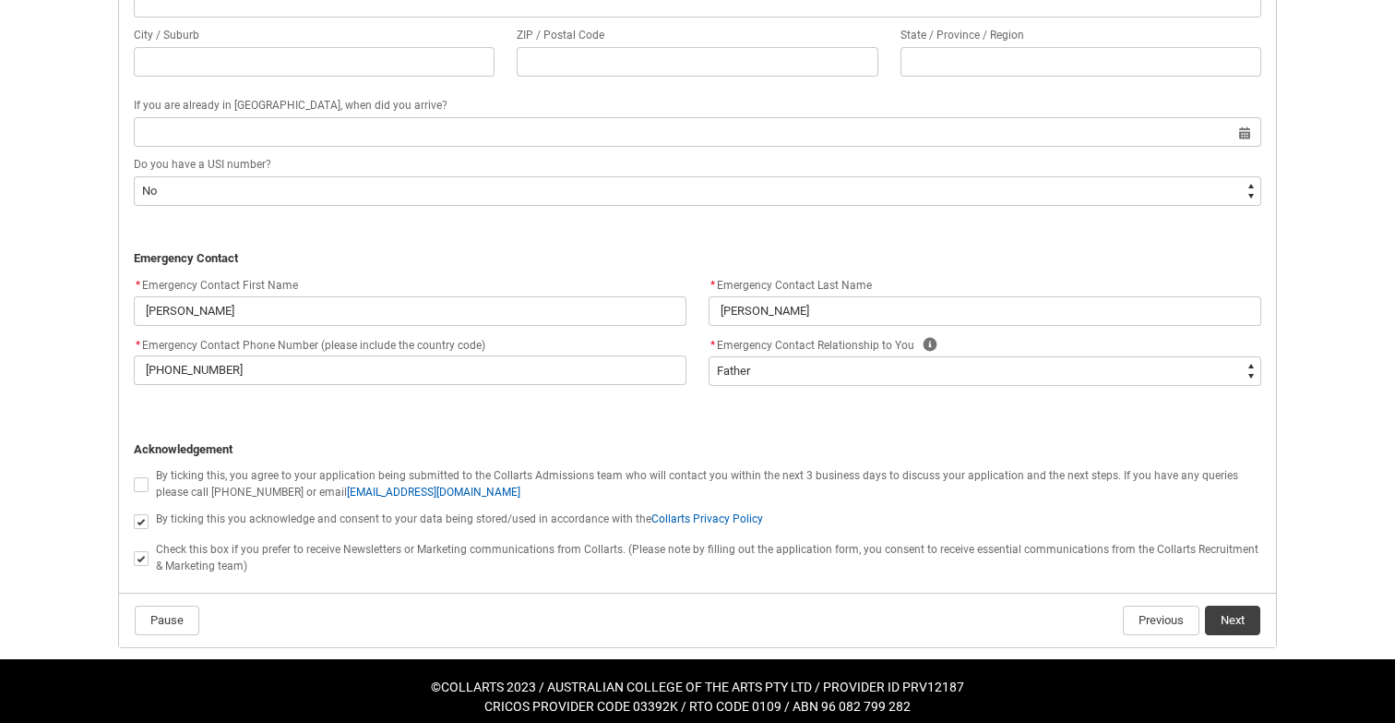
click at [134, 548] on input "REDU_Application_Form_for_Applicant flow" at bounding box center [133, 547] width 1 height 1
click at [141, 553] on span "REDU_Application_Form_for_Applicant flow" at bounding box center [141, 558] width 15 height 15
click at [134, 548] on input "REDU_Application_Form_for_Applicant flow" at bounding box center [133, 547] width 1 height 1
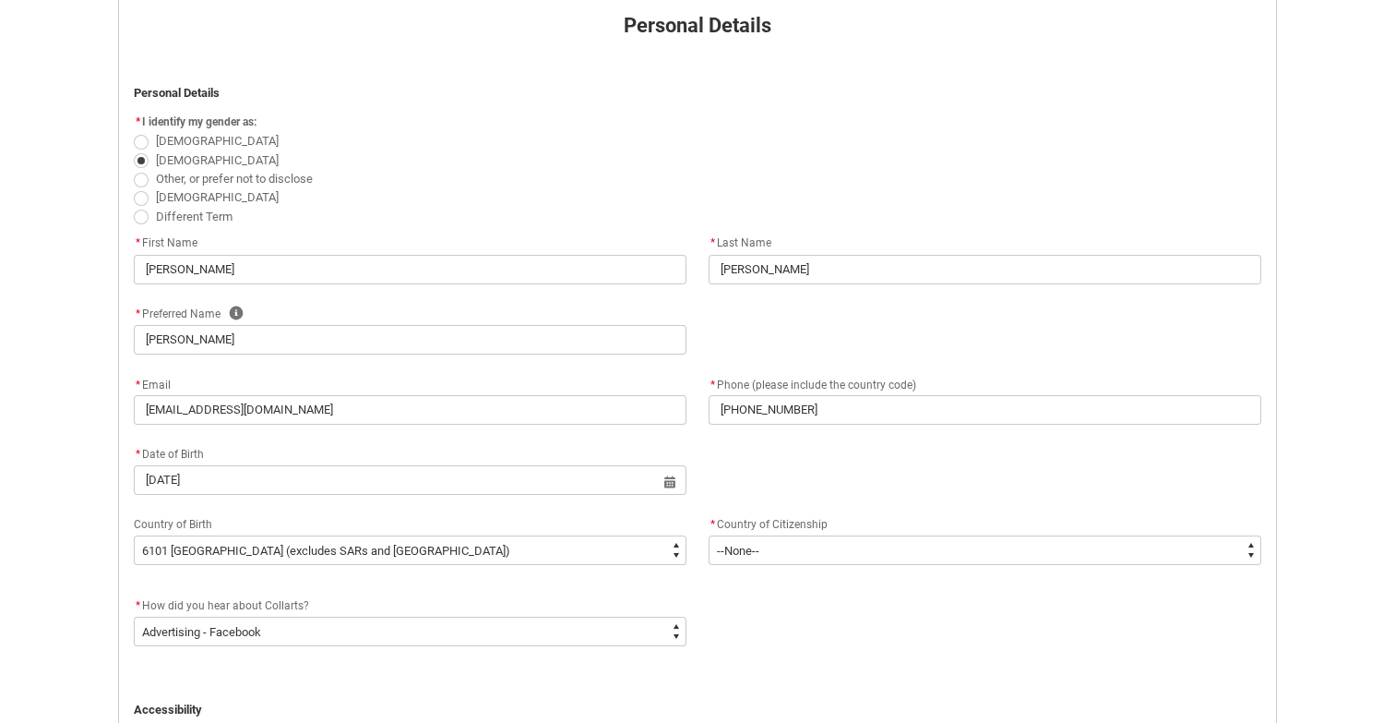
scroll to position [406, 0]
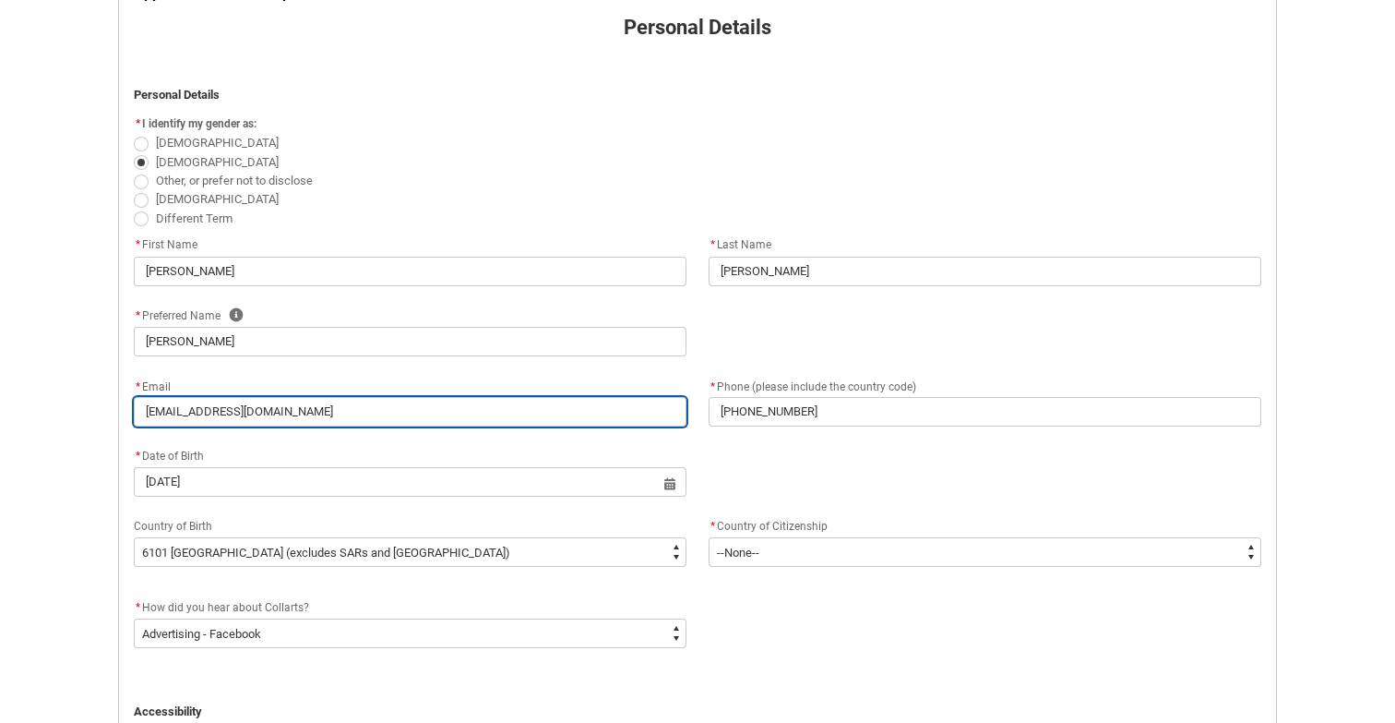
drag, startPoint x: 318, startPoint y: 411, endPoint x: 101, endPoint y: 411, distance: 217.8
paste input "niel.w.parker6"
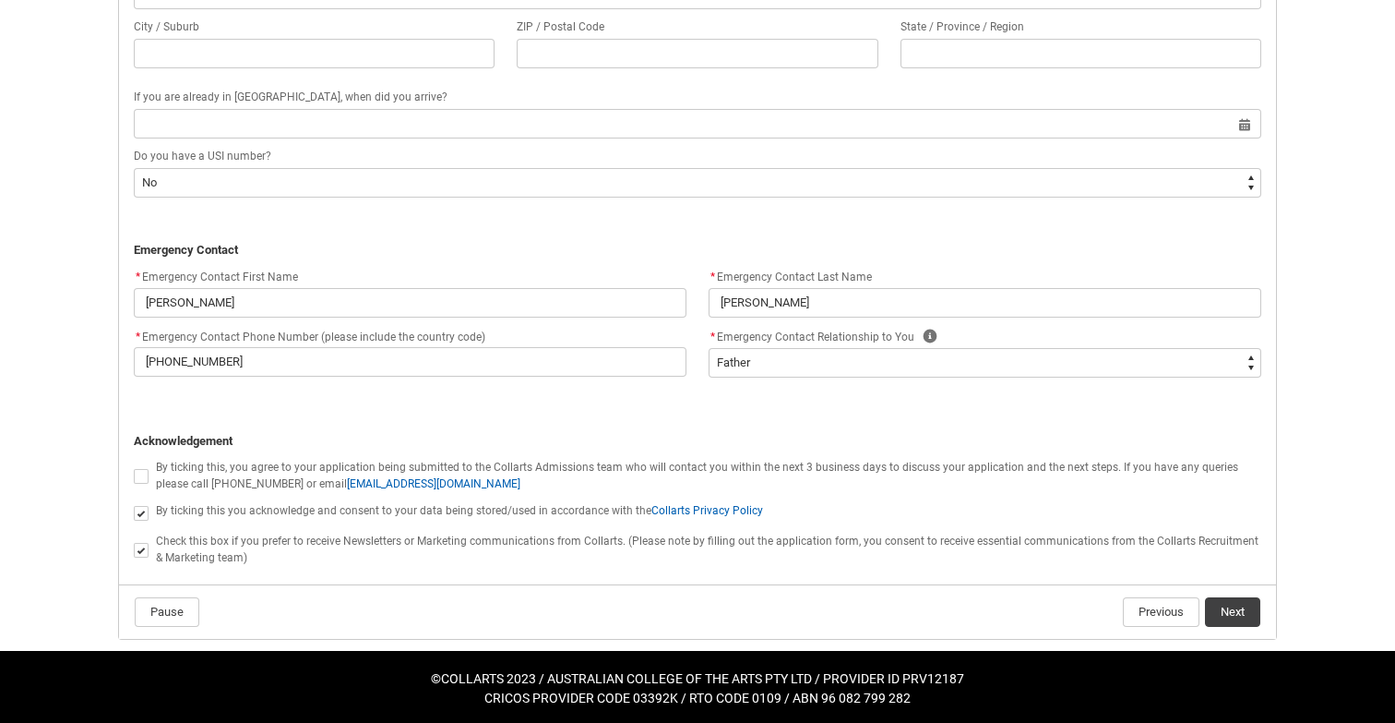
scroll to position [1608, 0]
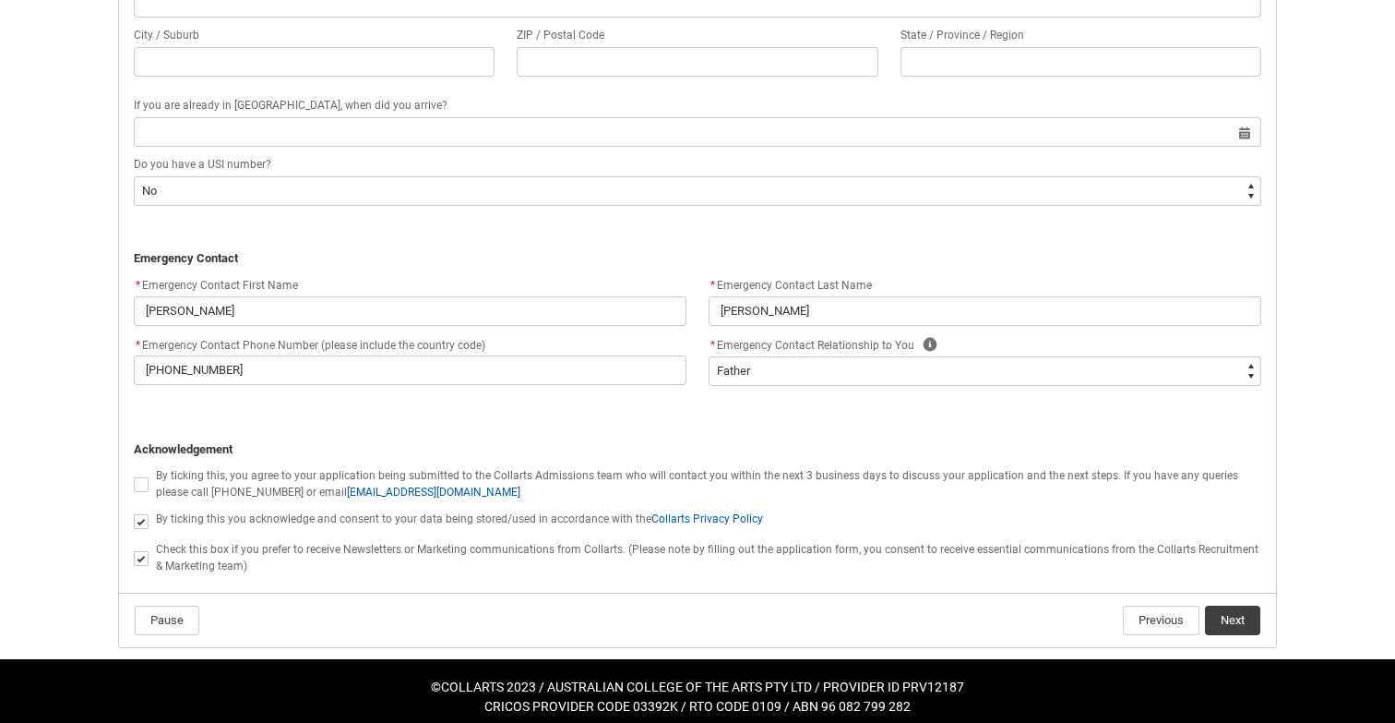
click at [1238, 622] on button "Next" at bounding box center [1232, 620] width 55 height 30
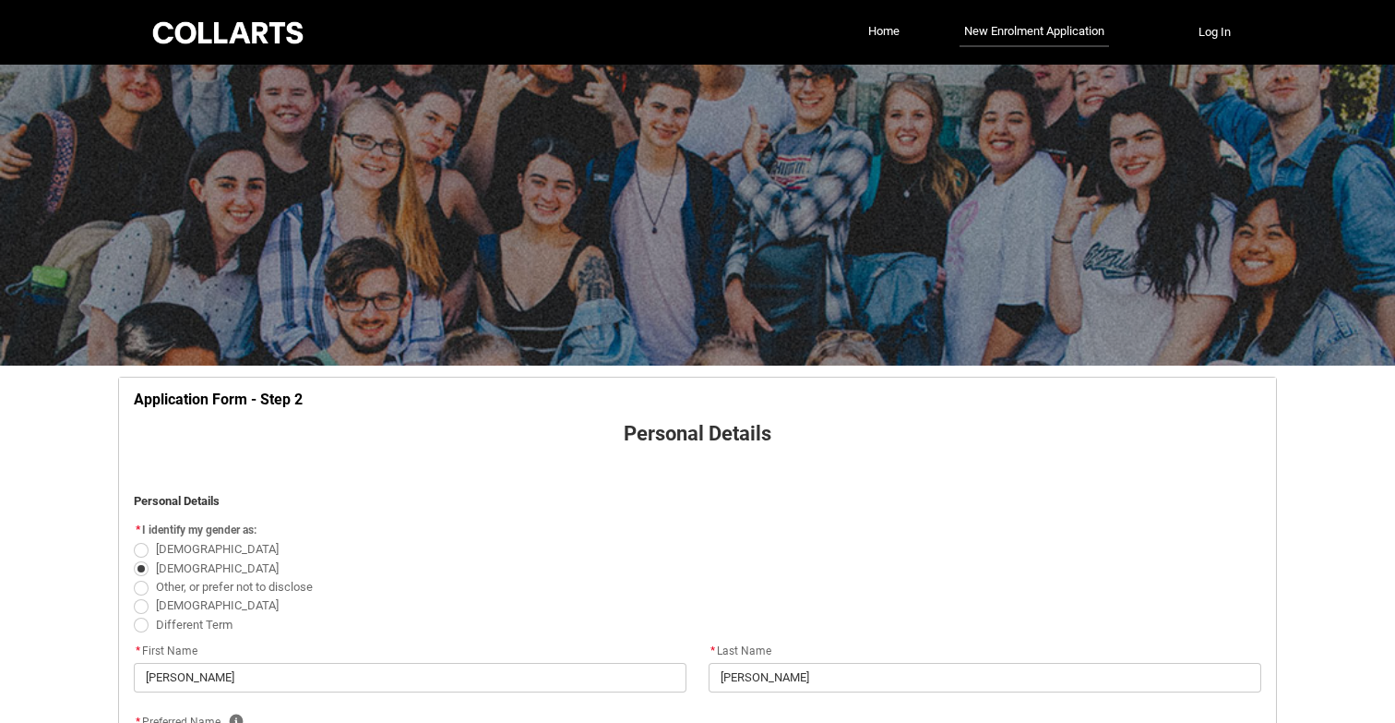
scroll to position [1627, 0]
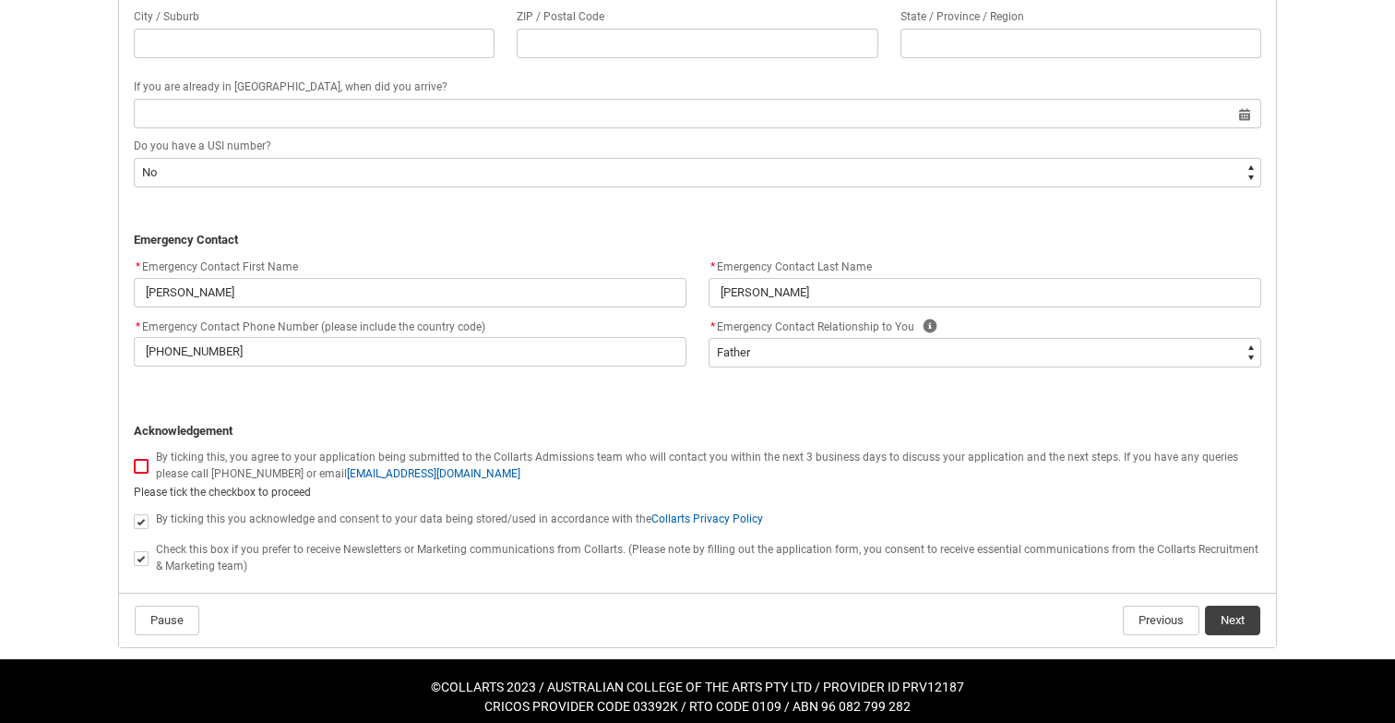
click at [139, 459] on span "REDU_Application_Form_for_Applicant flow" at bounding box center [141, 466] width 15 height 15
click at [134, 455] on input "REDU_Application_Form_for_Applicant flow" at bounding box center [133, 455] width 1 height 1
click at [1233, 614] on button "Next" at bounding box center [1232, 620] width 55 height 30
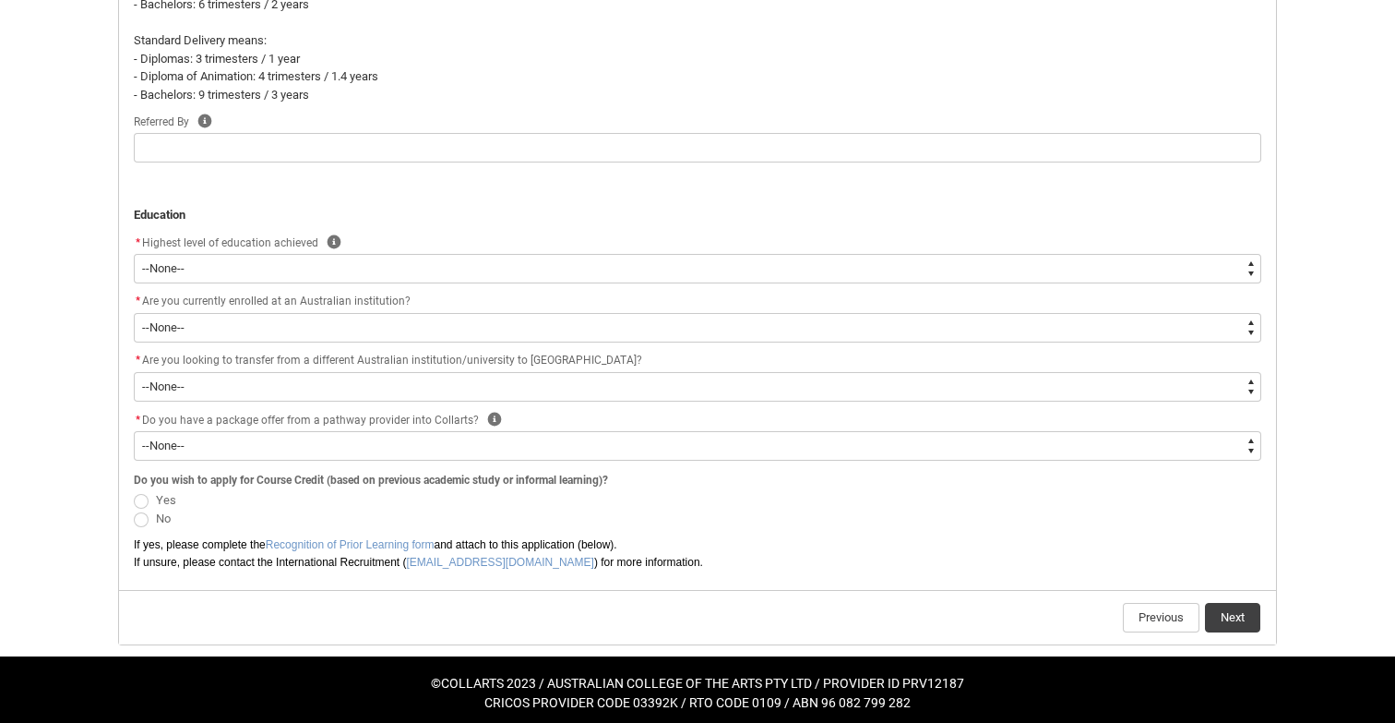
scroll to position [929, 0]
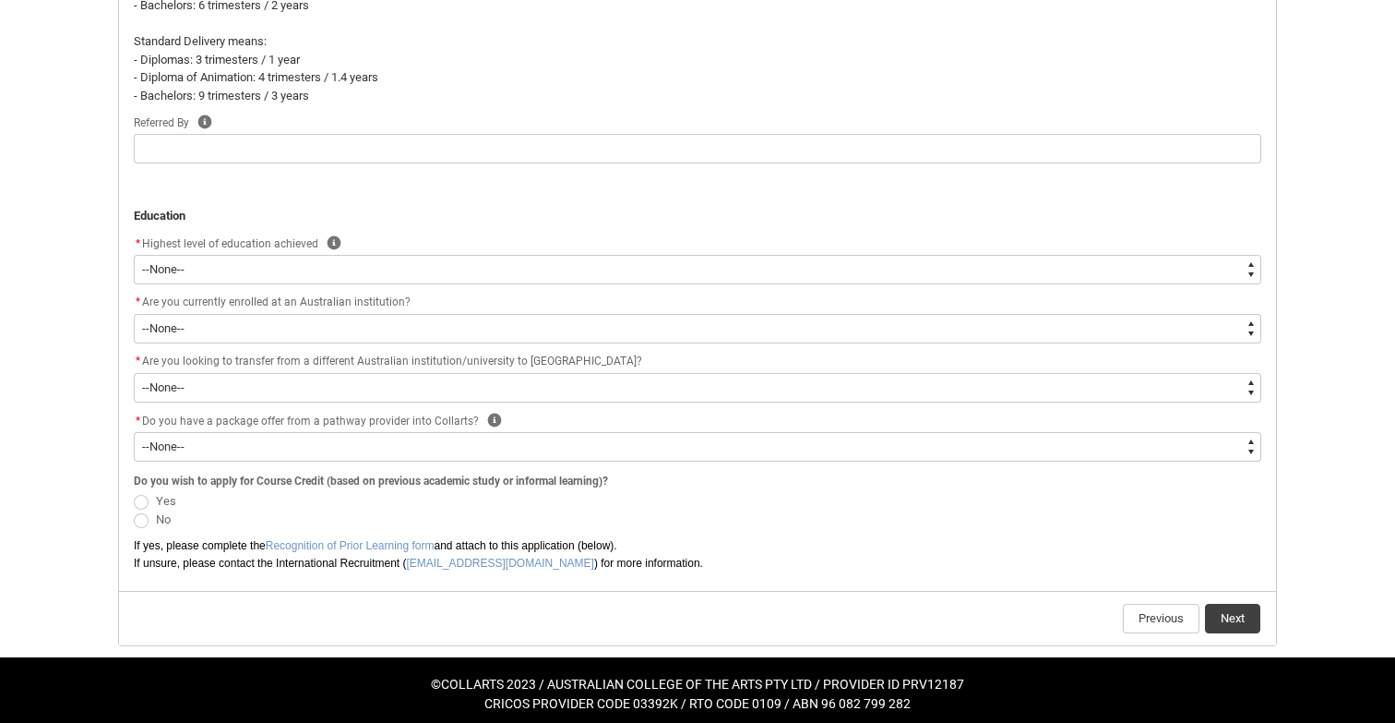
click at [228, 237] on span "Highest level of education achieved" at bounding box center [230, 243] width 176 height 13
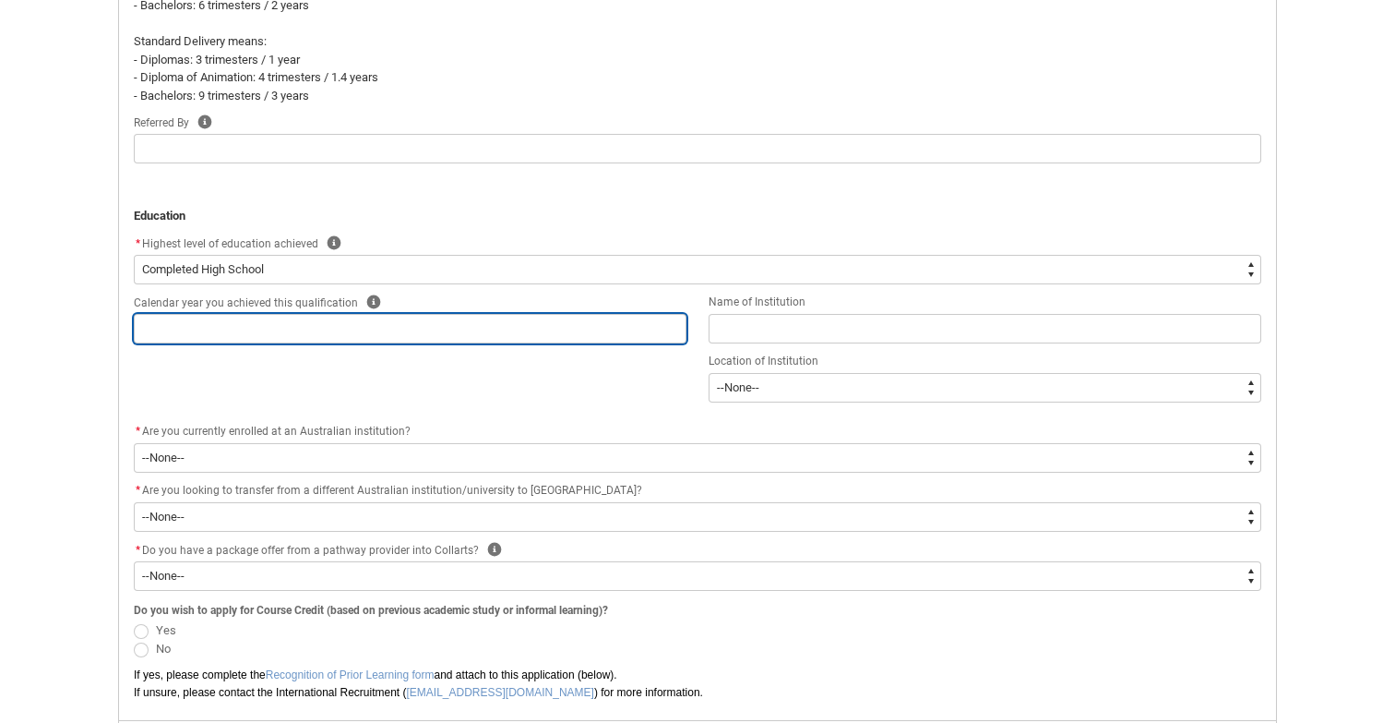
click at [209, 324] on input "REDU_Application_Form_for_Applicant flow" at bounding box center [410, 329] width 553 height 30
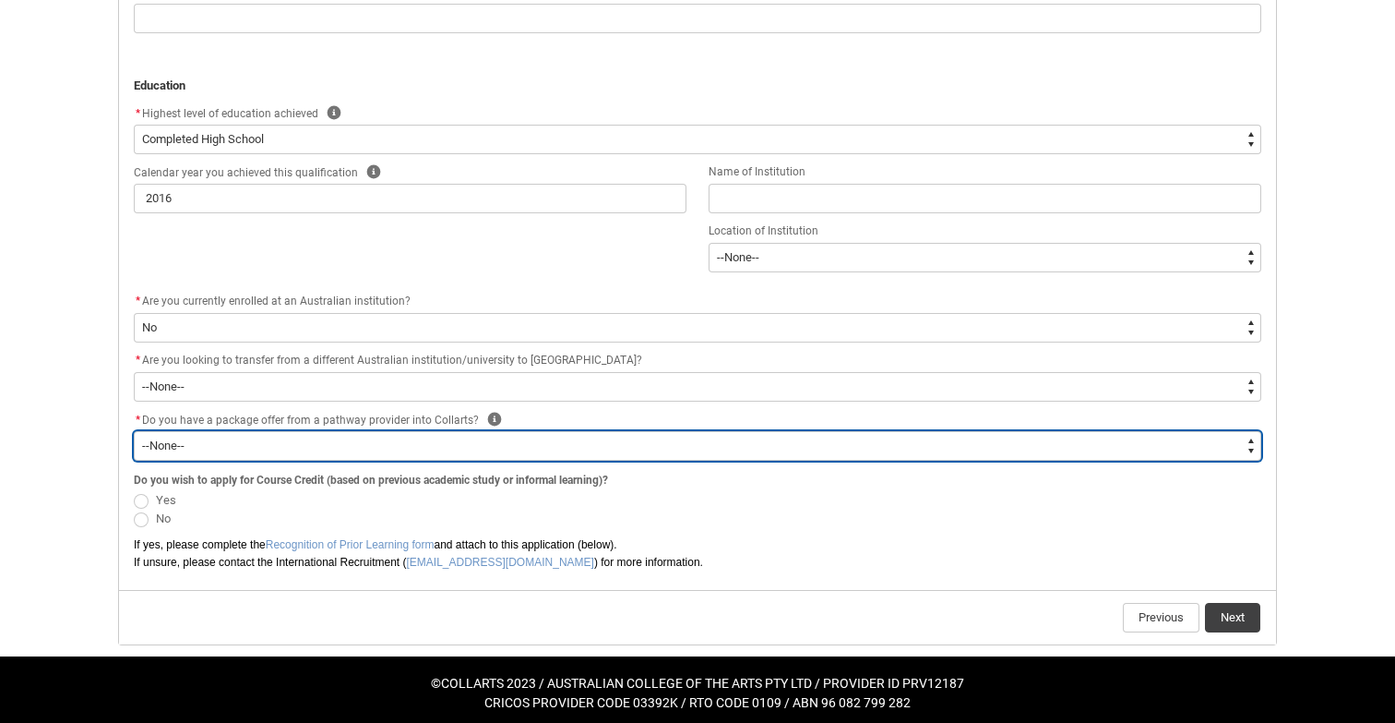
scroll to position [1058, 0]
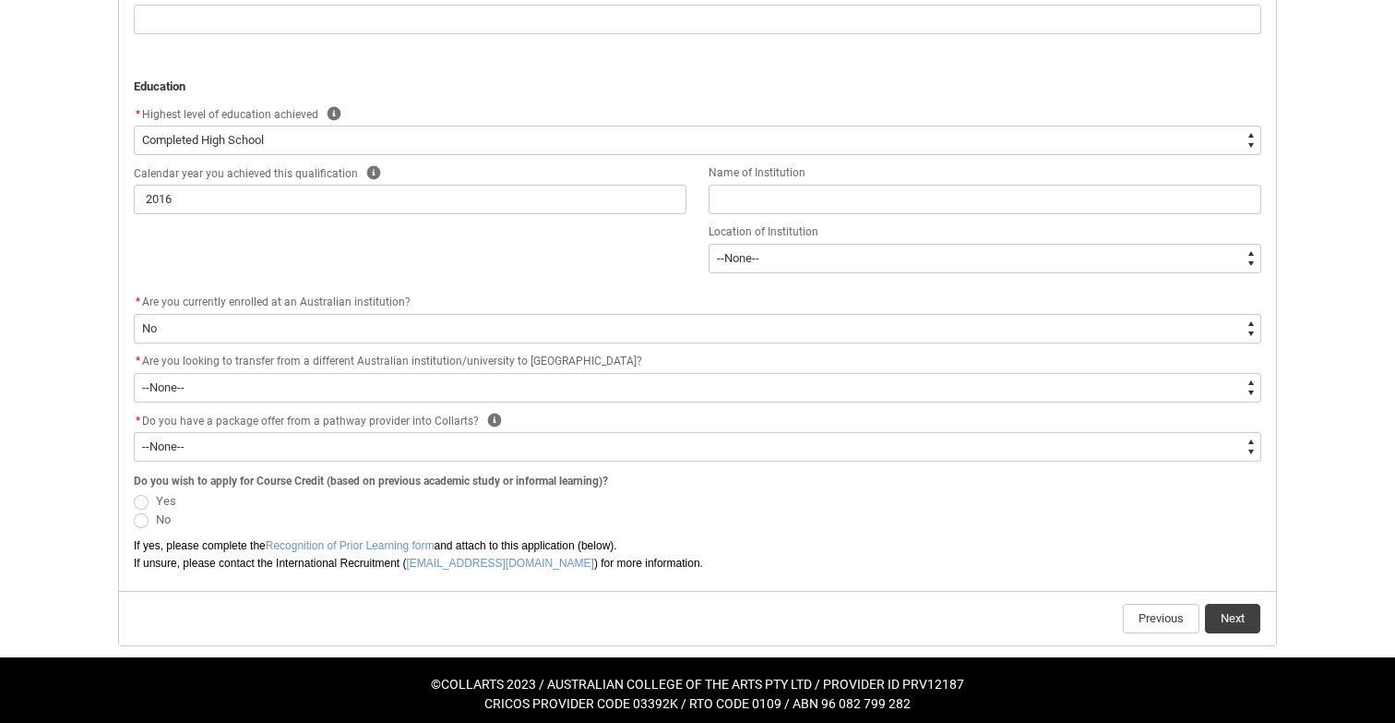
click at [138, 513] on span "REDU_Application_Form_for_Applicant flow" at bounding box center [141, 520] width 15 height 15
click at [134, 509] on input "No" at bounding box center [133, 509] width 1 height 1
click at [1241, 606] on button "Next" at bounding box center [1232, 619] width 55 height 30
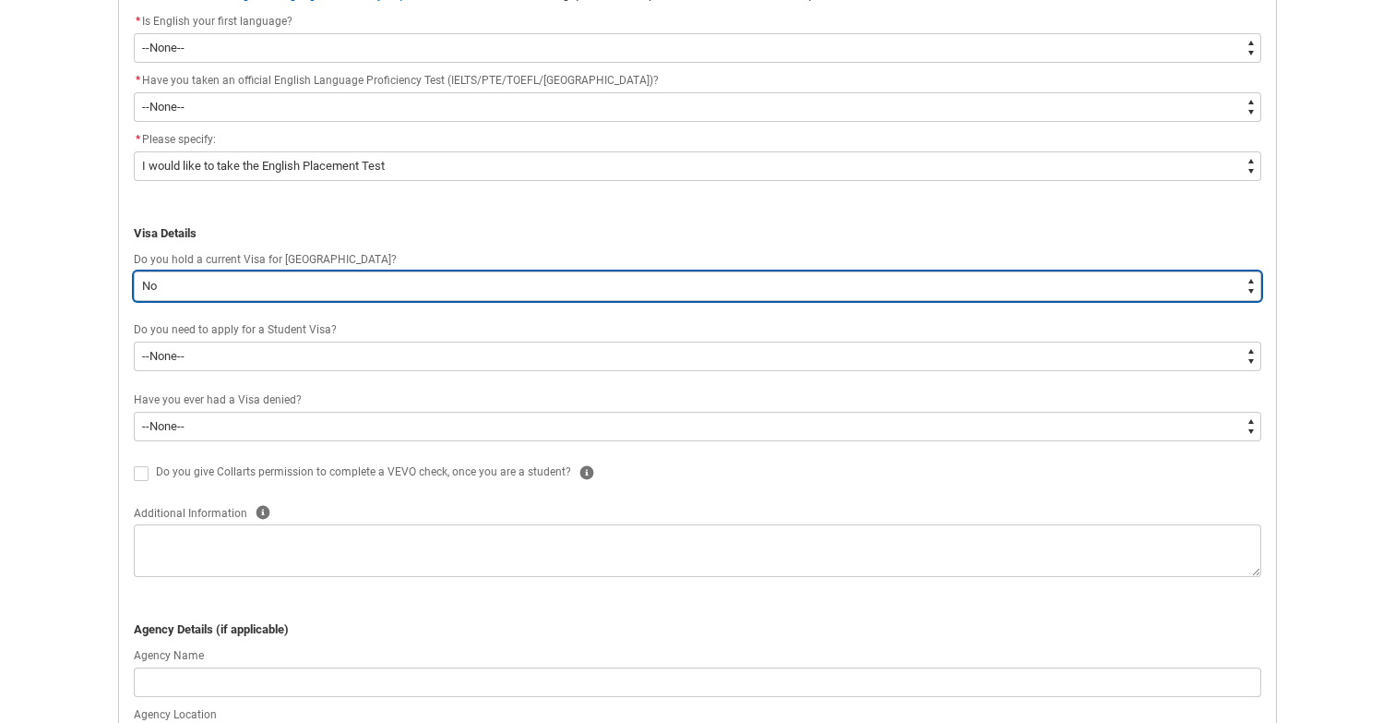
scroll to position [562, 0]
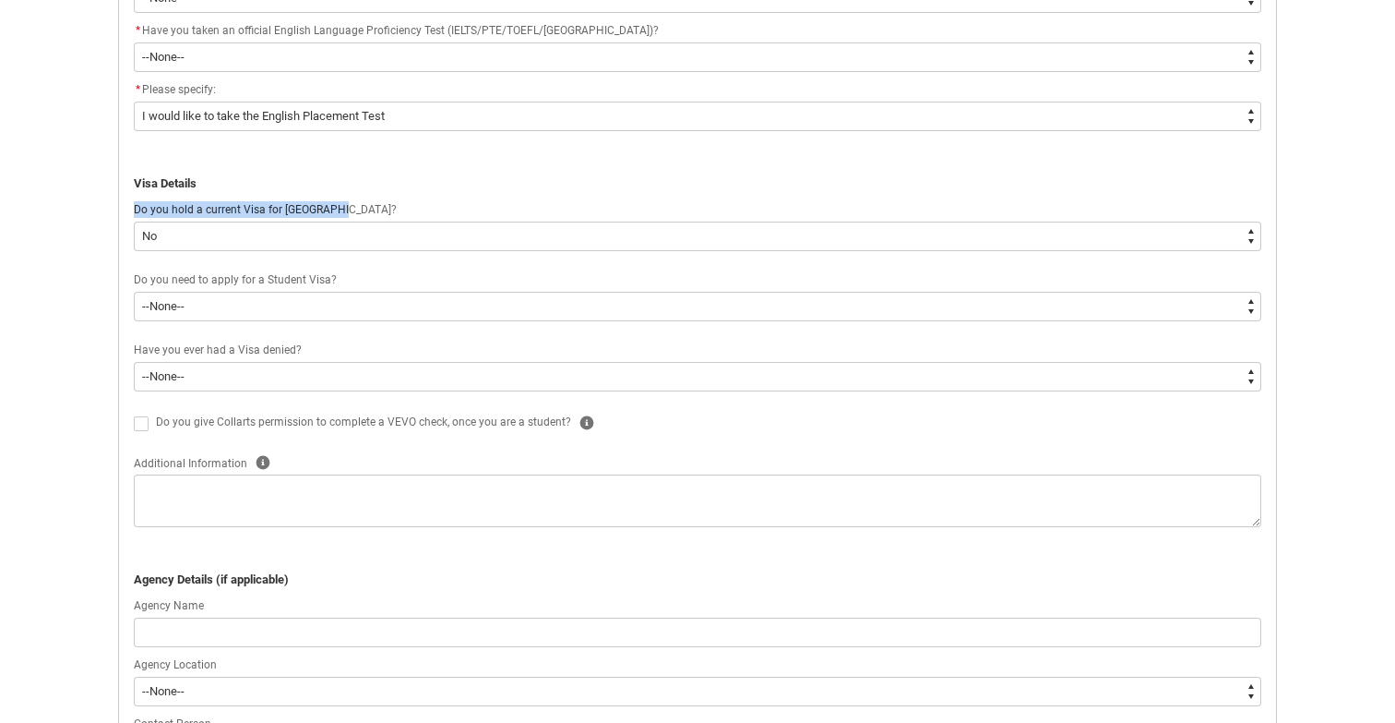
drag, startPoint x: 136, startPoint y: 198, endPoint x: 411, endPoint y: 198, distance: 275.0
click at [412, 199] on div "Do you hold a current Visa for [GEOGRAPHIC_DATA]?" at bounding box center [698, 210] width 1128 height 22
click at [411, 199] on div "Do you hold a current Visa for [GEOGRAPHIC_DATA]?" at bounding box center [698, 210] width 1128 height 22
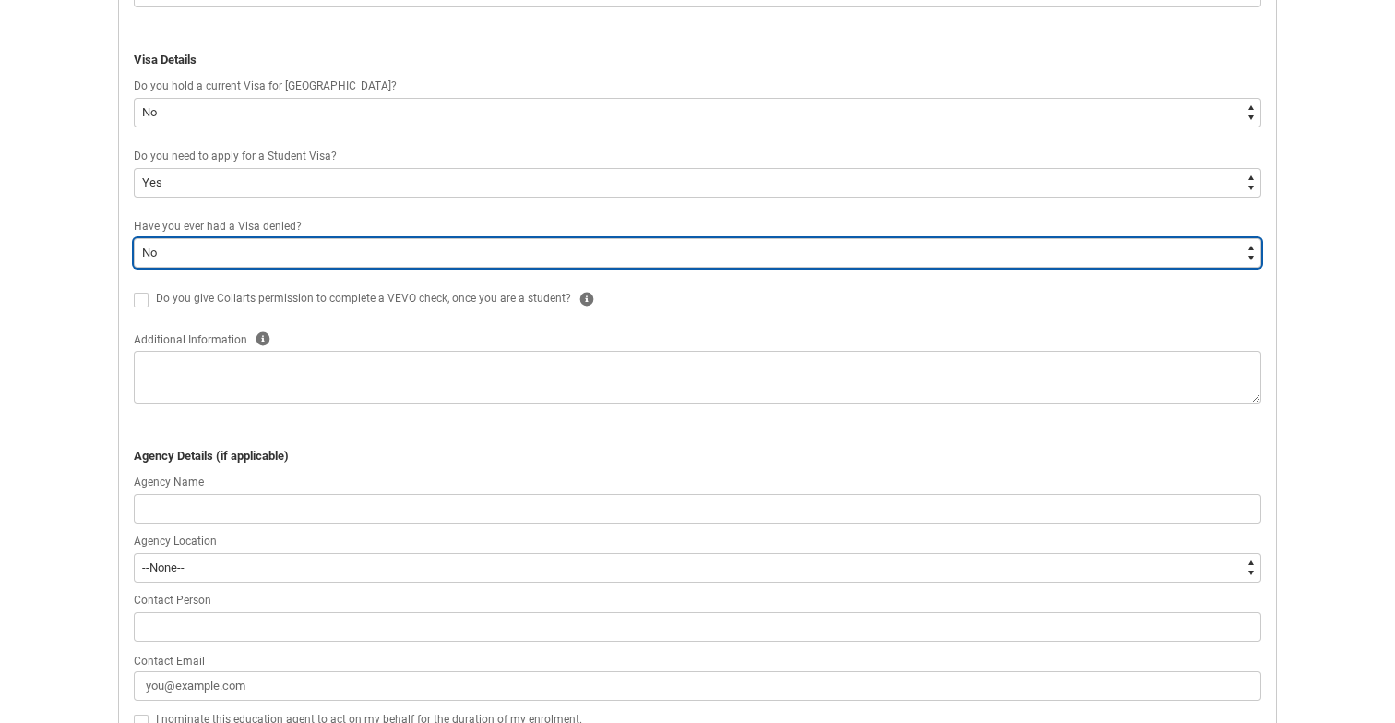
scroll to position [695, 0]
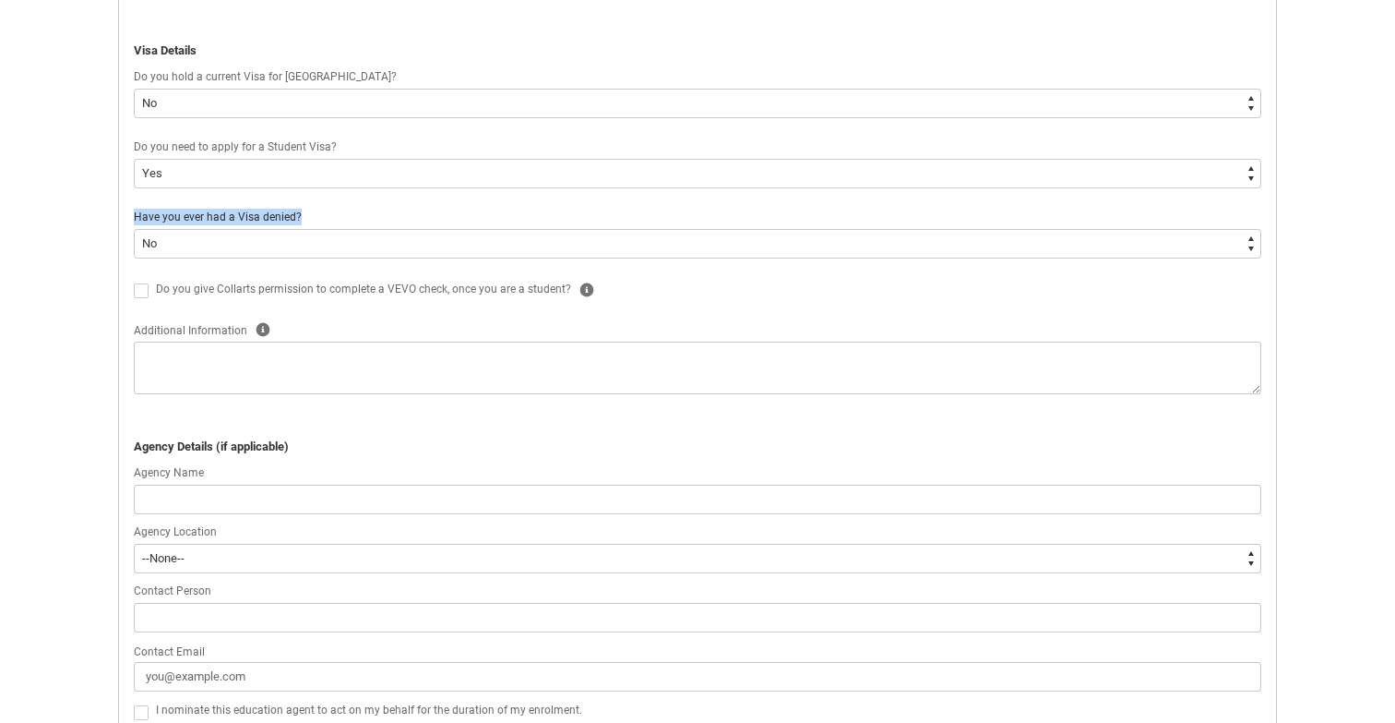
drag, startPoint x: 131, startPoint y: 214, endPoint x: 347, endPoint y: 214, distance: 215.9
click at [347, 214] on flowruntime-screen-field "Have you ever had a Visa denied? --None-- Yes No" at bounding box center [698, 236] width 1150 height 59
click at [305, 213] on lightning-formatted-rich-text "Have you ever had a Visa denied?" at bounding box center [221, 215] width 175 height 17
drag, startPoint x: 305, startPoint y: 213, endPoint x: 122, endPoint y: 213, distance: 182.7
click at [122, 213] on div "Application Form - Step 4 English Language Proficiency All applicants must demo…" at bounding box center [697, 380] width 1157 height 1373
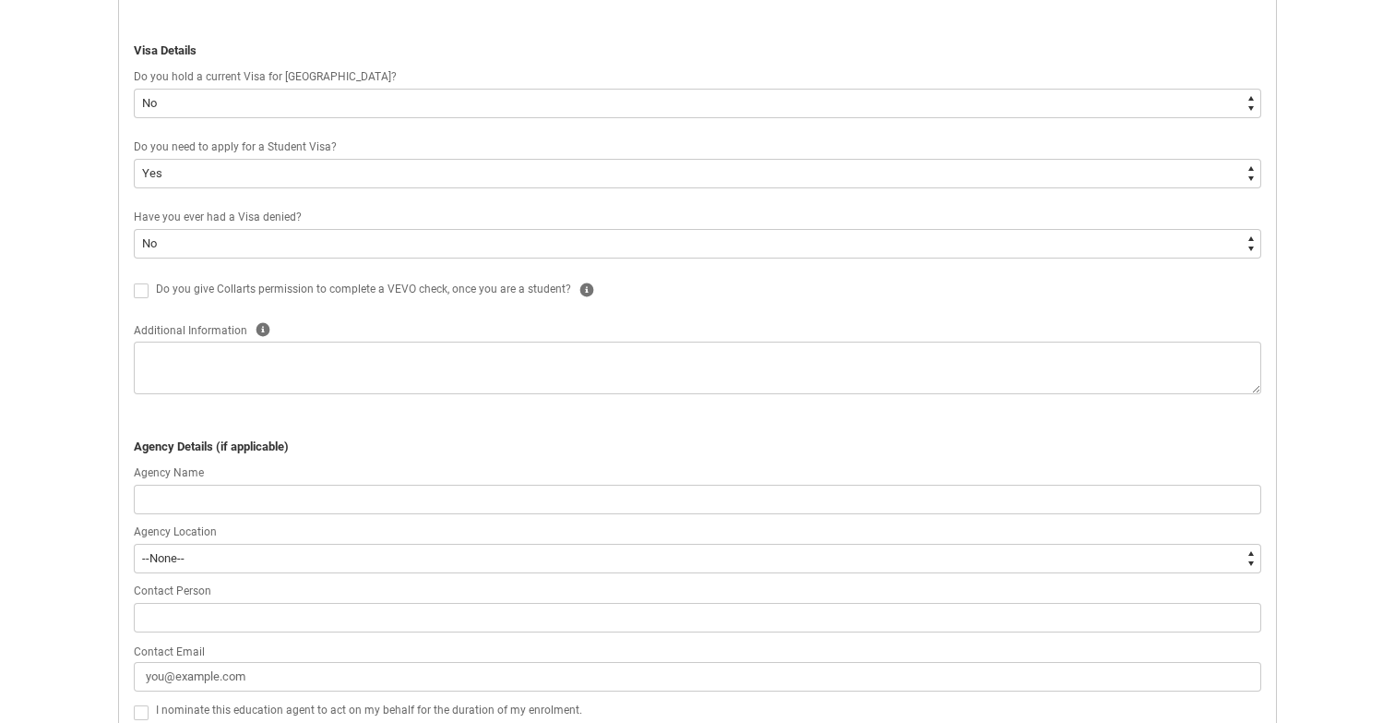
click at [168, 216] on span "Have you ever had a Visa denied?" at bounding box center [218, 216] width 168 height 13
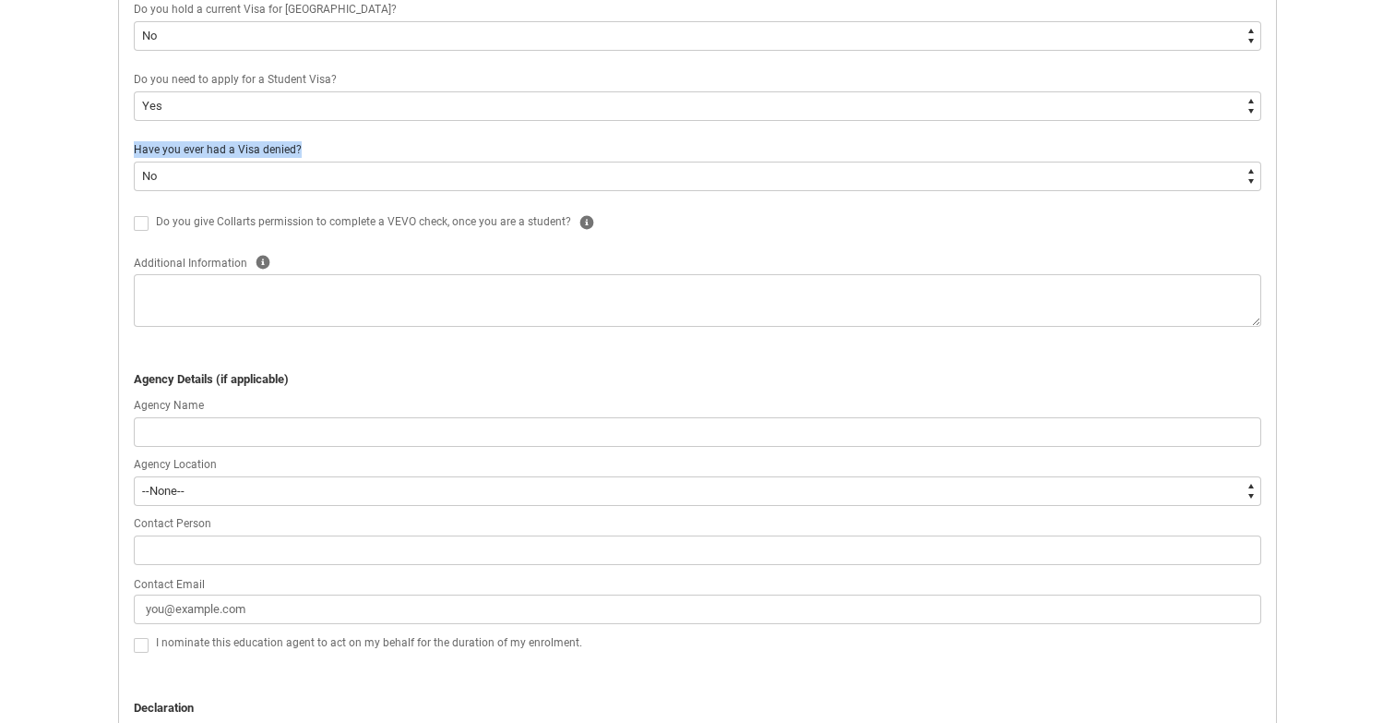
scroll to position [771, 0]
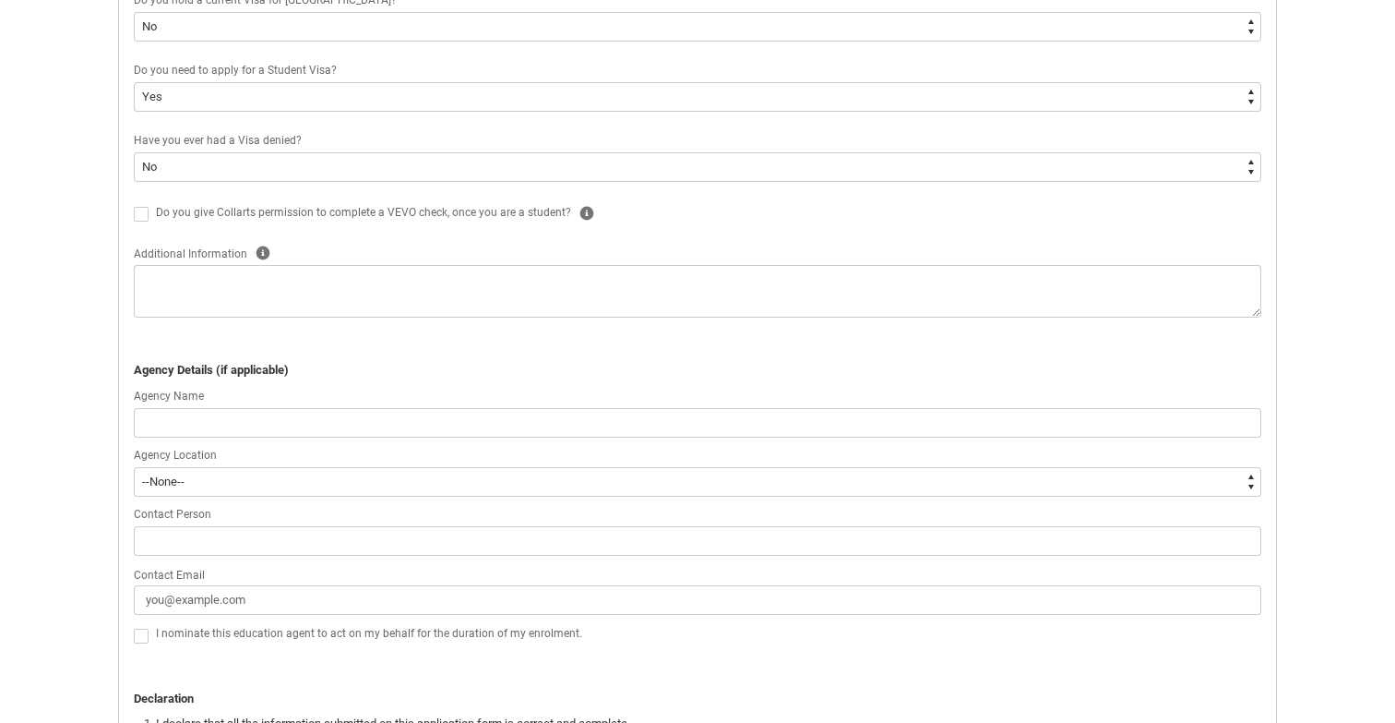
click at [146, 221] on flowruntime-screen-field "Do you give Collarts permission to complete a VEVO check, once you are a studen…" at bounding box center [698, 215] width 1150 height 31
click at [228, 208] on span "Do you give Collarts permission to complete a VEVO check, once you are a studen…" at bounding box center [363, 212] width 415 height 13
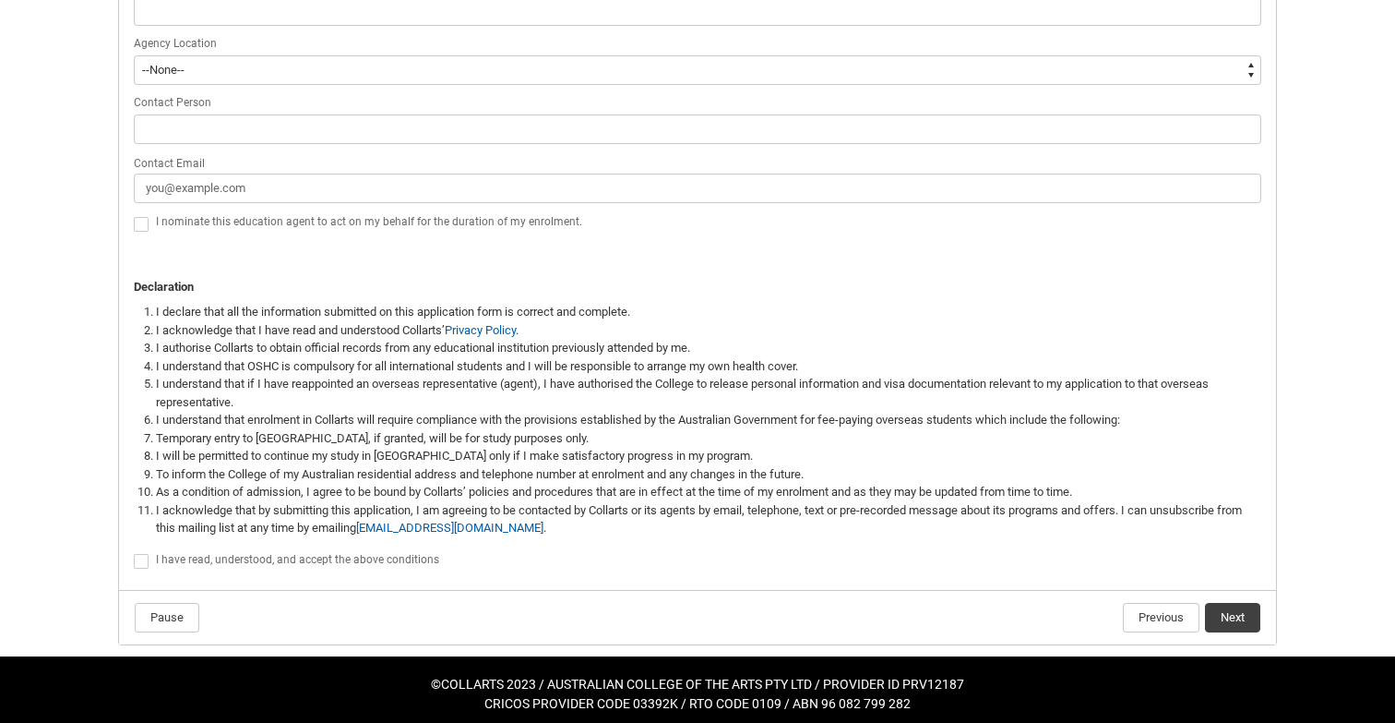
scroll to position [1182, 0]
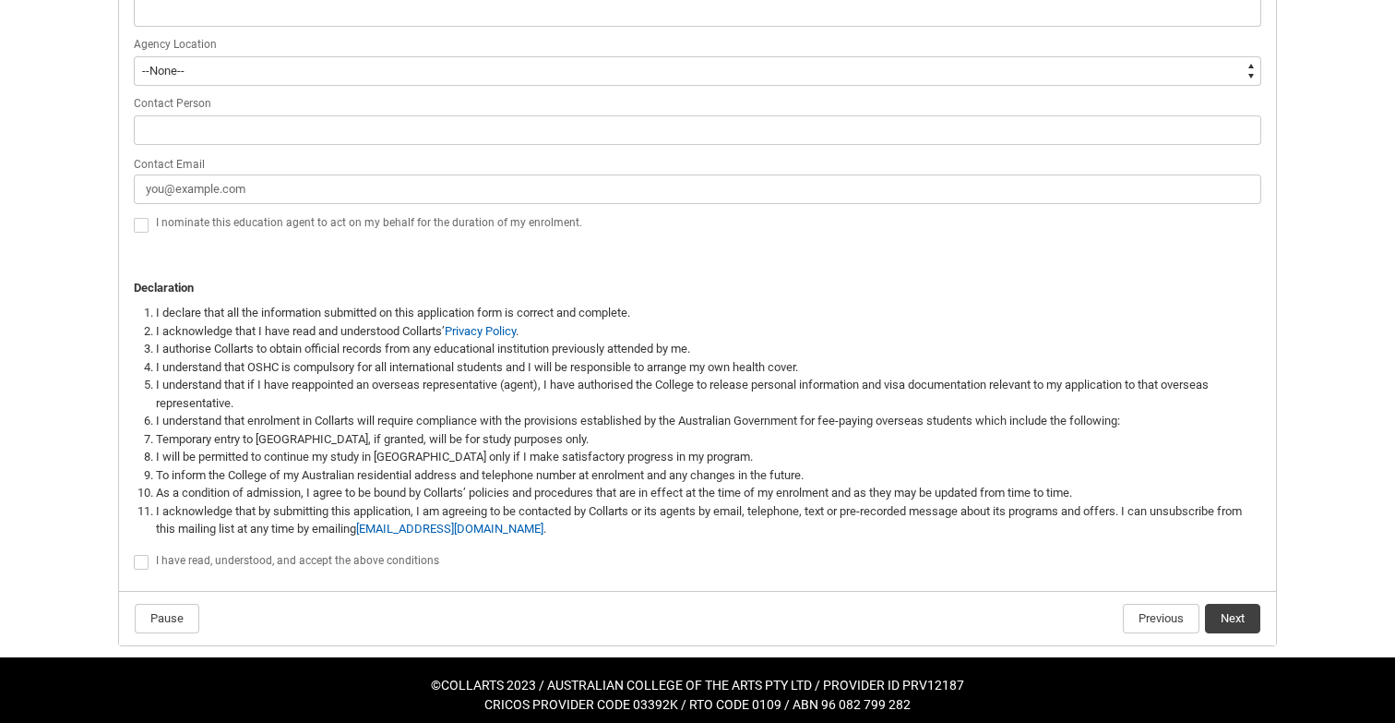
click at [149, 555] on label "REDU_Application_Form_for_Applicant flow" at bounding box center [145, 562] width 22 height 14
click at [134, 553] on input "REDU_Application_Form_for_Applicant flow" at bounding box center [133, 552] width 1 height 1
click at [1227, 607] on button "Next" at bounding box center [1232, 619] width 55 height 30
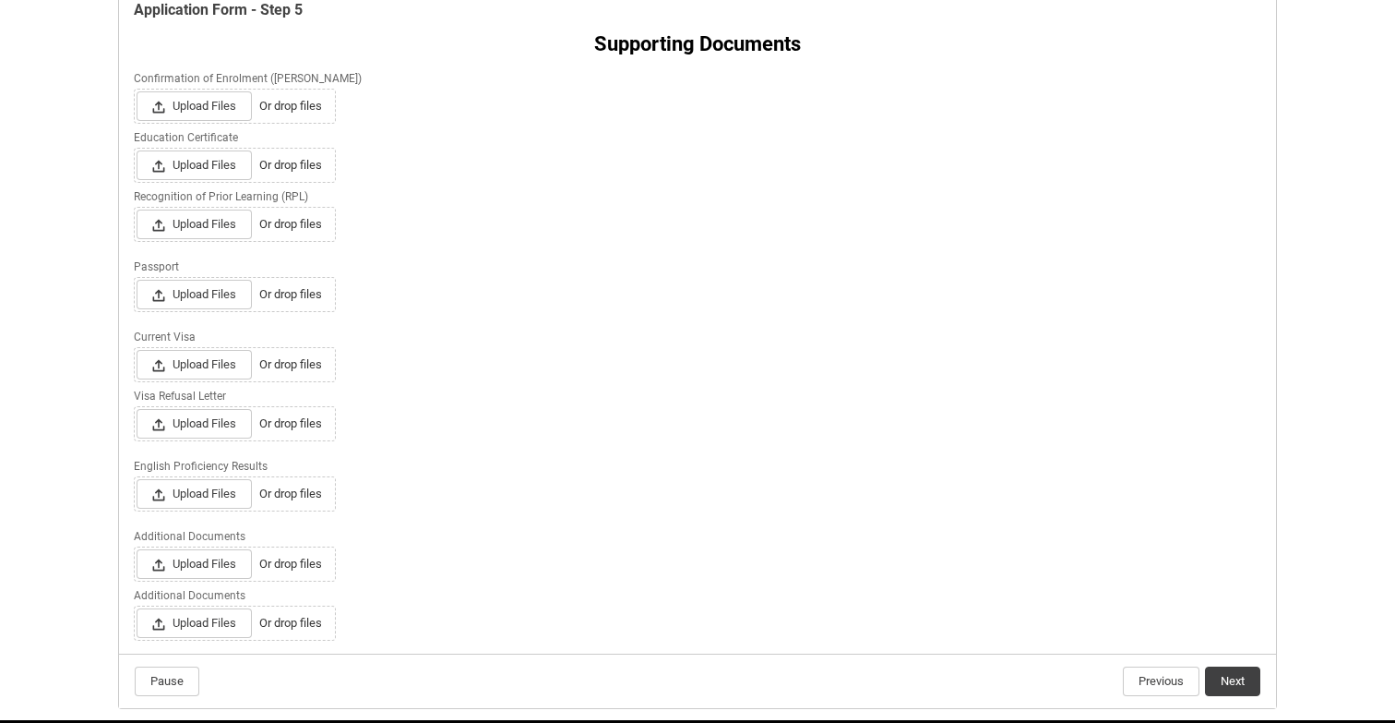
scroll to position [391, 0]
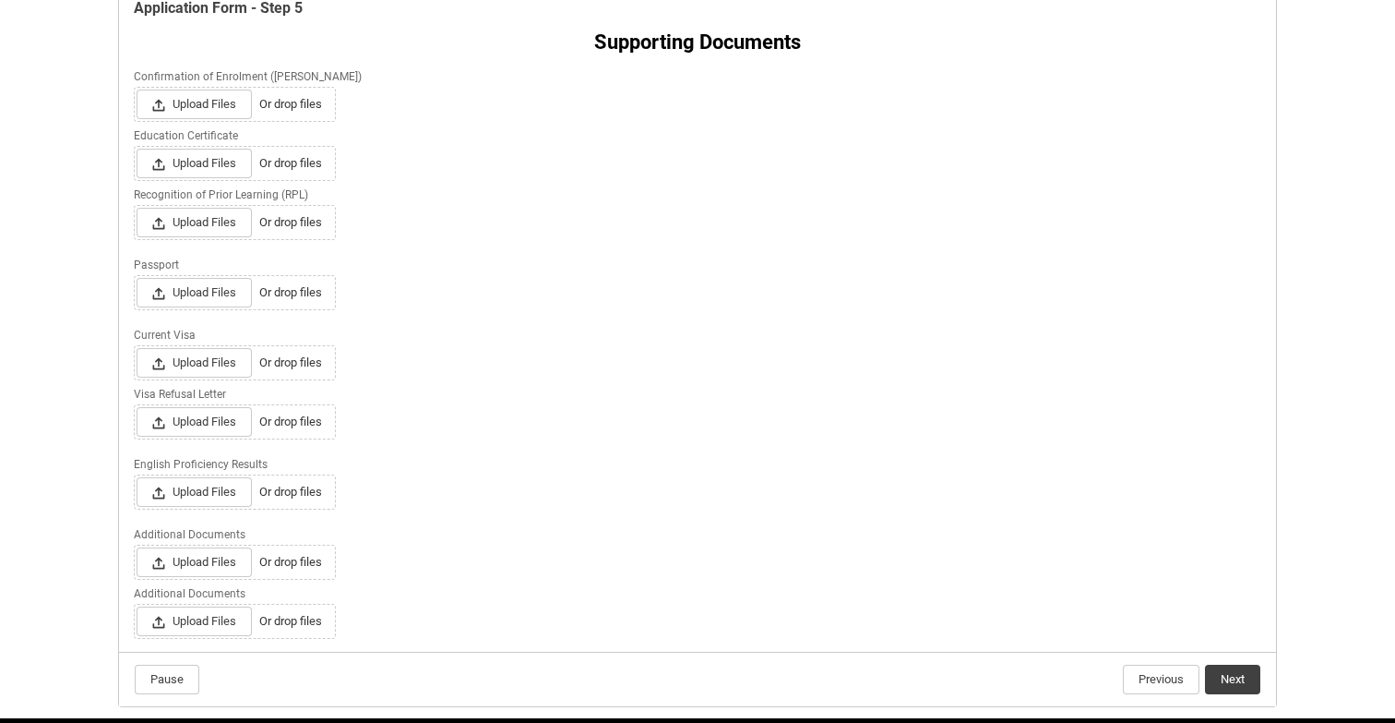
click at [1229, 678] on button "Next" at bounding box center [1232, 679] width 55 height 30
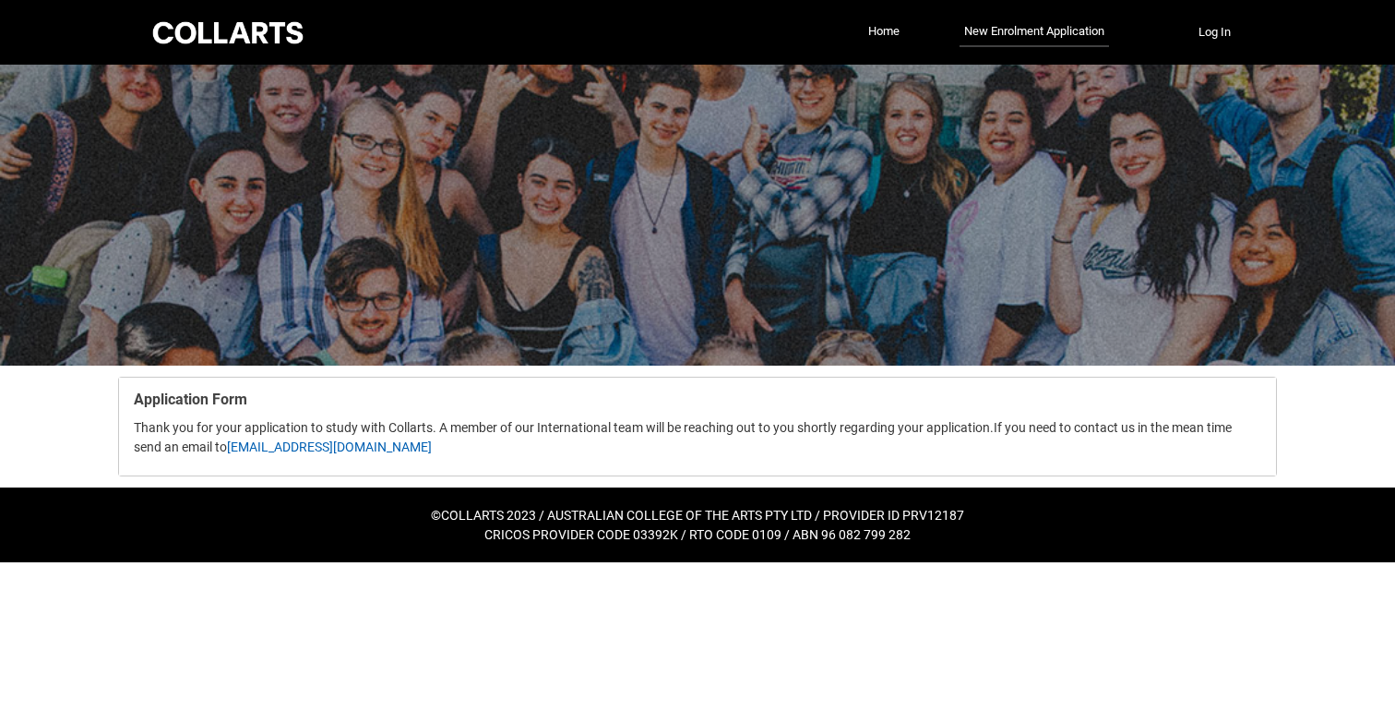
scroll to position [0, 0]
